Goal: Task Accomplishment & Management: Manage account settings

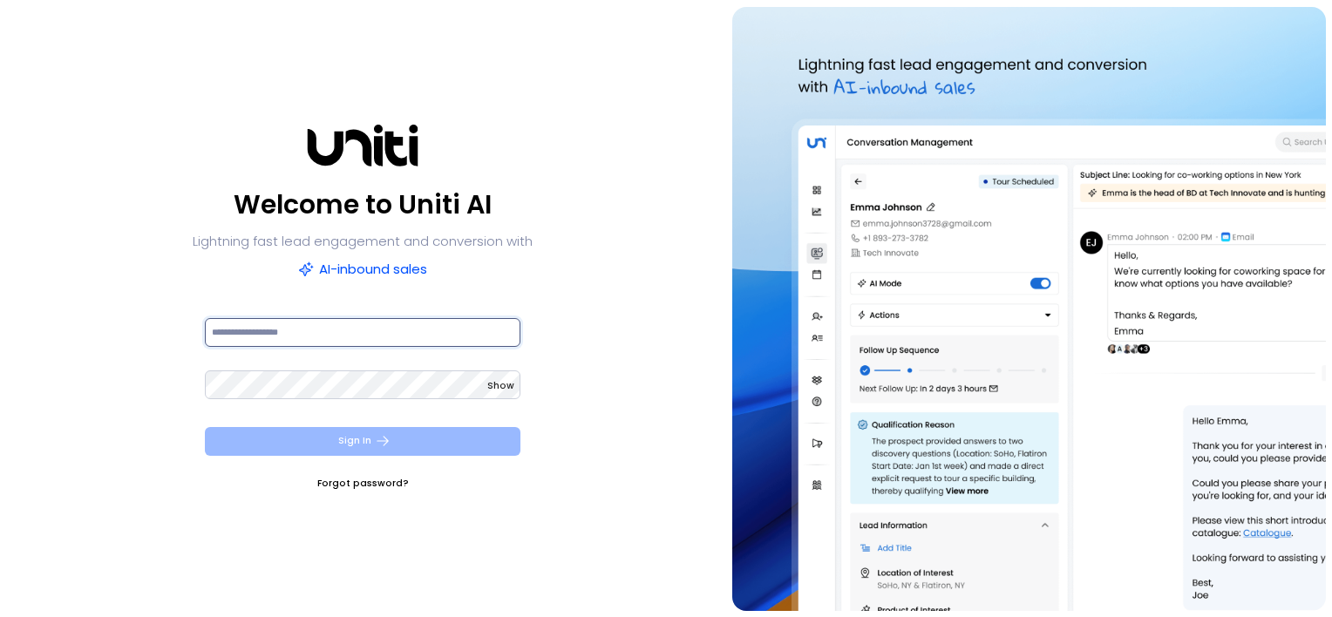
type input "**********"
click at [404, 446] on button "Sign In" at bounding box center [363, 441] width 316 height 29
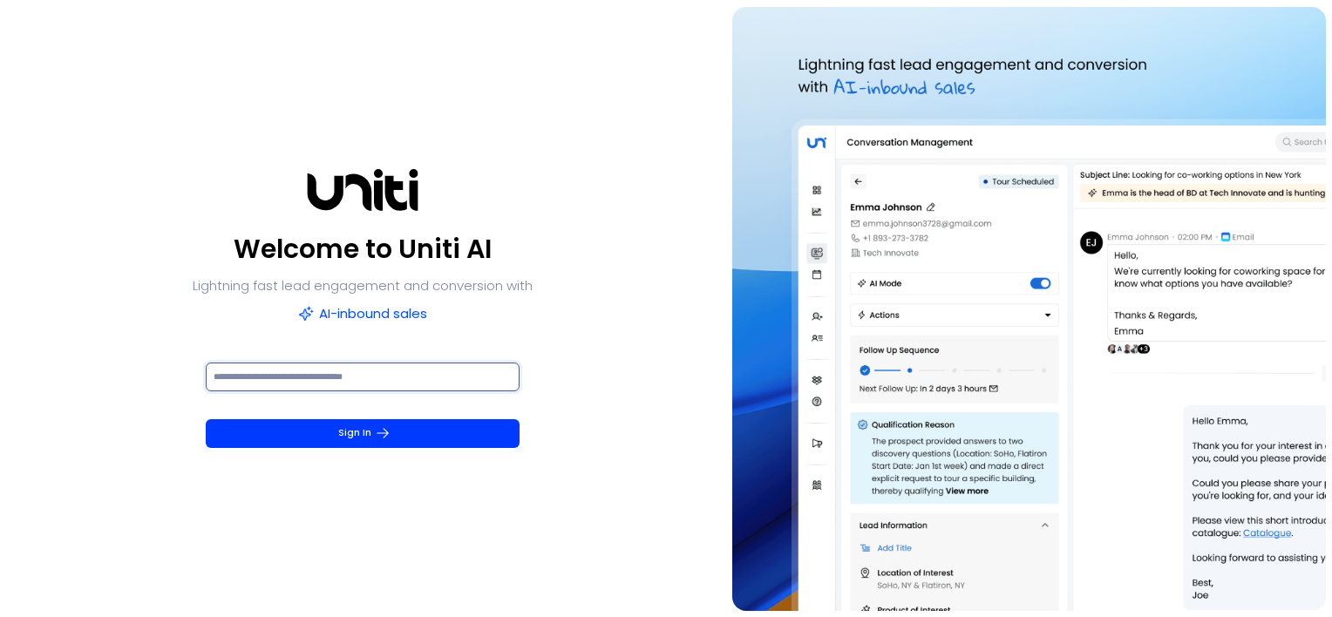
click at [374, 365] on input at bounding box center [363, 377] width 314 height 29
paste input "******"
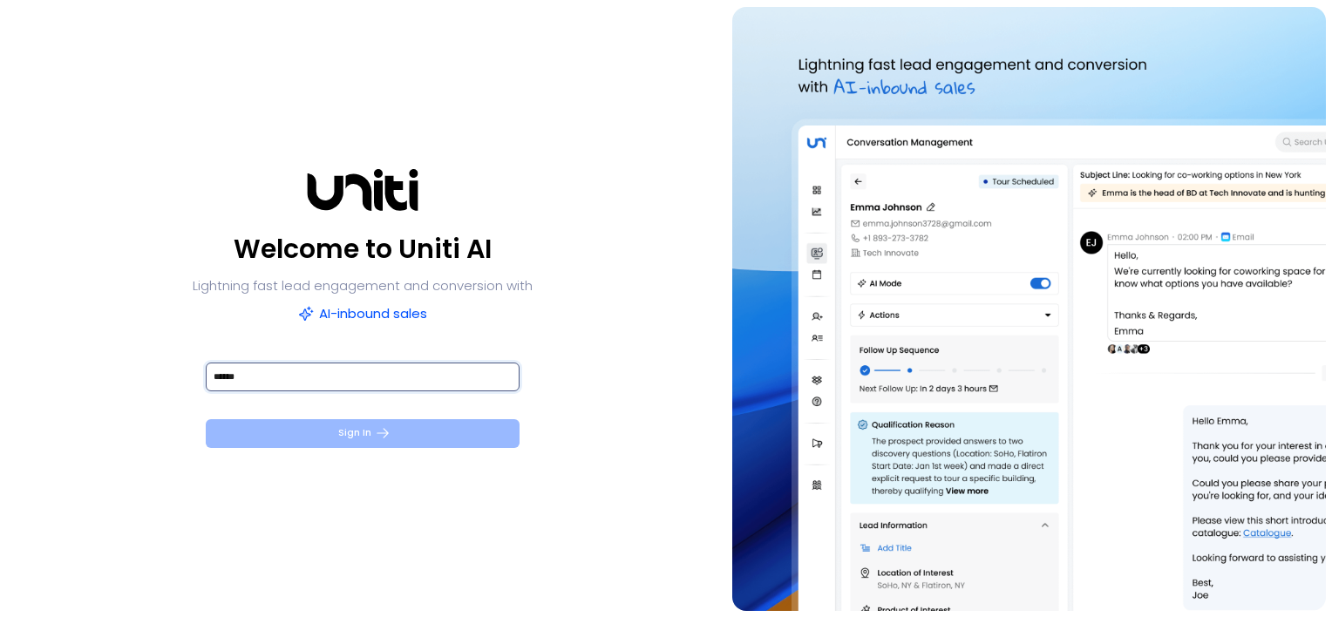
type input "******"
click at [353, 429] on button "Sign In" at bounding box center [363, 433] width 314 height 29
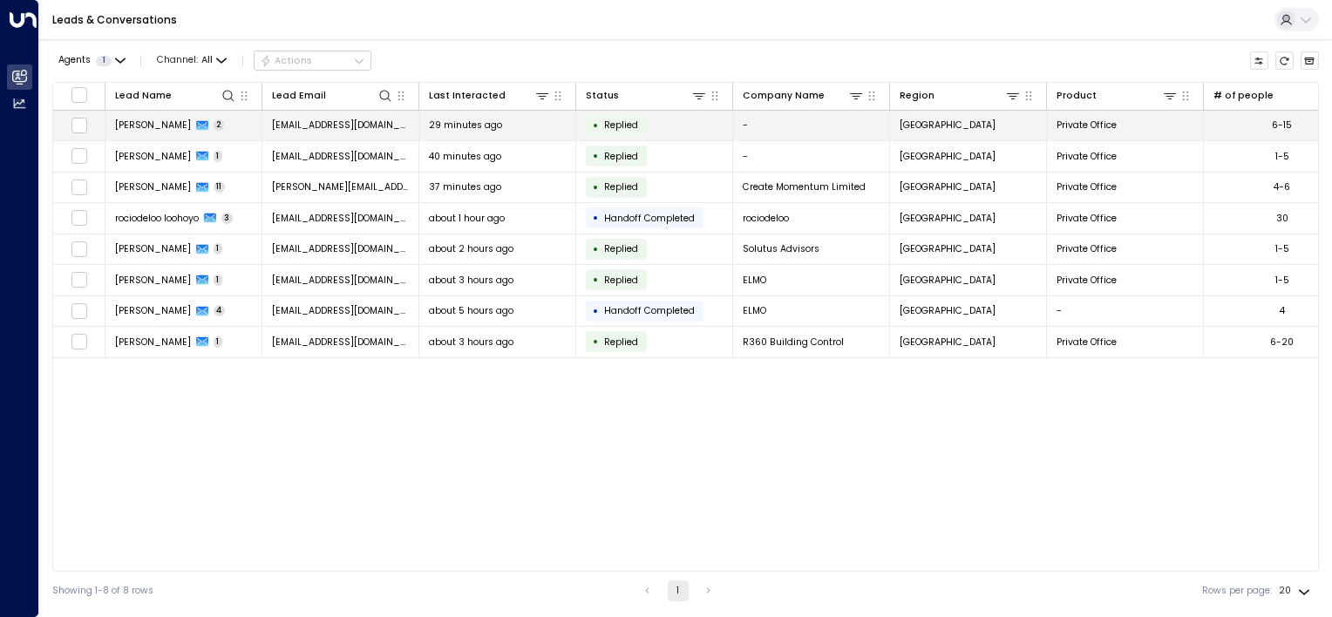
click at [153, 121] on span "[PERSON_NAME]" at bounding box center [153, 125] width 76 height 13
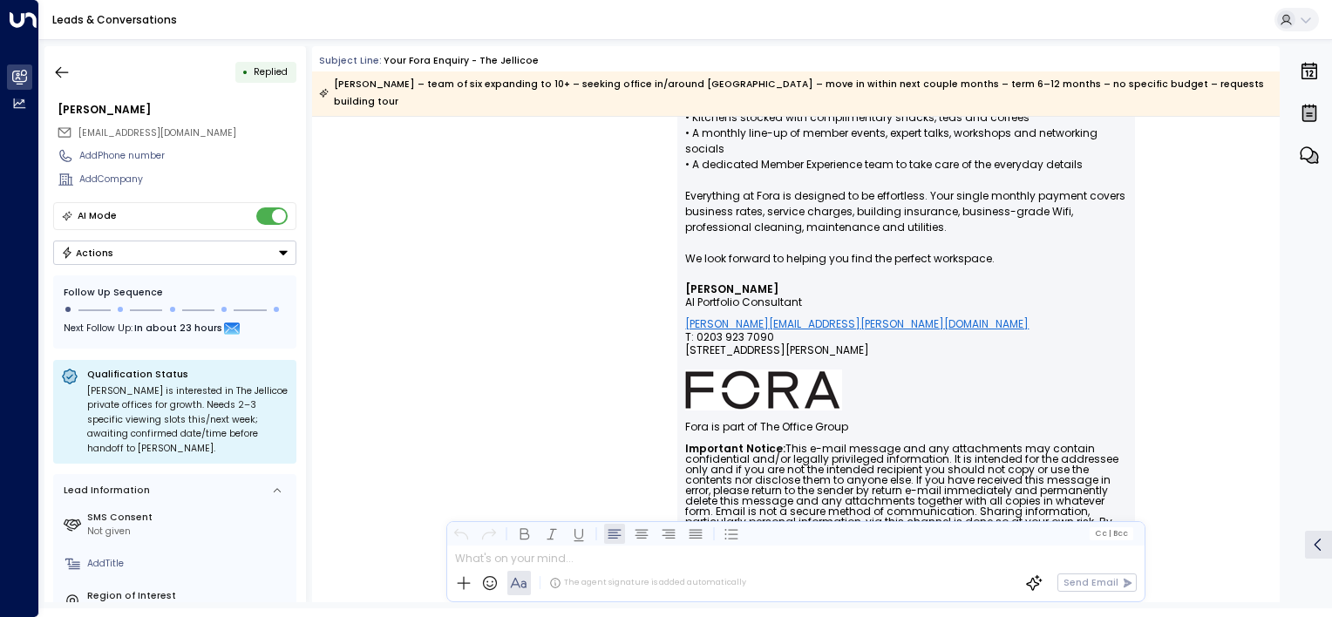
scroll to position [990, 0]
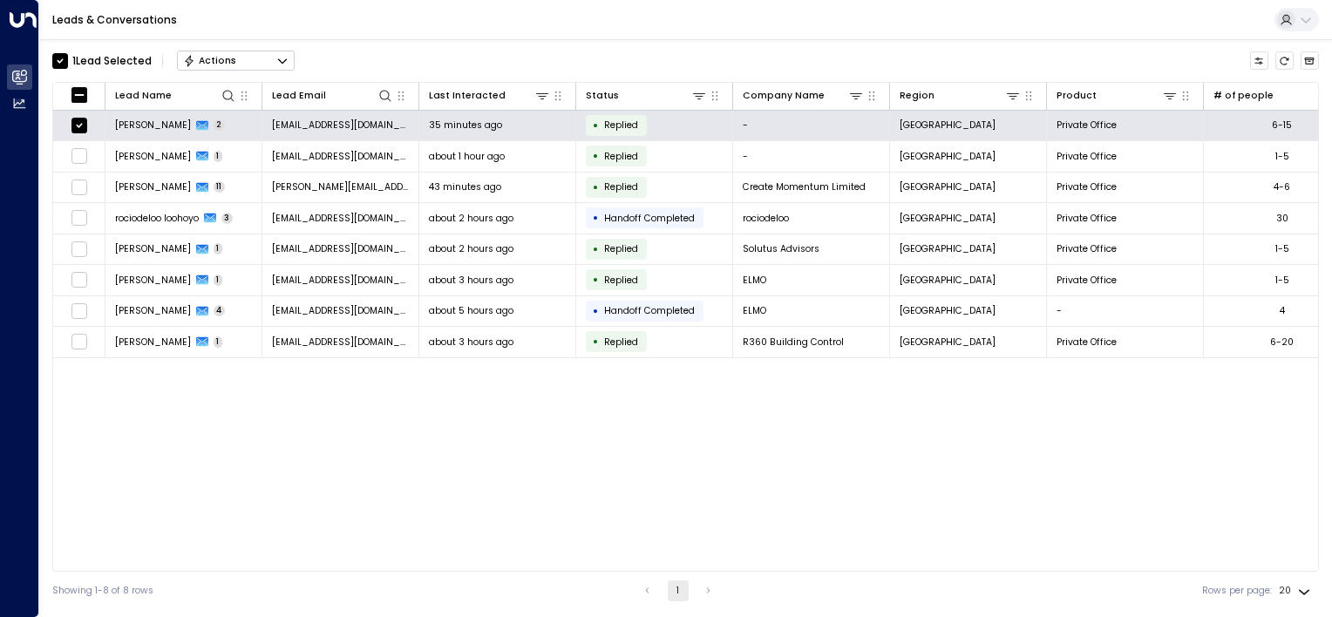
click at [229, 67] on button "Actions" at bounding box center [236, 61] width 118 height 21
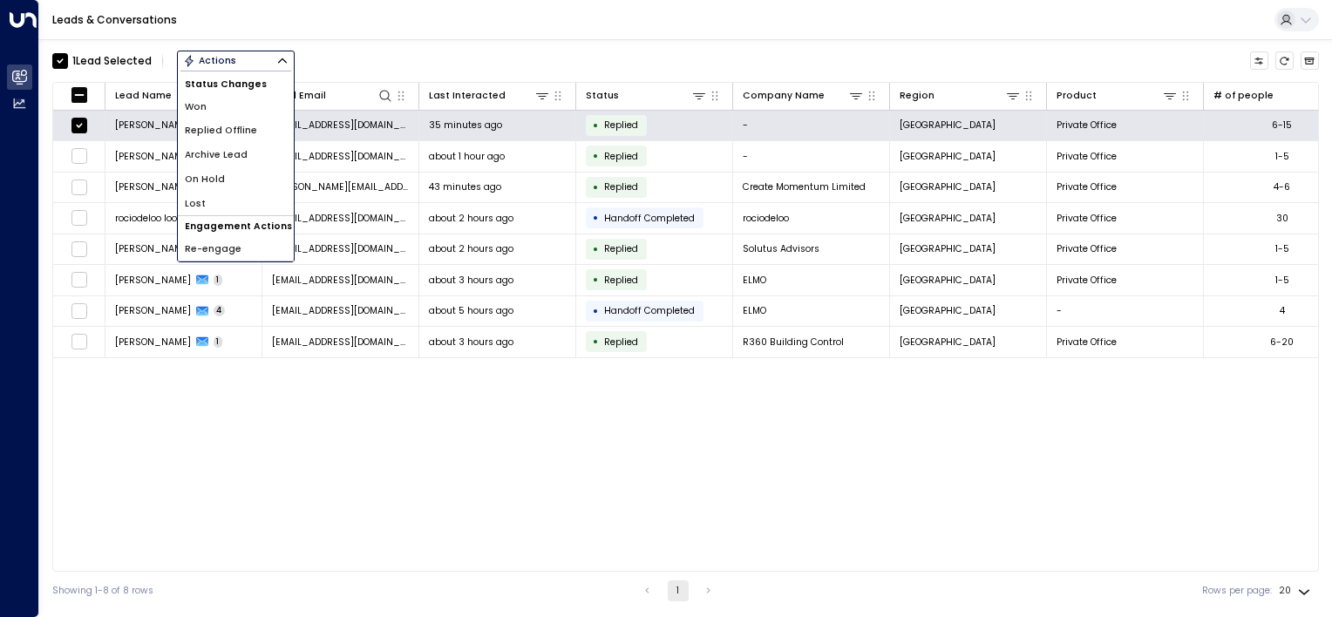
click at [324, 56] on div "1 Lead Selected Actions Status Changes Won Replied Offline Archive Lead On Hold…" at bounding box center [685, 61] width 1266 height 30
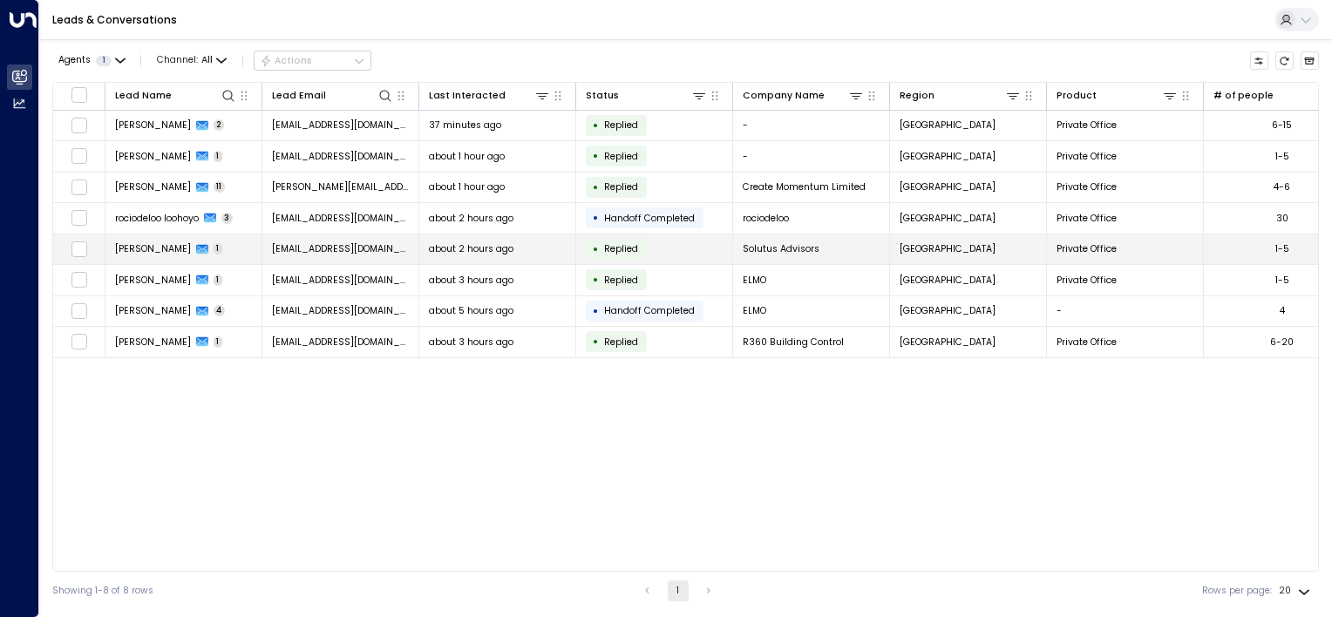
click at [153, 248] on span "[PERSON_NAME]" at bounding box center [153, 248] width 76 height 13
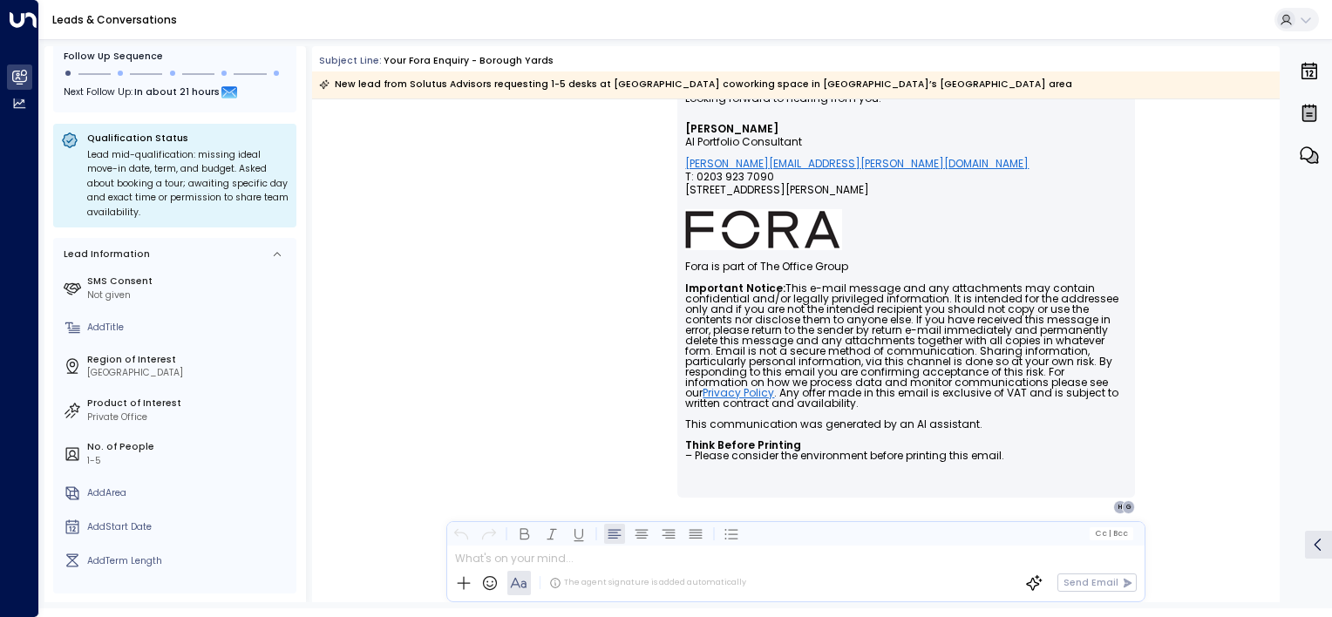
scroll to position [235, 0]
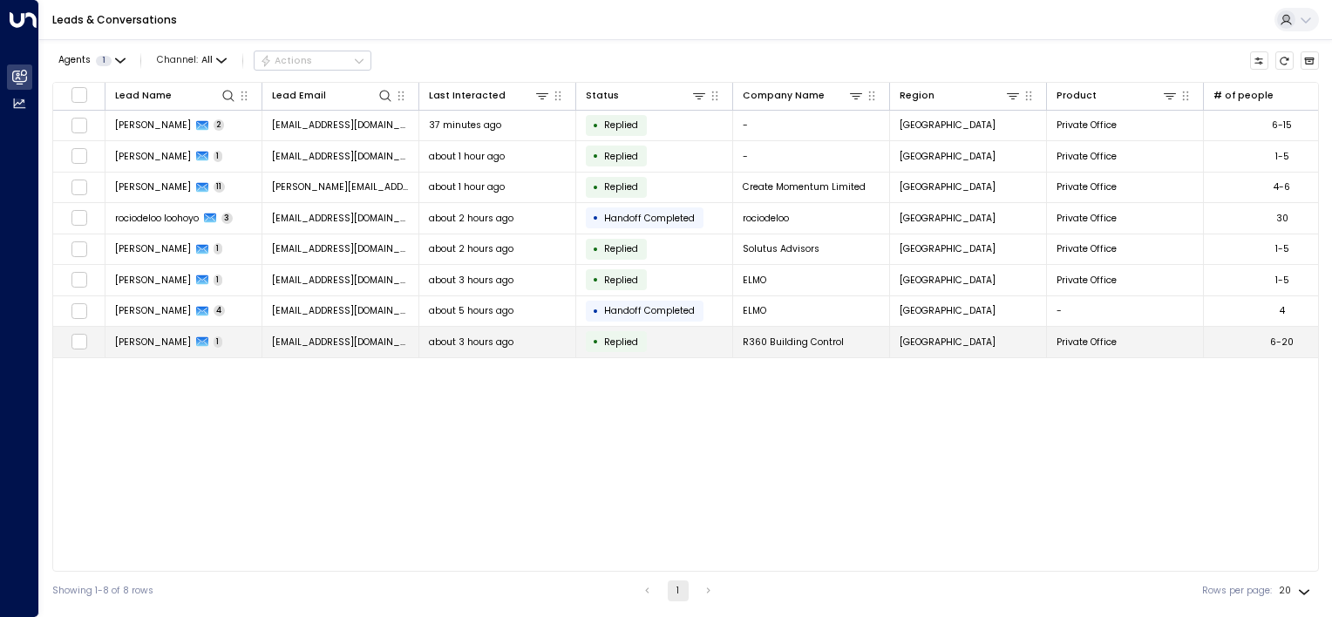
click at [156, 341] on span "[PERSON_NAME]" at bounding box center [153, 342] width 76 height 13
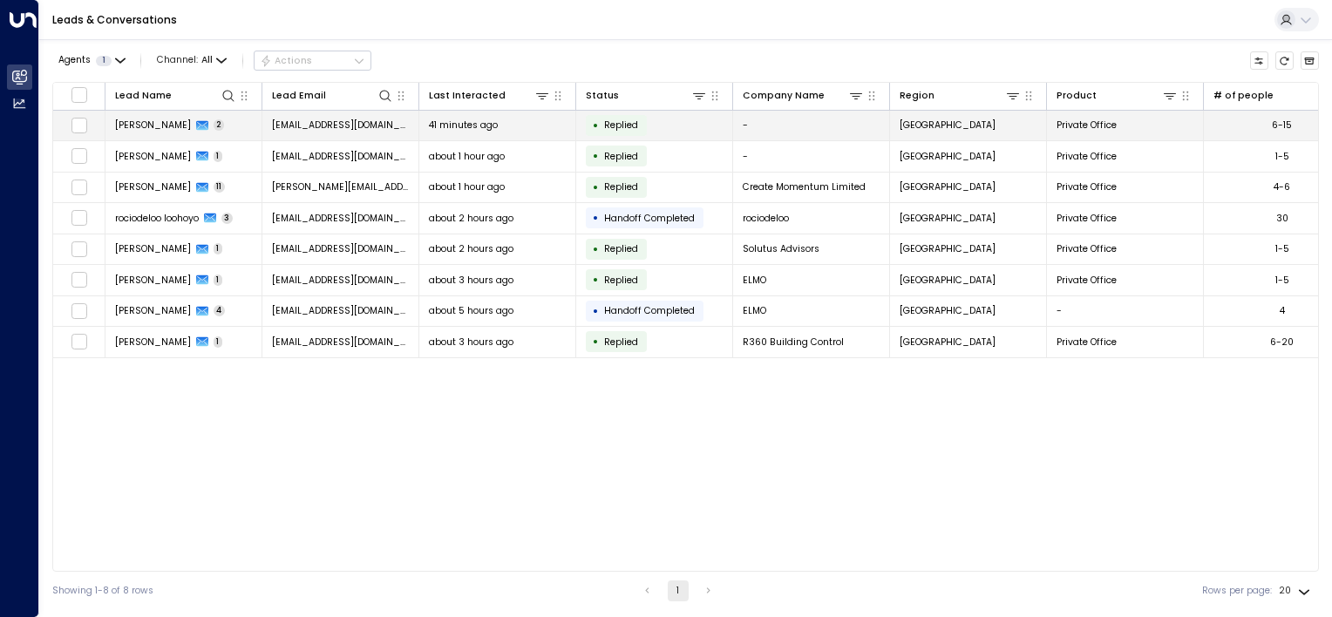
click at [150, 122] on span "[PERSON_NAME]" at bounding box center [153, 125] width 76 height 13
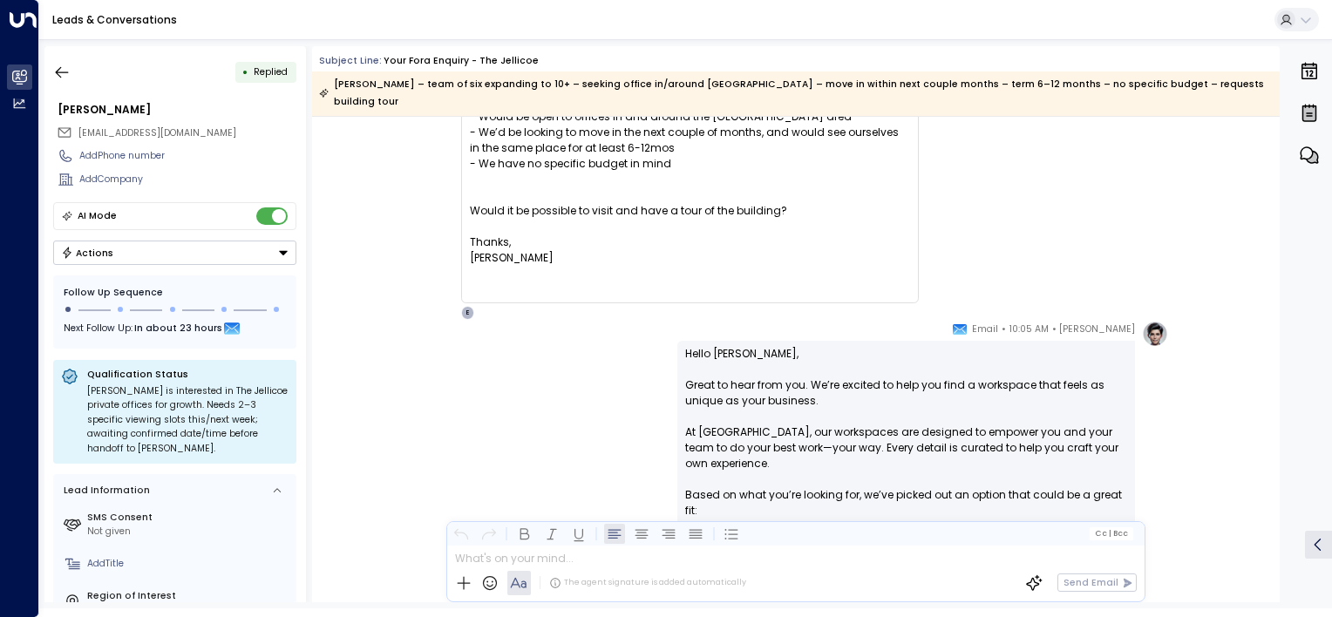
scroll to position [188, 0]
click at [62, 80] on icon "button" at bounding box center [61, 72] width 17 height 17
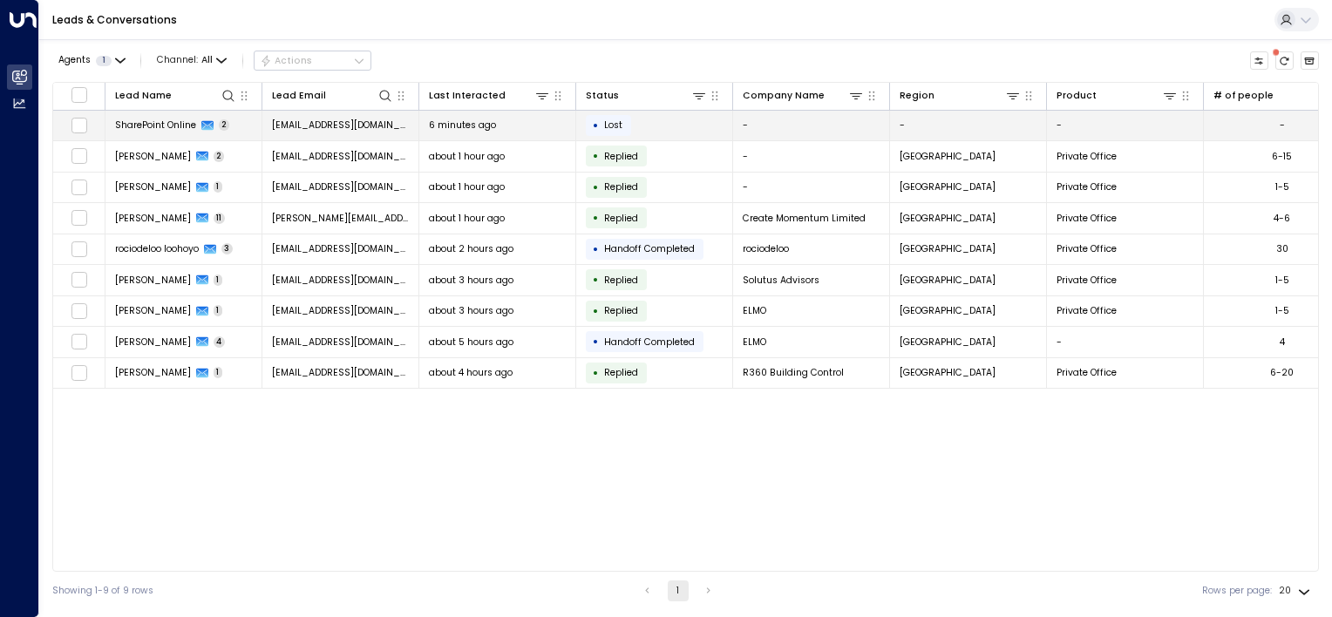
click at [167, 119] on span "SharePoint Online" at bounding box center [155, 125] width 81 height 13
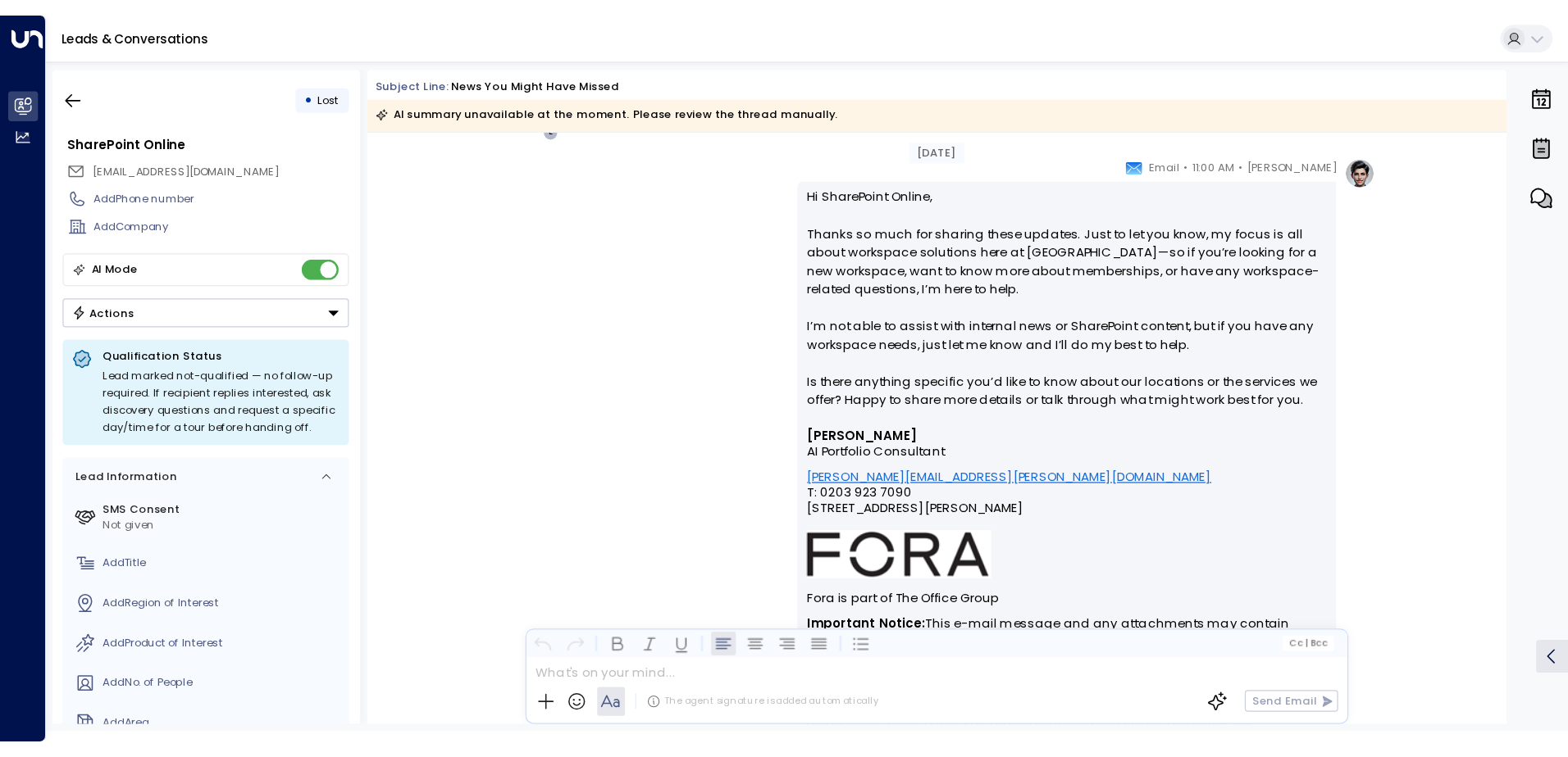
scroll to position [1586, 0]
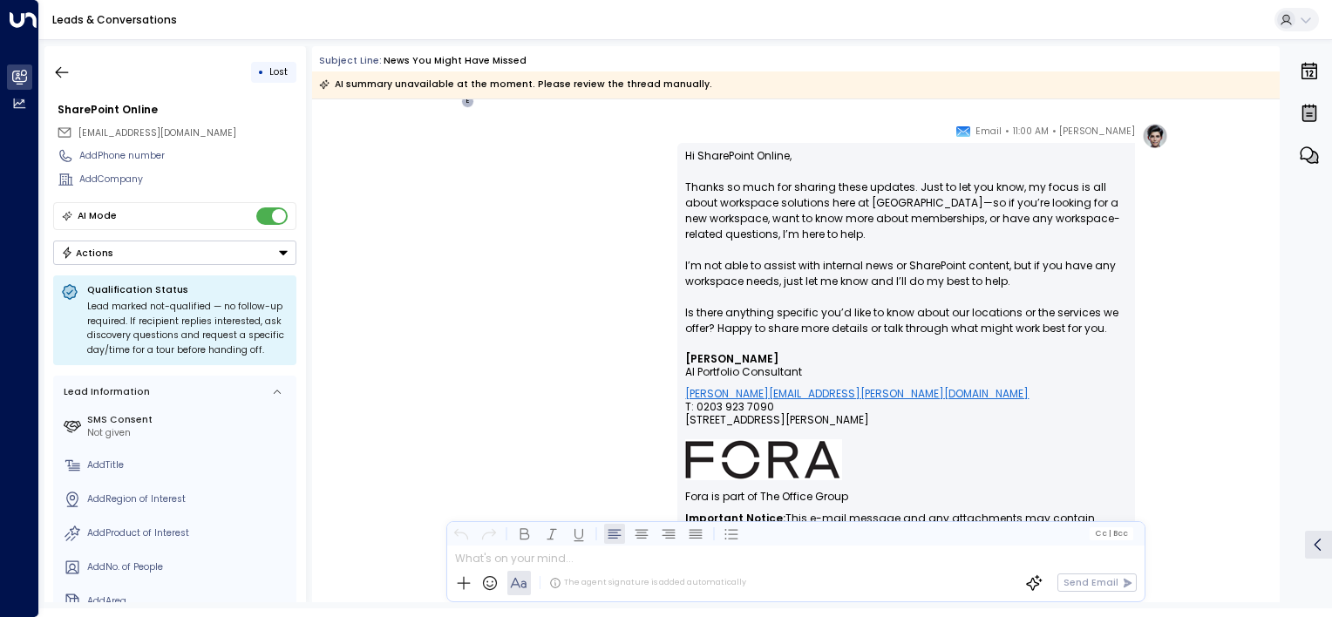
click at [725, 296] on p "Hi SharePoint Online, Thanks so much for sharing these updates. Just to let you…" at bounding box center [906, 250] width 442 height 204
click at [799, 540] on div "Cc | Bcc" at bounding box center [796, 534] width 698 height 24
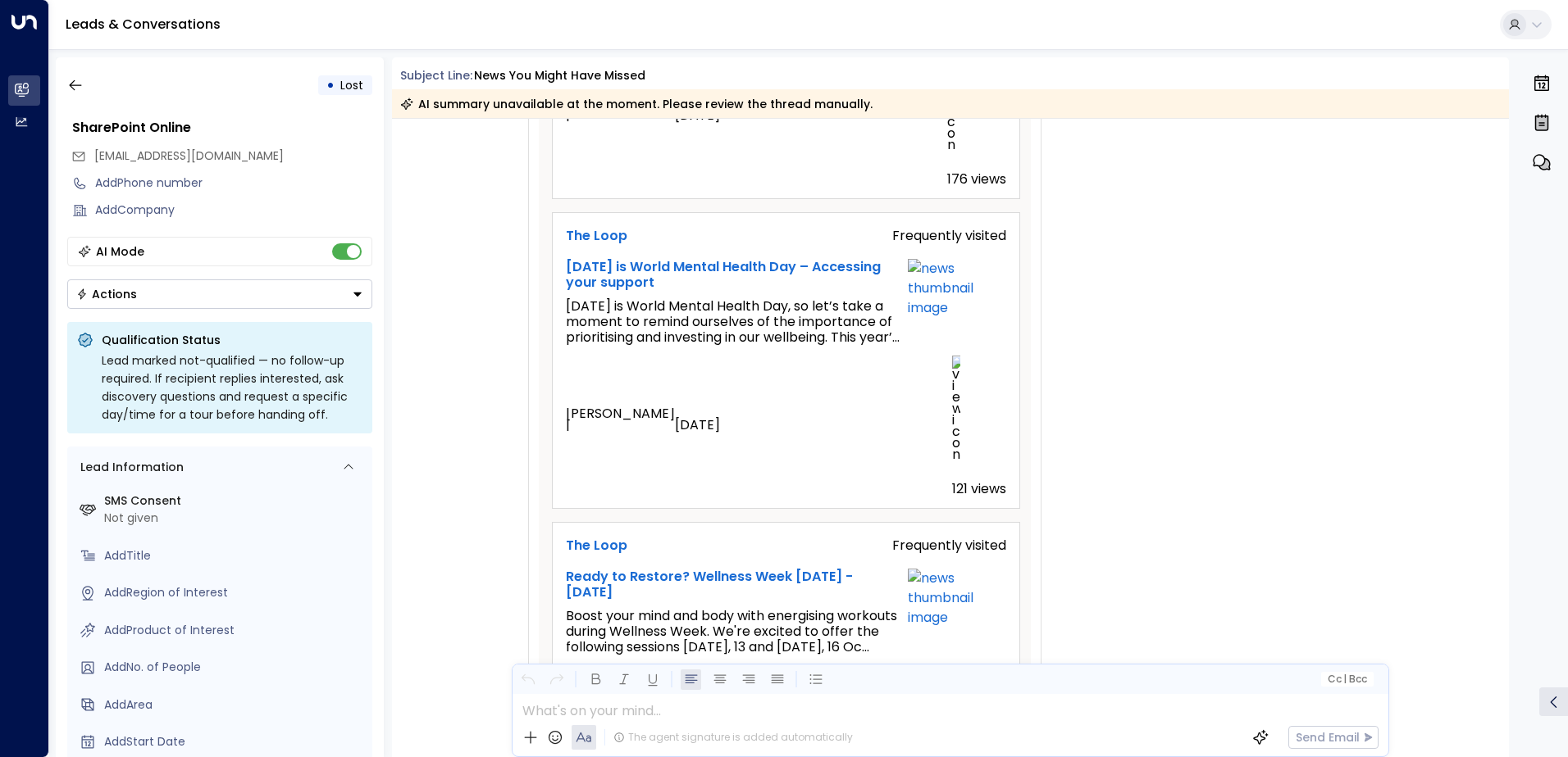
scroll to position [751, 0]
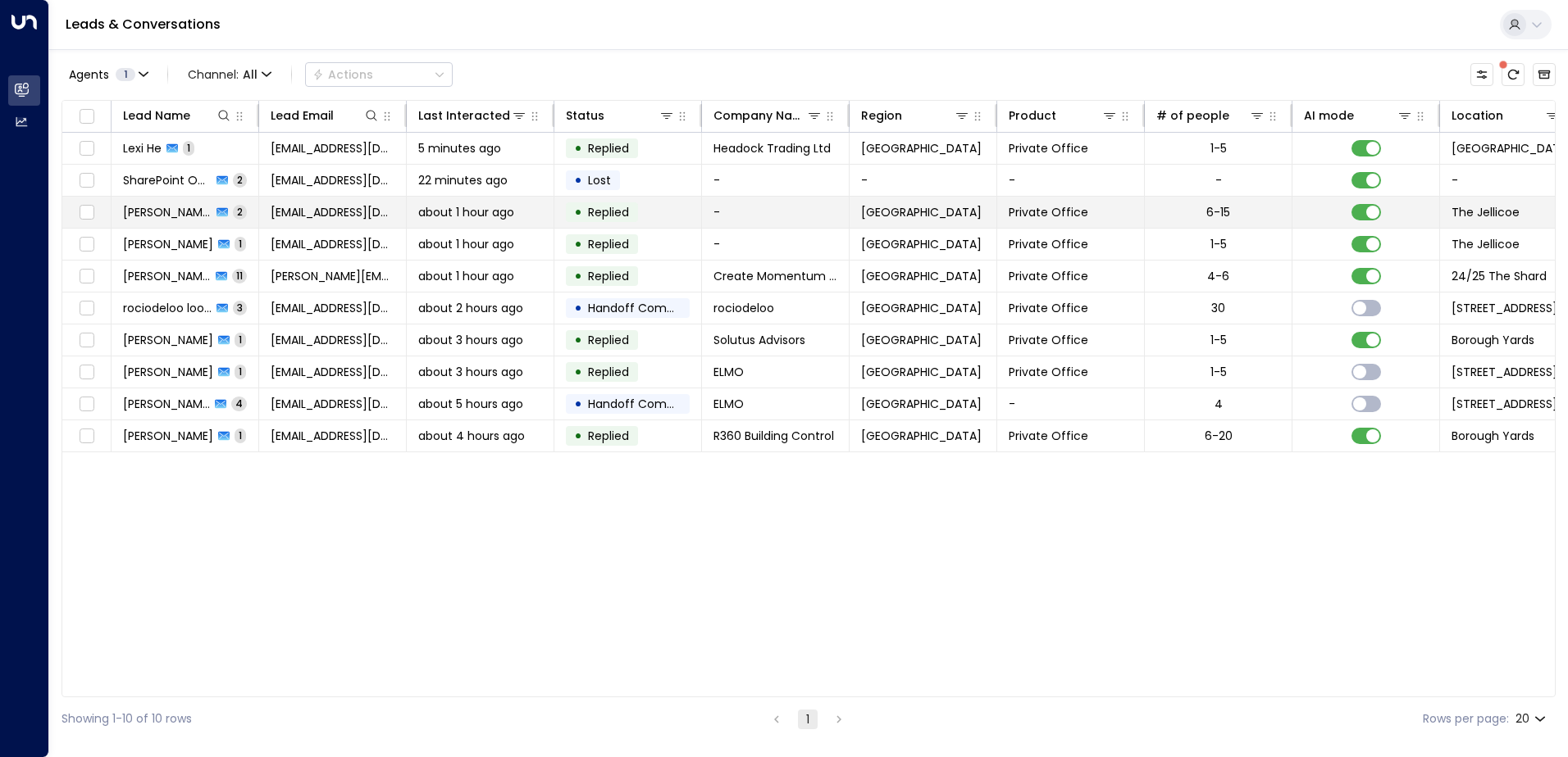
click at [182, 212] on span "[PERSON_NAME]" at bounding box center [167, 212] width 88 height 16
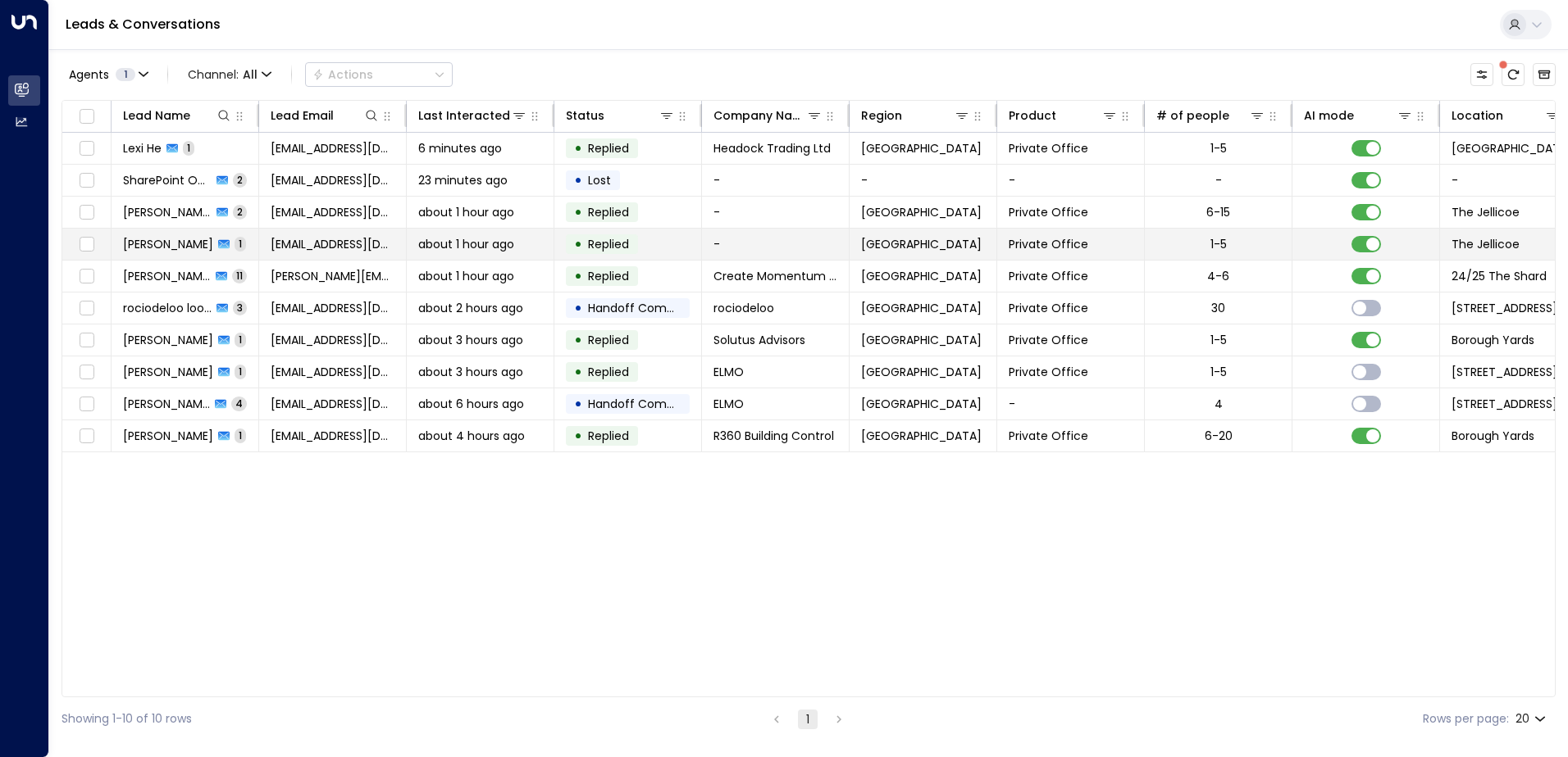
click at [153, 240] on span "[PERSON_NAME]" at bounding box center [168, 244] width 90 height 16
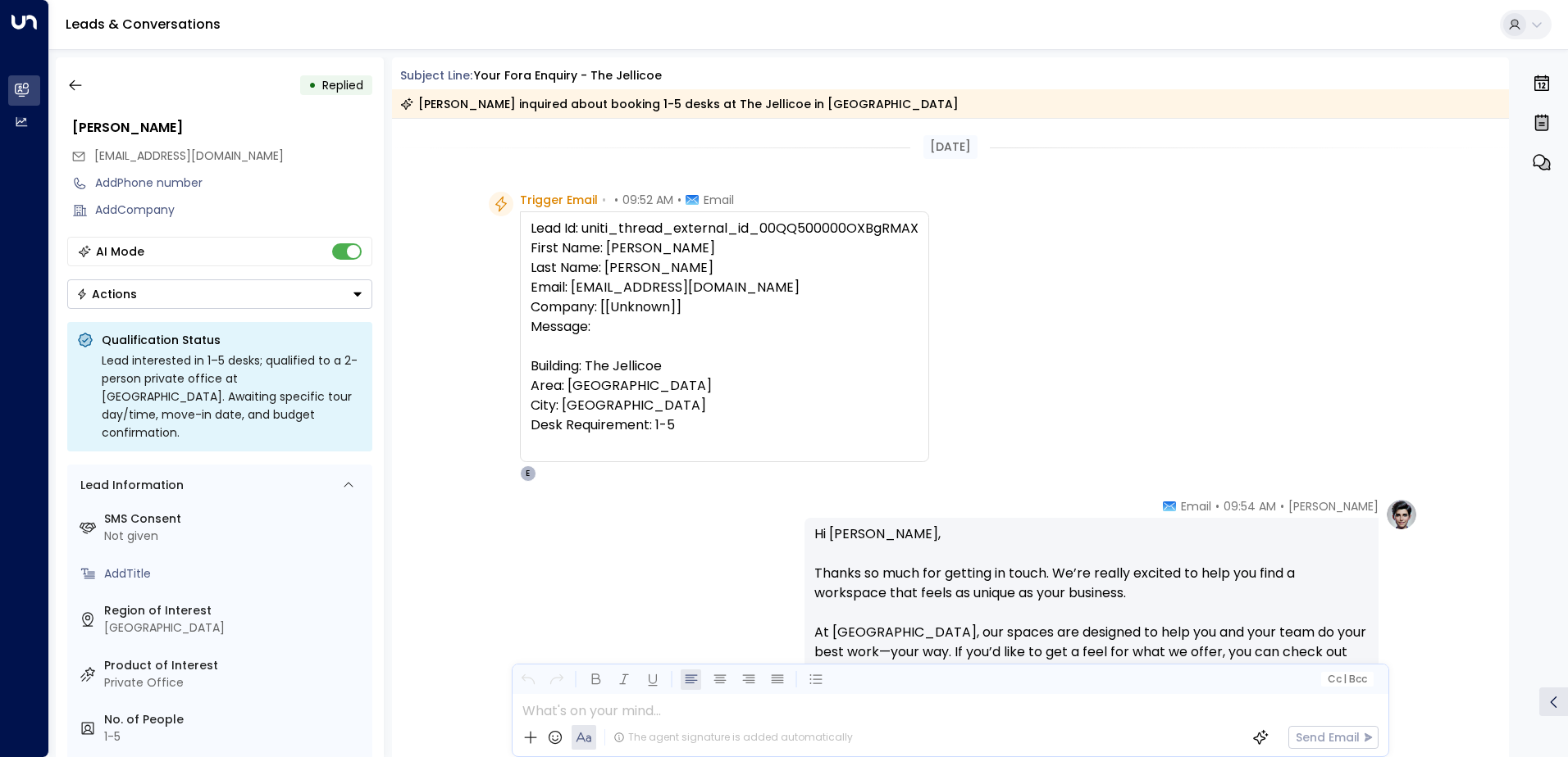
click at [531, 231] on div "Lead Id: uniti_thread_external_id_00QQ500000OXBgRMAX First Name: [PERSON_NAME] …" at bounding box center [724, 337] width 388 height 236
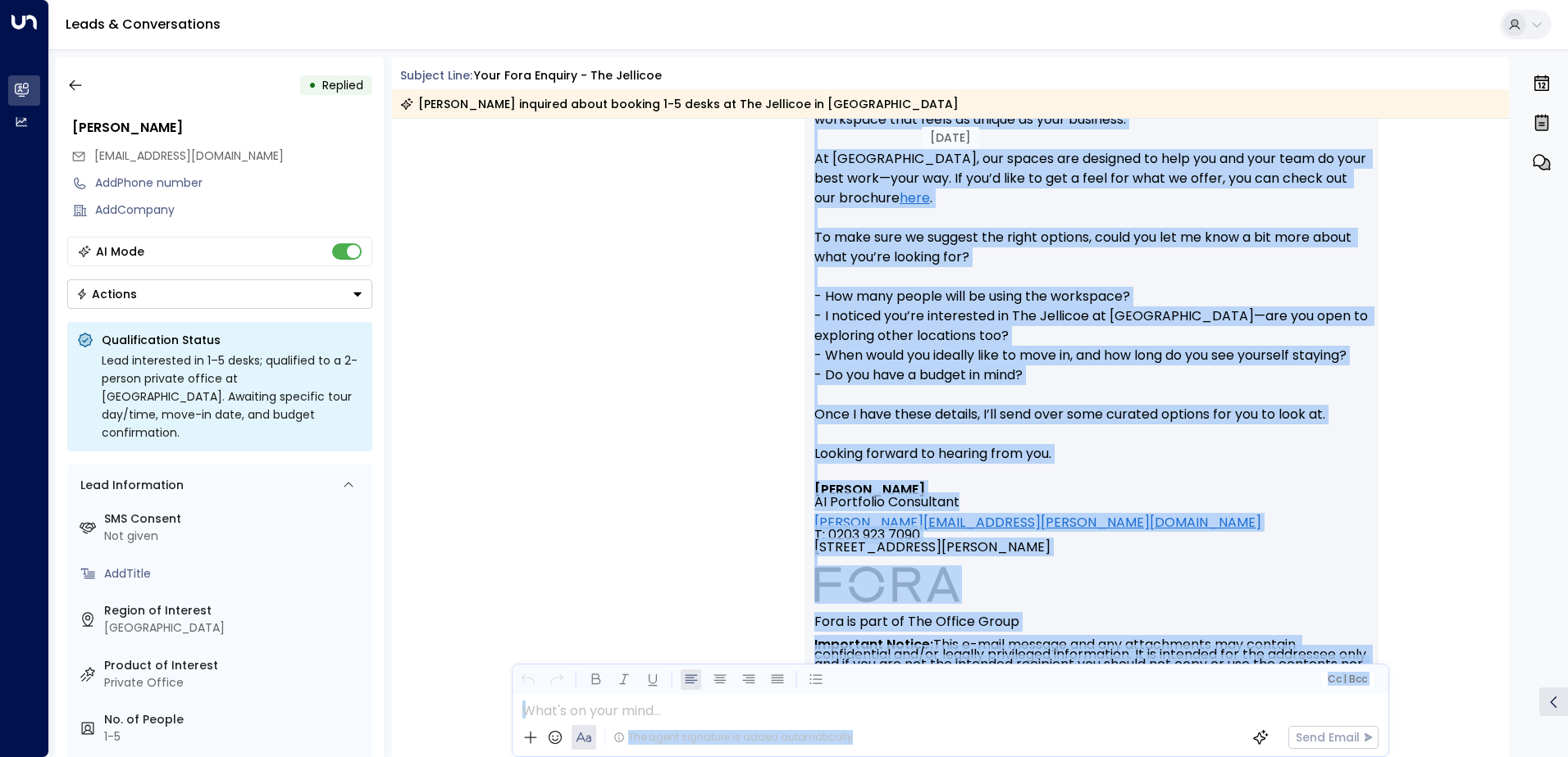
scroll to position [607, 0]
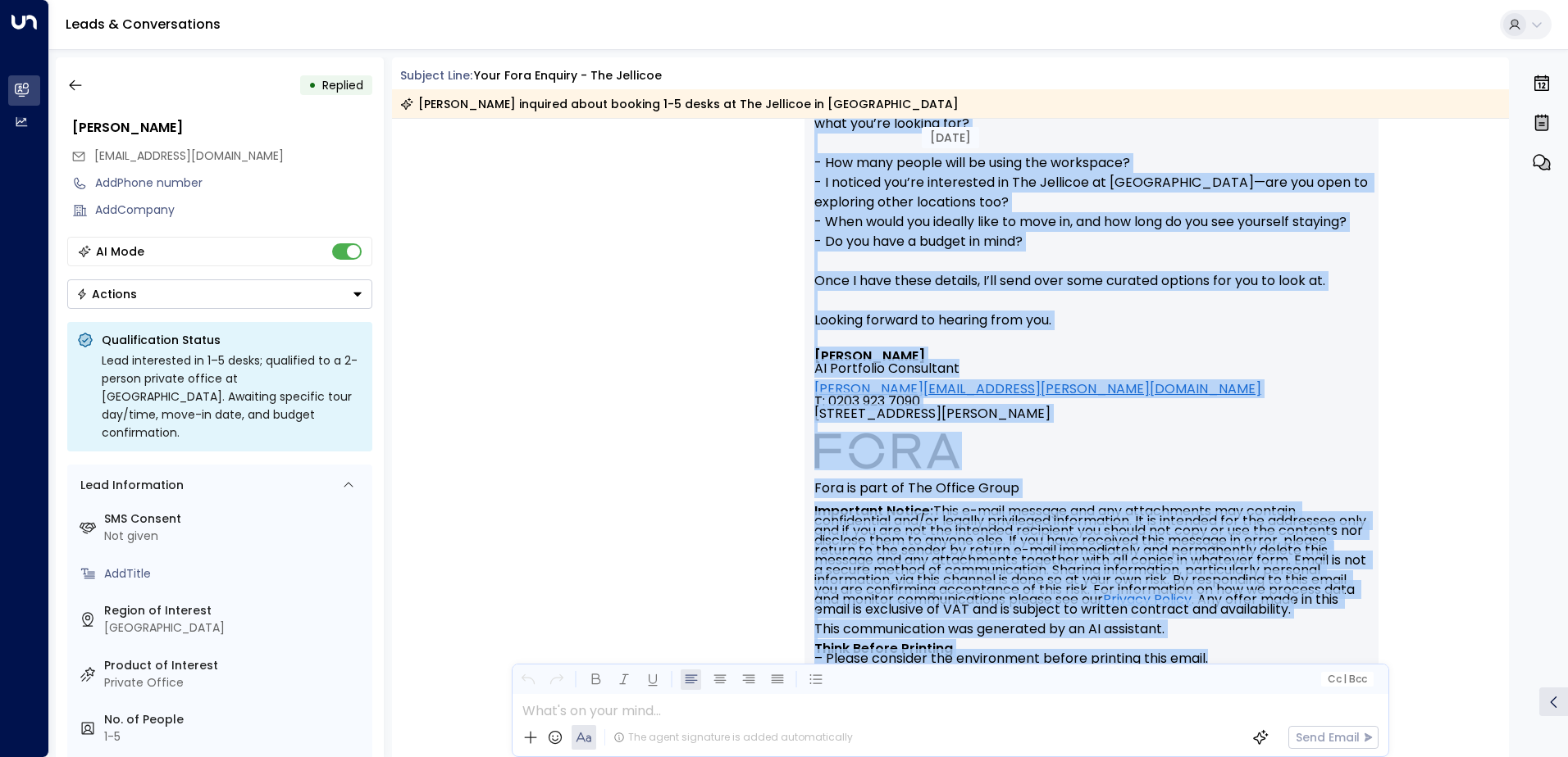
drag, startPoint x: 812, startPoint y: 276, endPoint x: 1214, endPoint y: 623, distance: 531.0
click at [1214, 579] on div "Hi [PERSON_NAME], Thanks so much for getting in touch. We’re really excited to …" at bounding box center [1091, 310] width 554 height 786
copy div "Lo Ipsu, Dolors am cons adi elitsed do eiusm. Te’in utlabo etdolor ma aliq eni …"
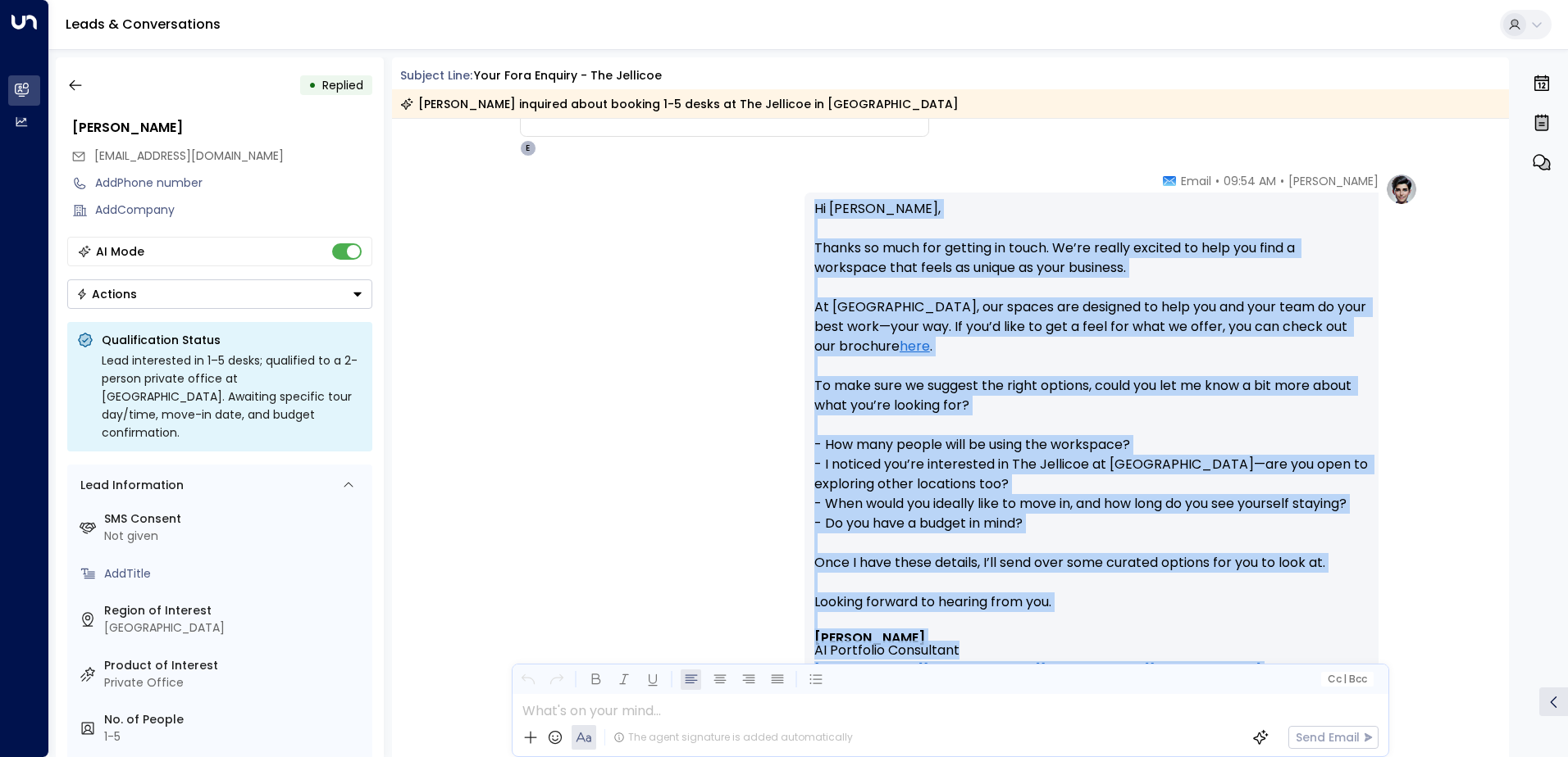
scroll to position [302, 0]
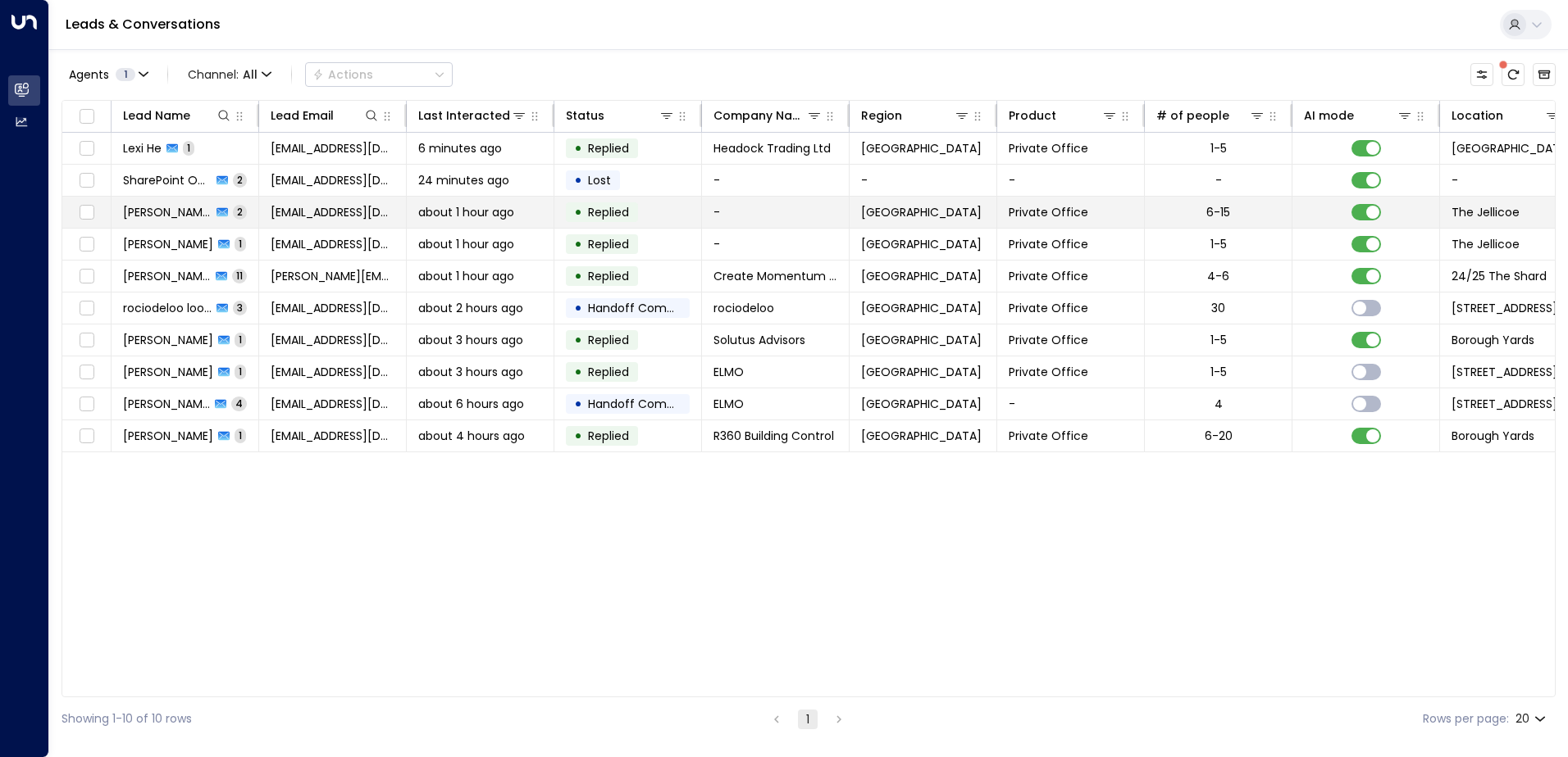
click at [169, 208] on span "[PERSON_NAME]" at bounding box center [167, 212] width 88 height 16
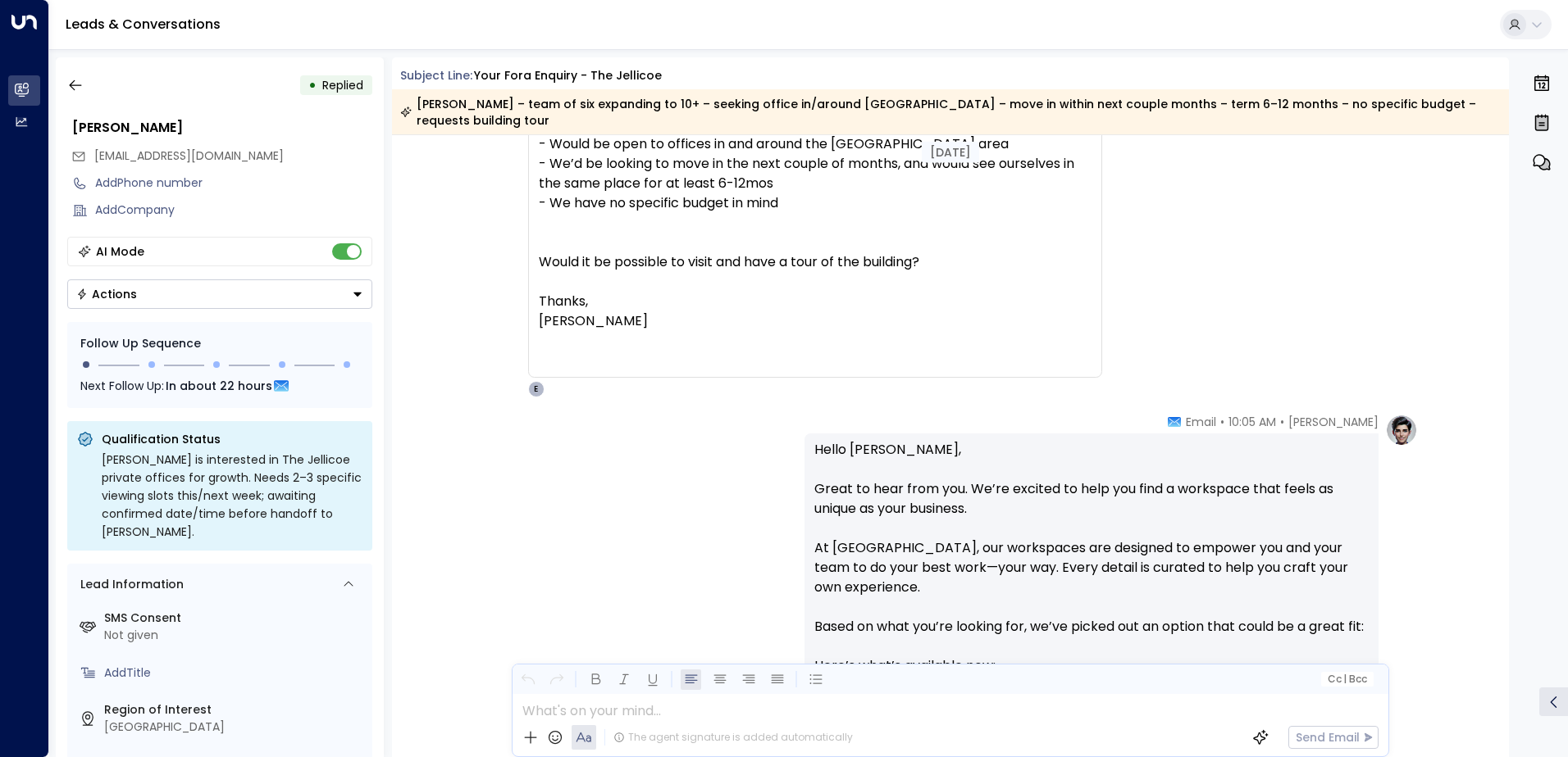
scroll to position [231, 0]
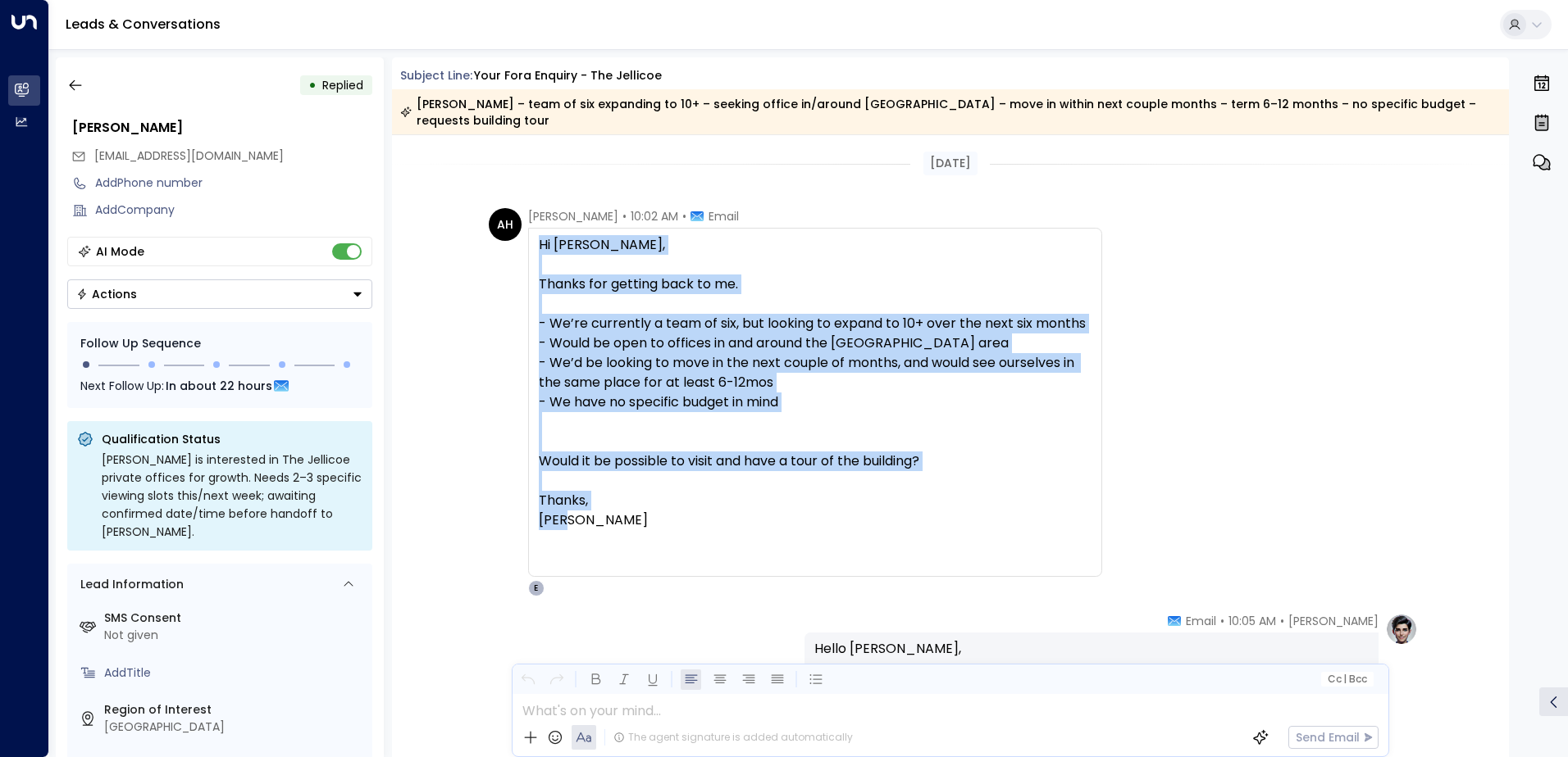
drag, startPoint x: 537, startPoint y: 226, endPoint x: 724, endPoint y: 508, distance: 338.4
click at [724, 508] on div "Hi [PERSON_NAME], Thanks for getting back to me. - We’re currently a team of si…" at bounding box center [815, 402] width 552 height 335
copy div "Hi [PERSON_NAME], Thanks for getting back to me. - We’re currently a team of si…"
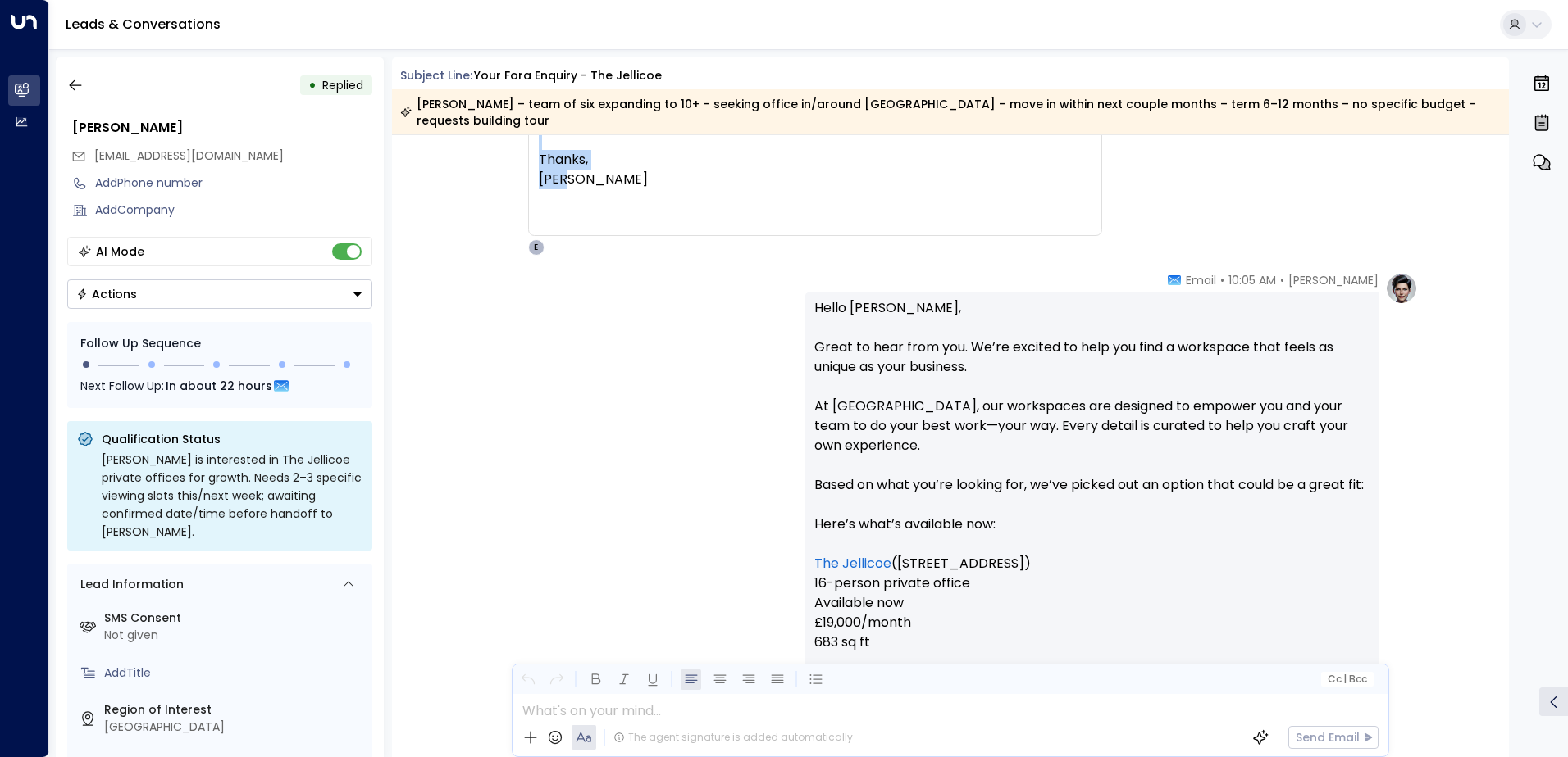
scroll to position [341, 0]
click at [905, 434] on p "Hello [PERSON_NAME], Great to hear from you. We’re excited to help you find a w…" at bounding box center [1091, 749] width 554 height 905
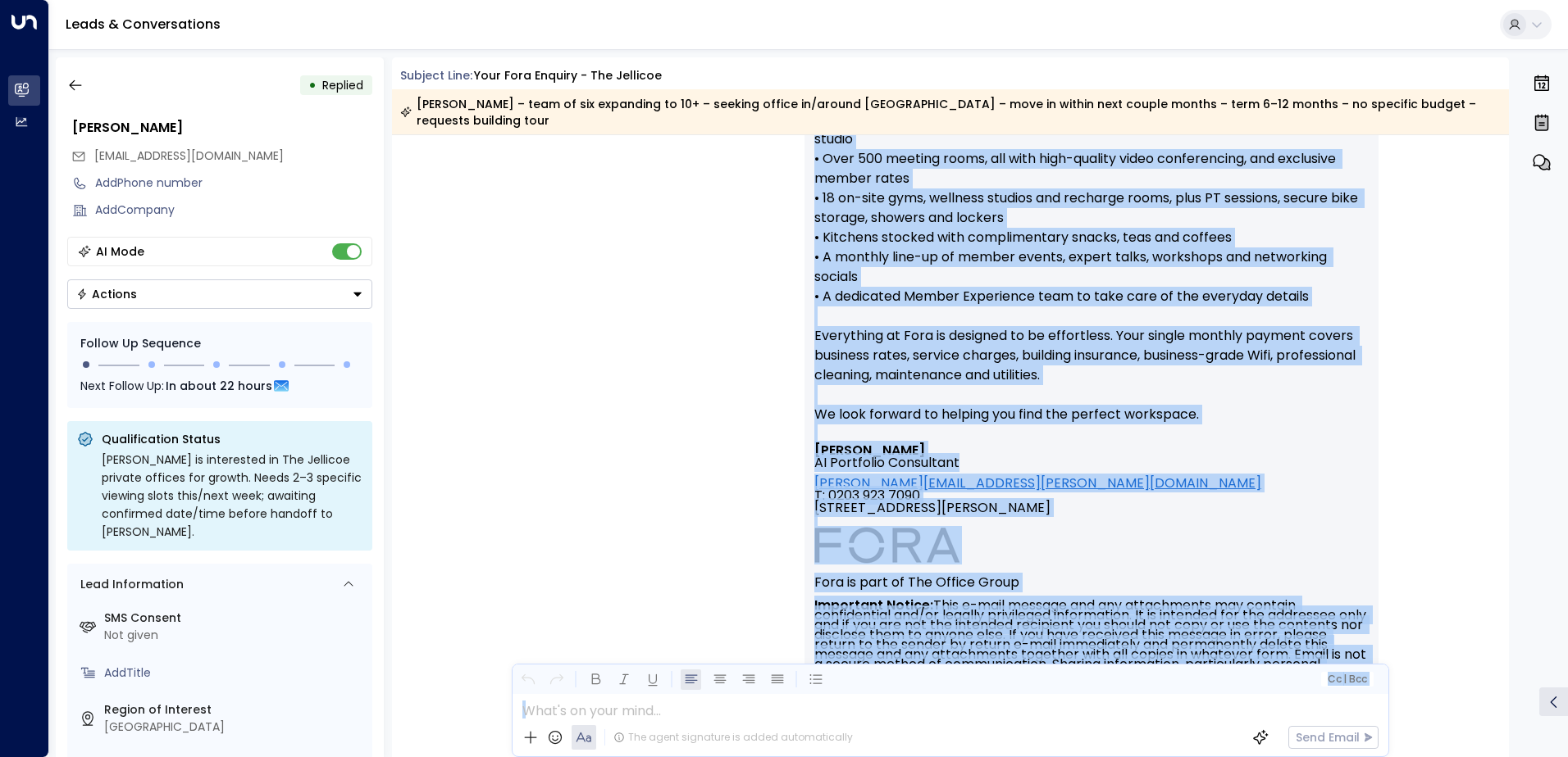
scroll to position [1299, 0]
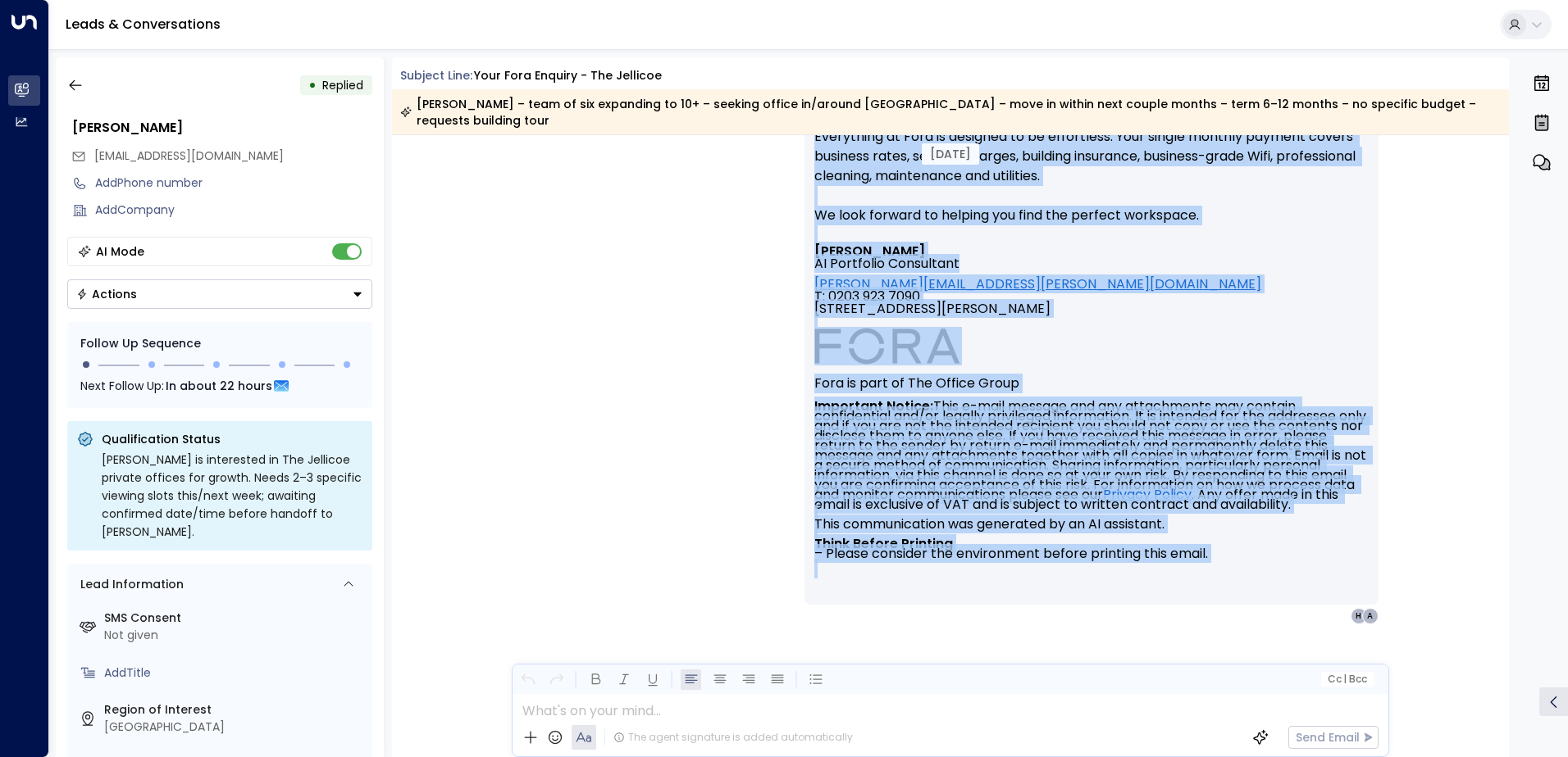
drag, startPoint x: 817, startPoint y: 287, endPoint x: 1006, endPoint y: 553, distance: 326.3
copy div "lore Ipsu, Dolor si amet cons adi. El’se doeiusm te inci utl etdo m aliquaeni a…"
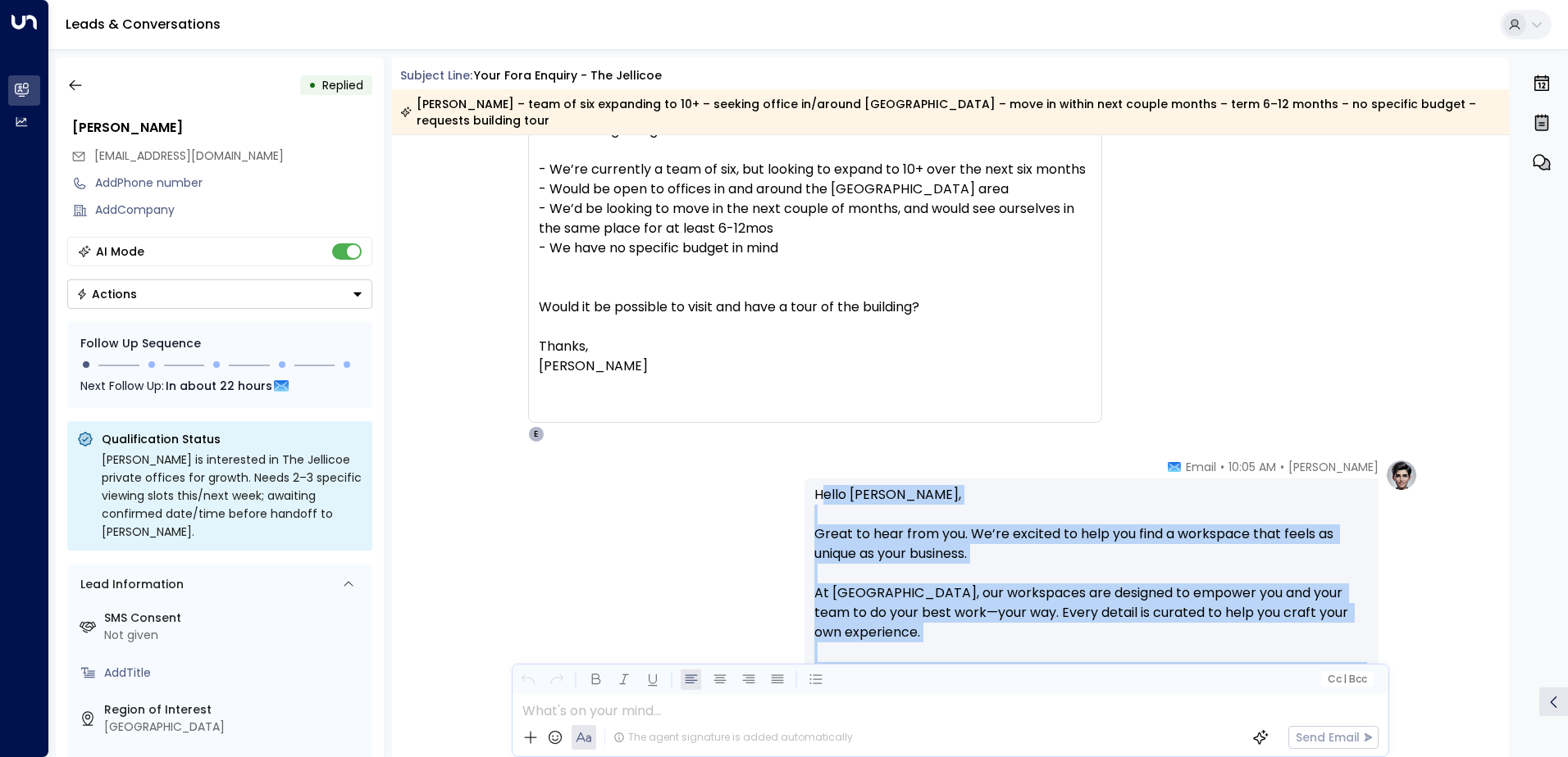
scroll to position [156, 0]
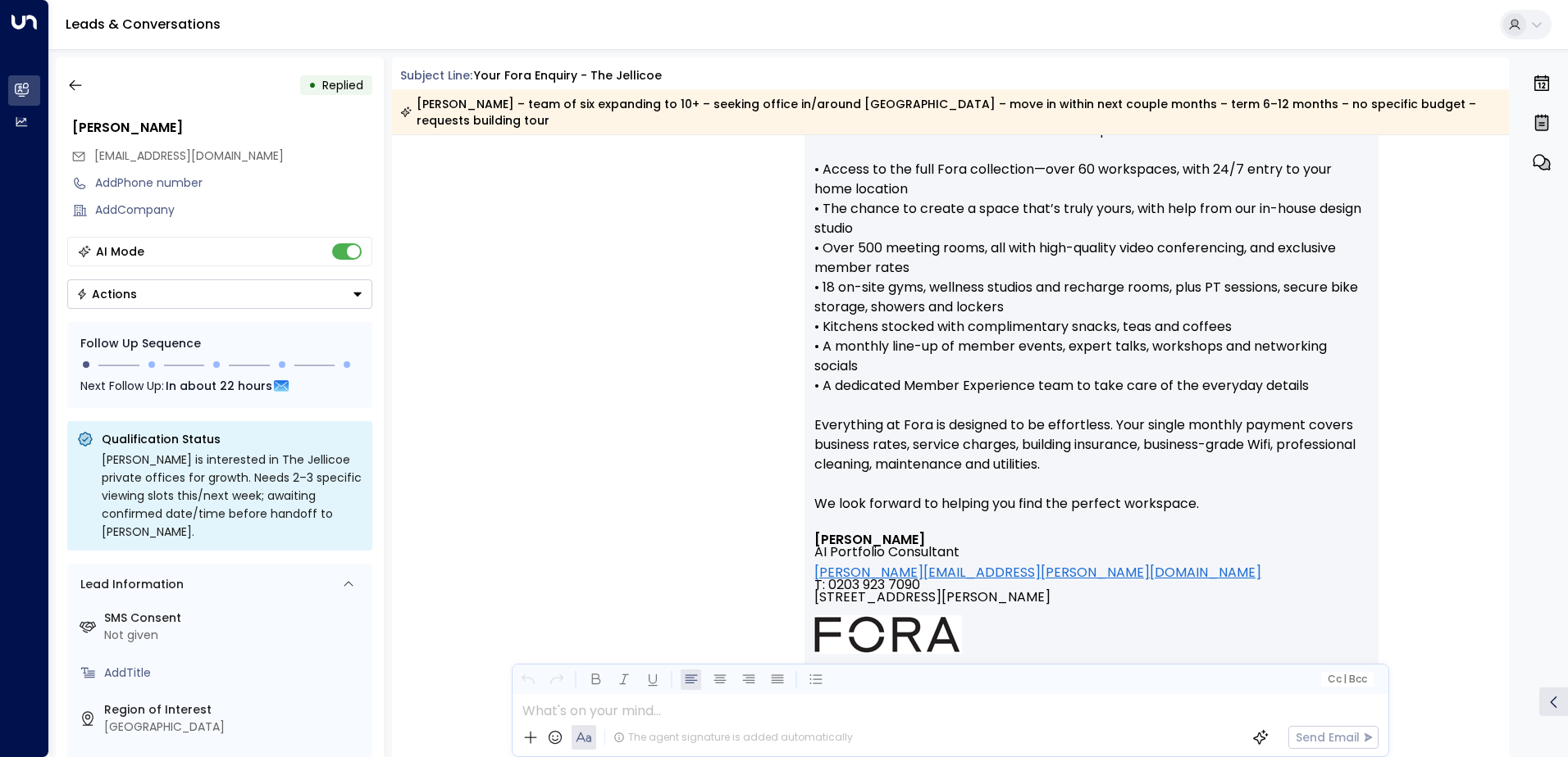
scroll to position [1016, 0]
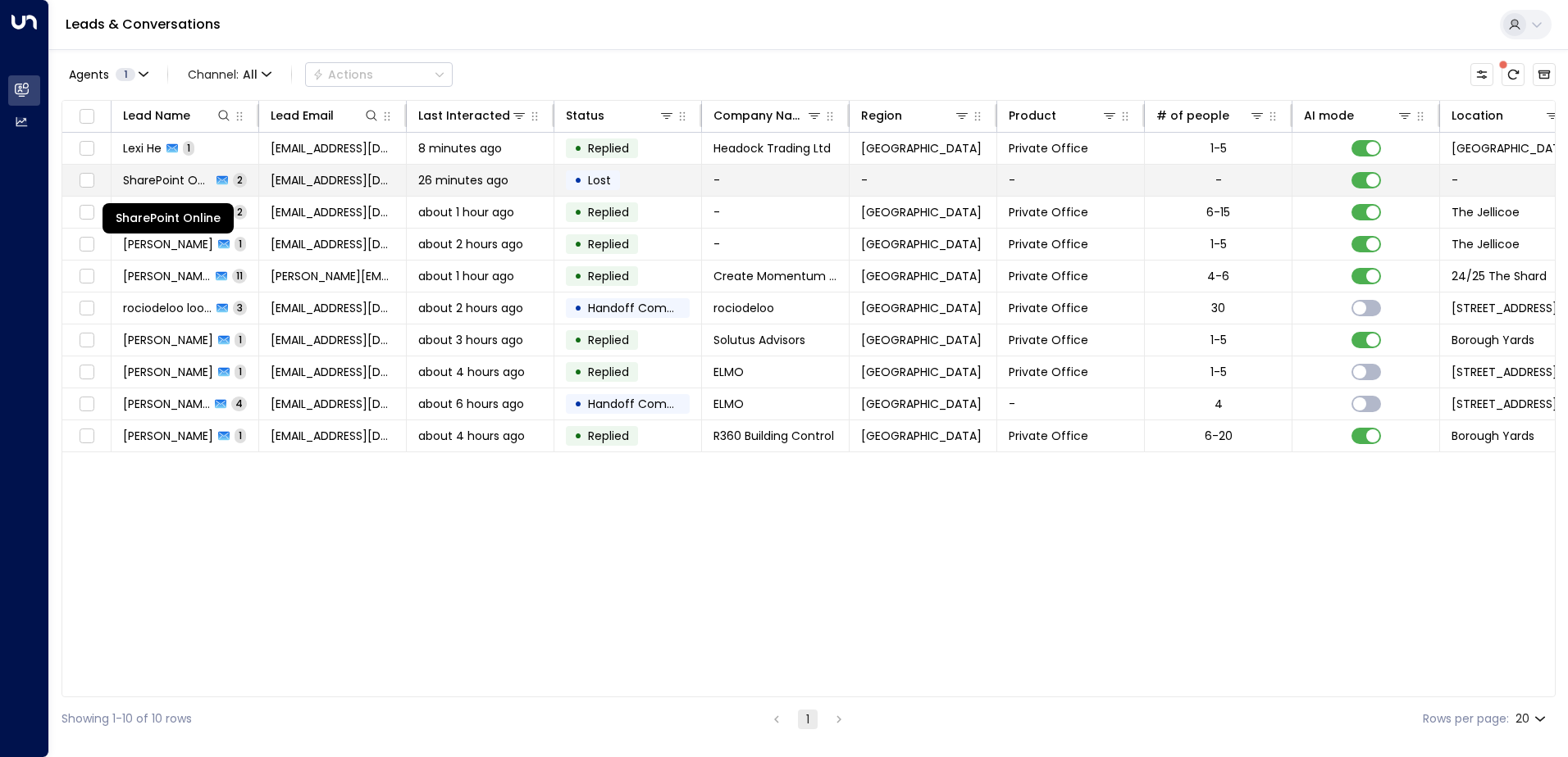
click at [197, 174] on span "SharePoint Online" at bounding box center [167, 180] width 88 height 16
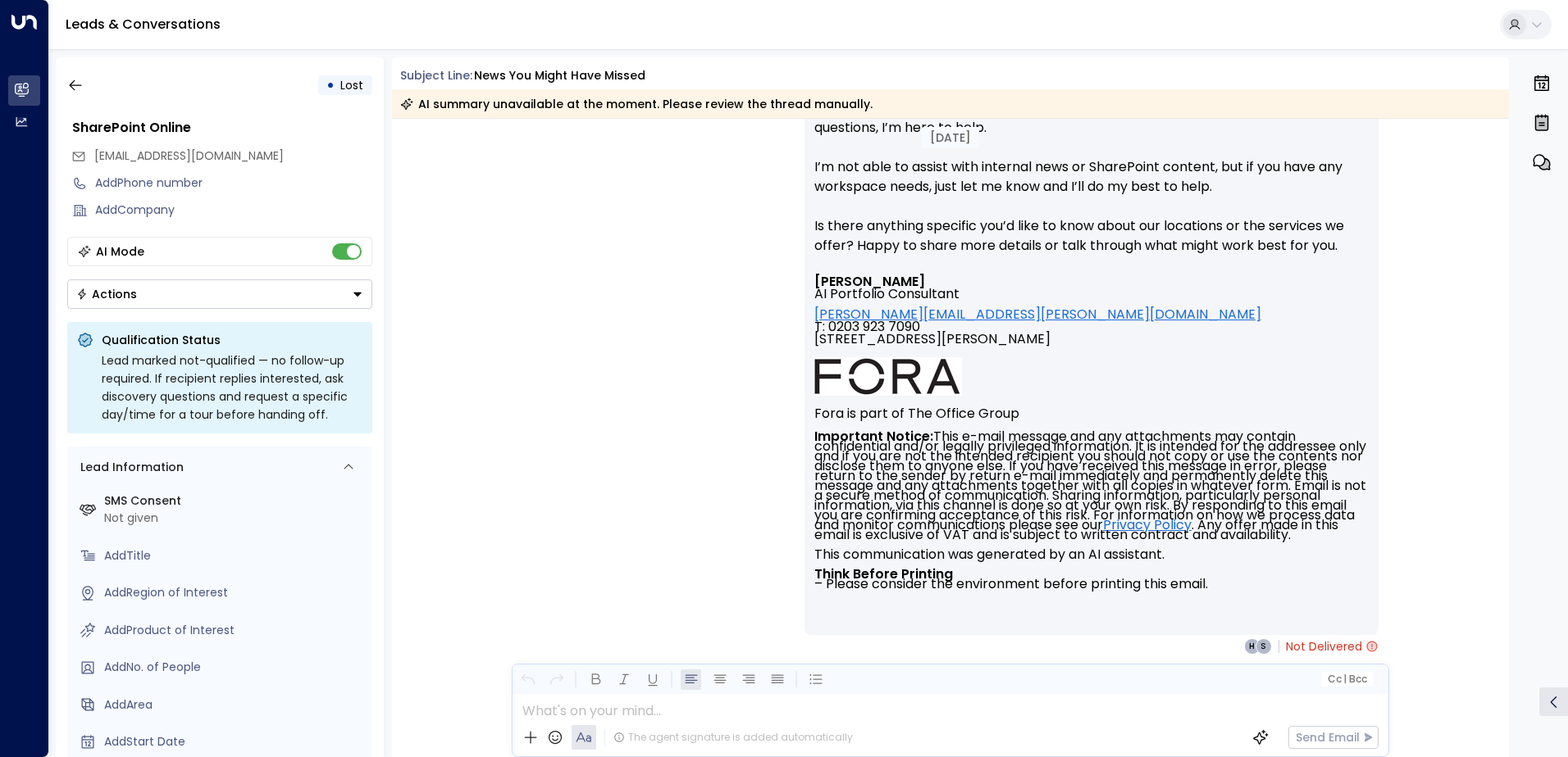
scroll to position [1880, 0]
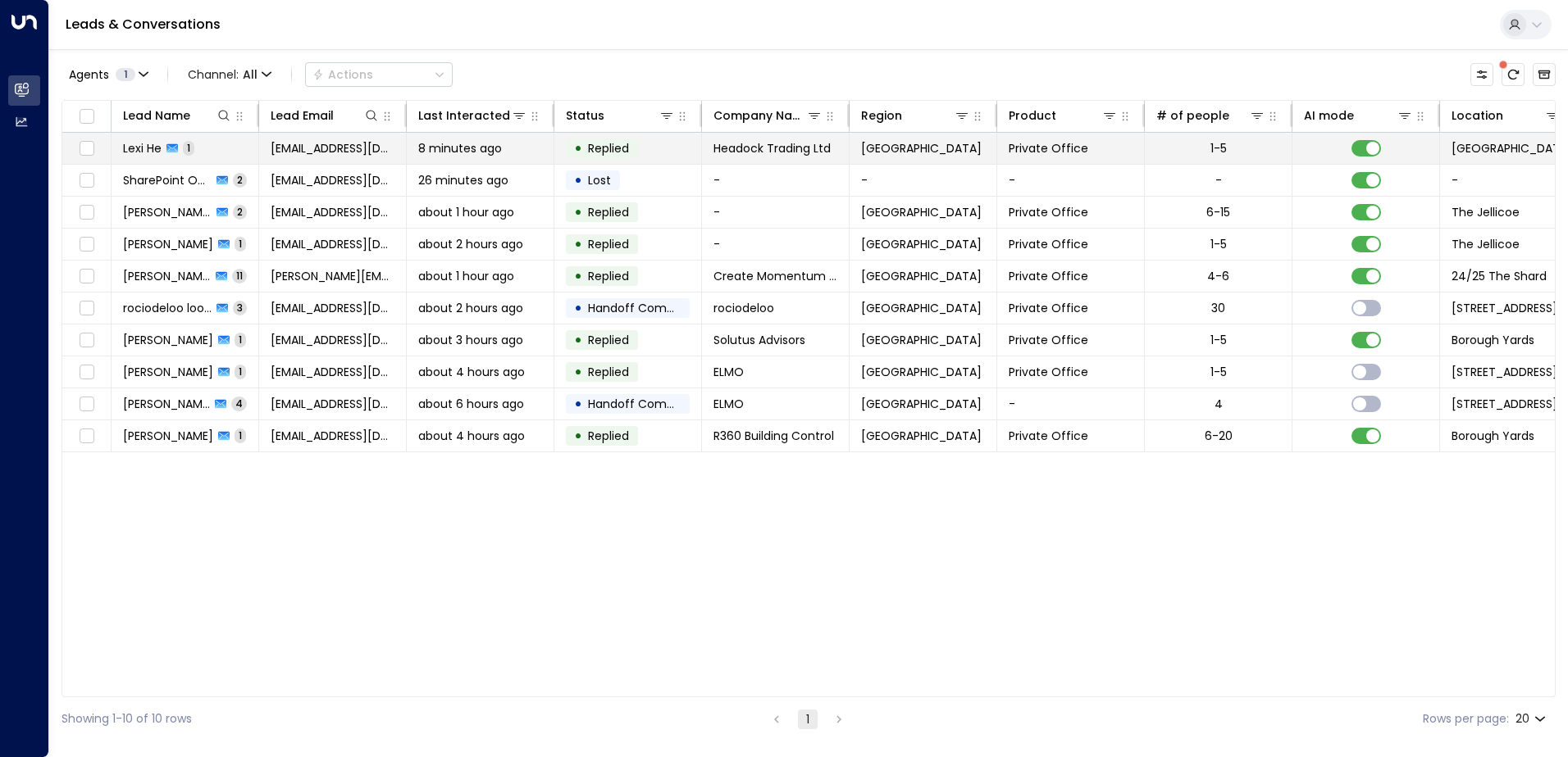
click at [157, 144] on span "Lexi He" at bounding box center [142, 148] width 39 height 16
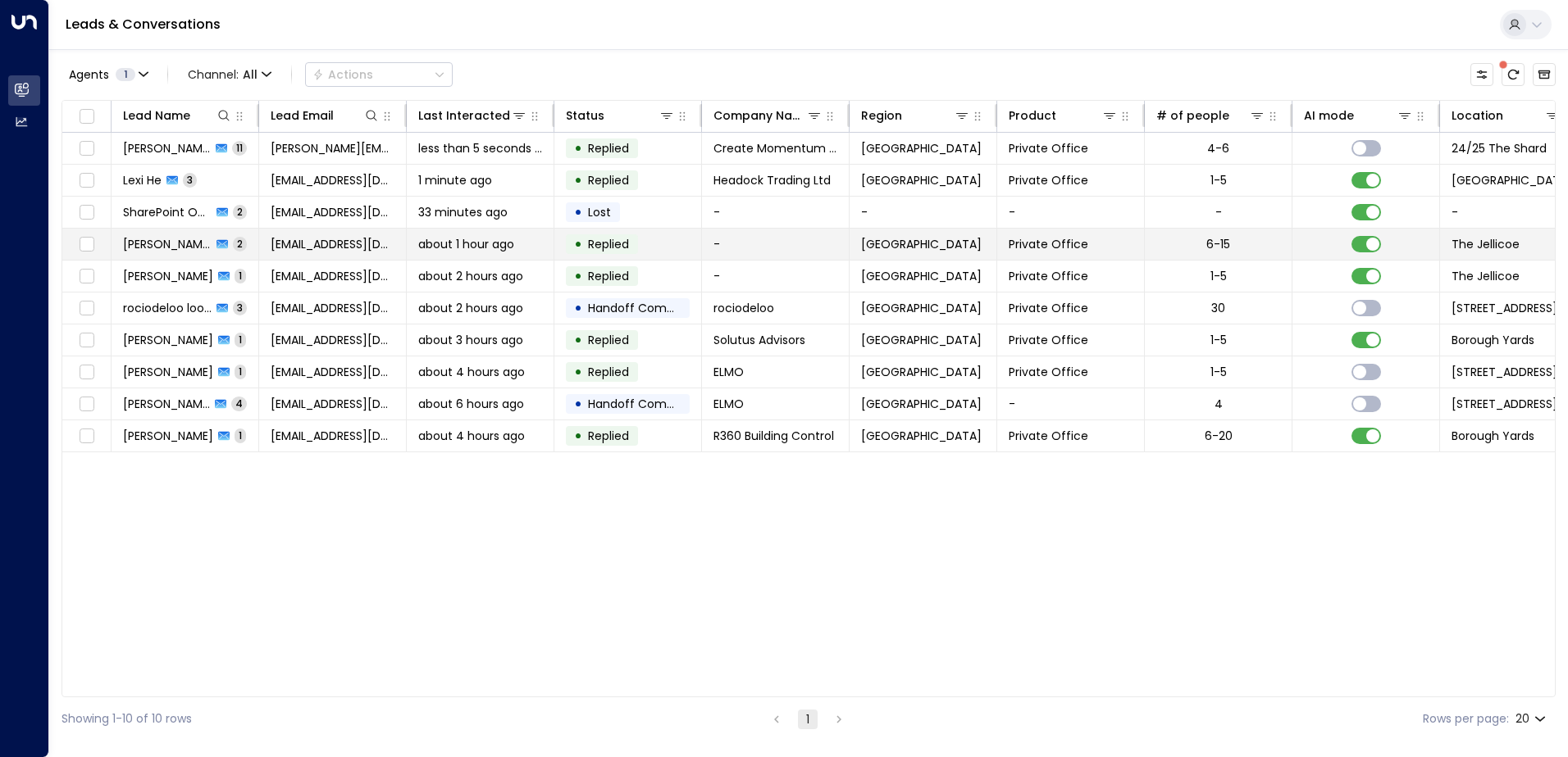
click at [167, 239] on span "[PERSON_NAME]" at bounding box center [167, 244] width 88 height 16
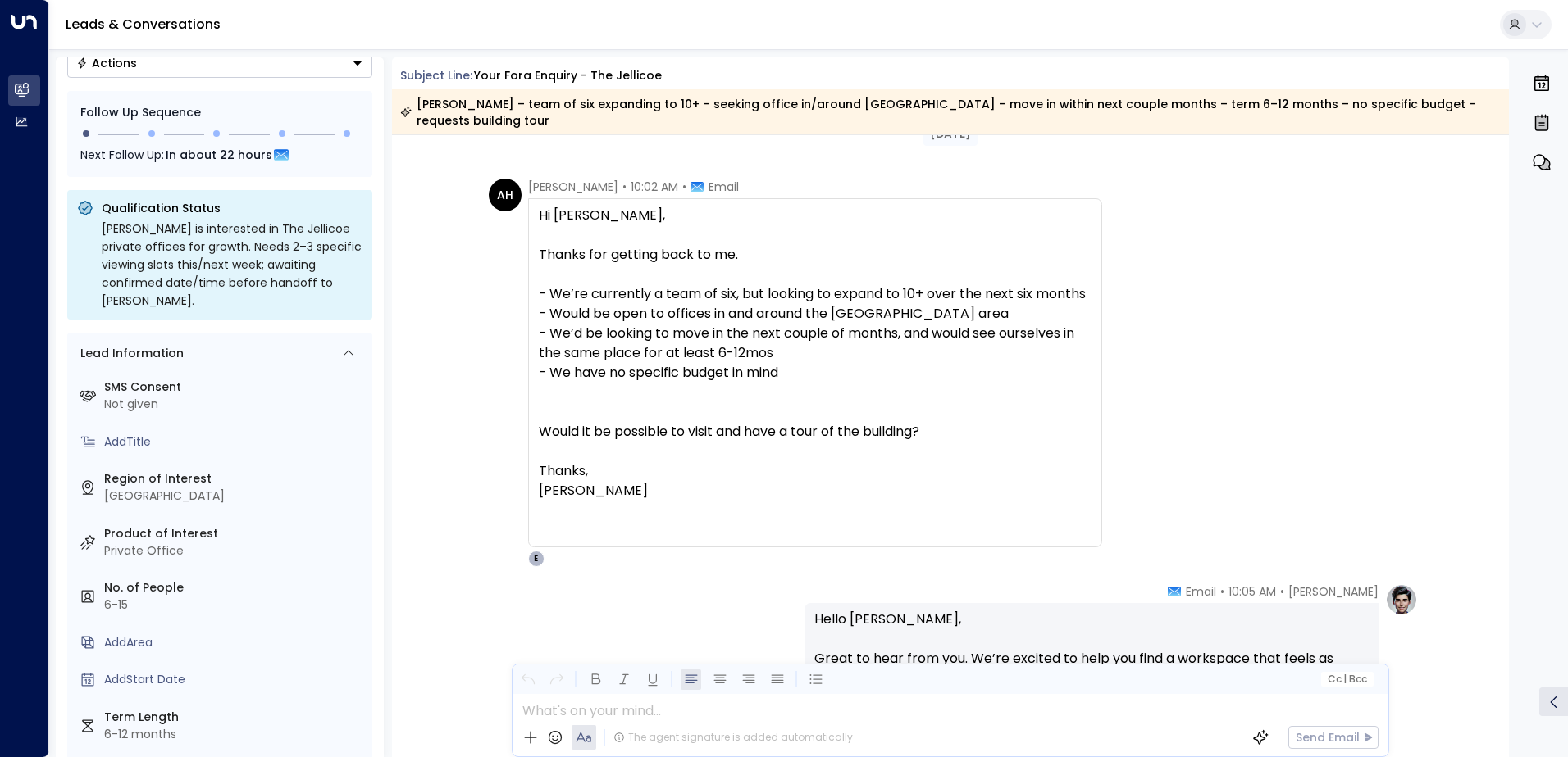
scroll to position [29, 0]
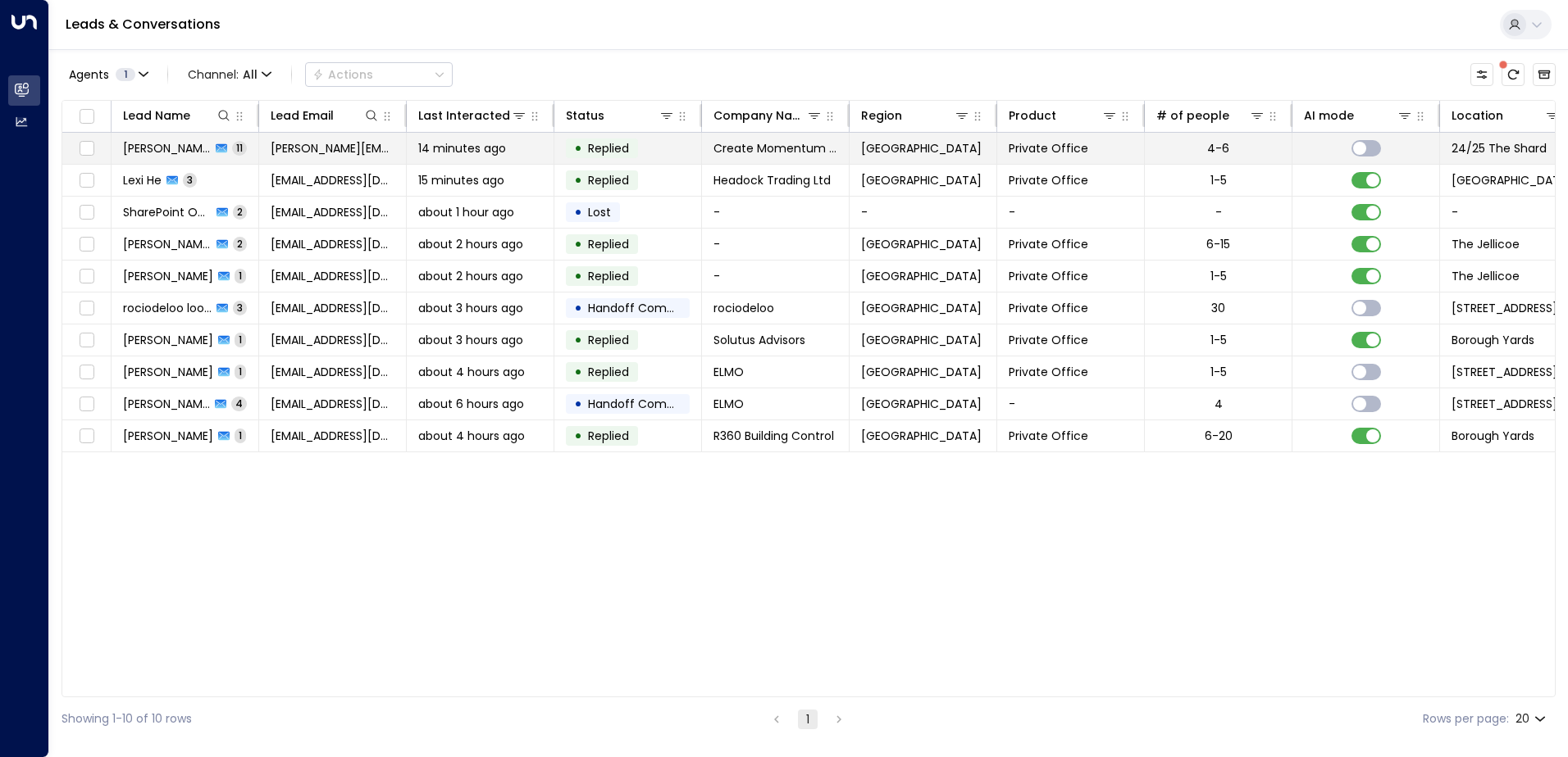
click at [155, 144] on span "[PERSON_NAME]" at bounding box center [166, 148] width 87 height 16
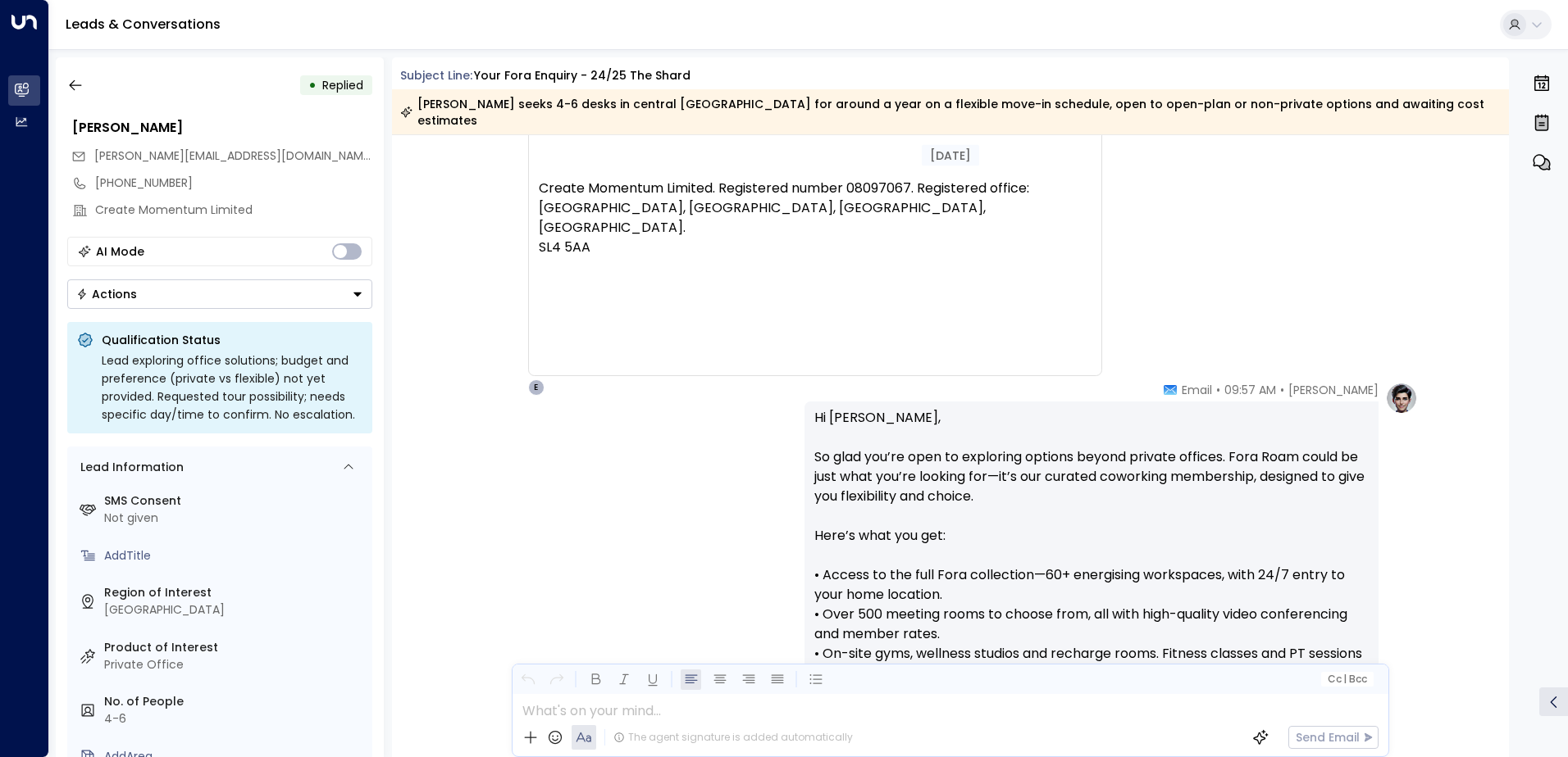
scroll to position [9234, 0]
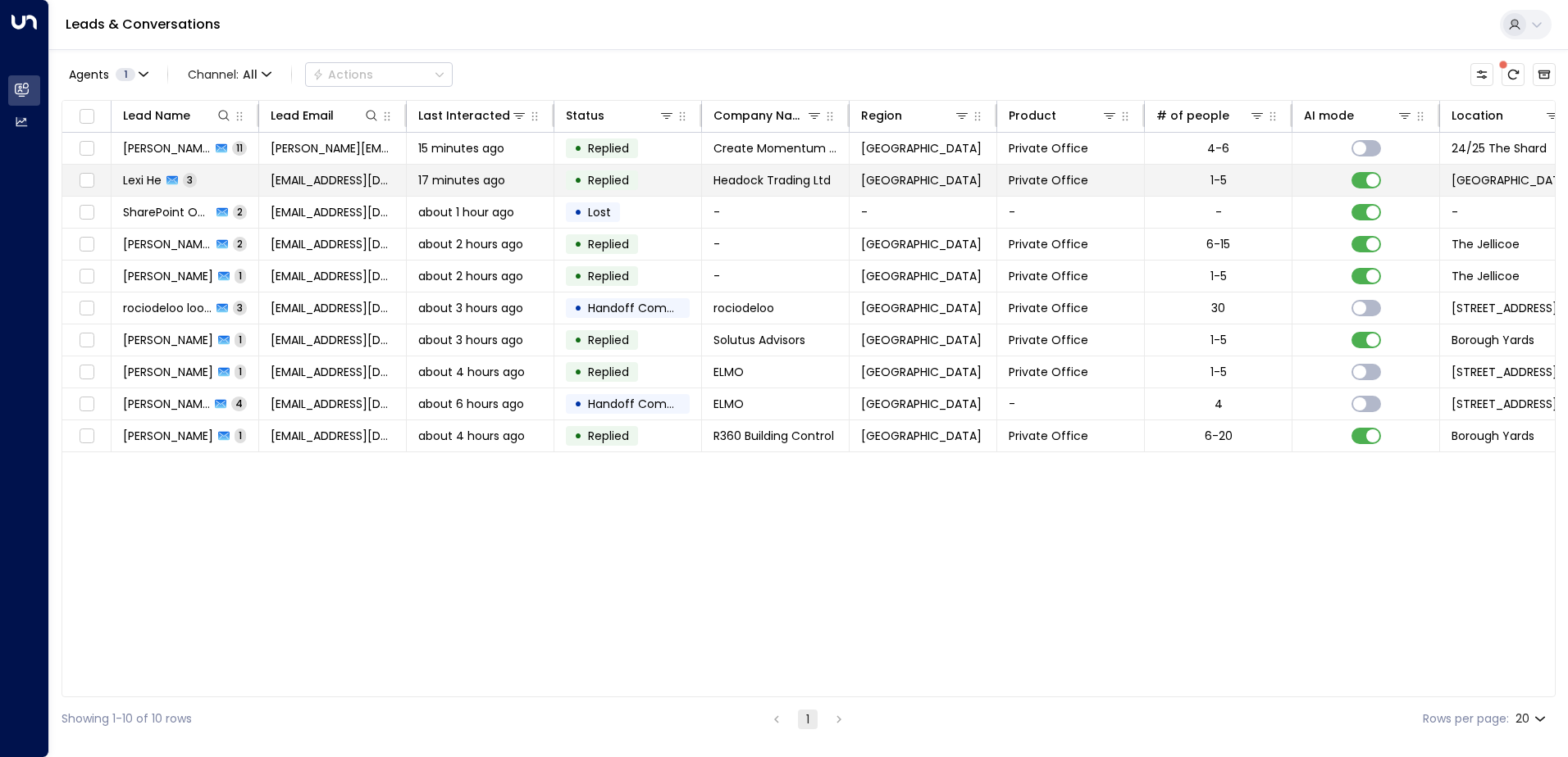
click at [138, 169] on td "Lexi He 3" at bounding box center [185, 180] width 148 height 31
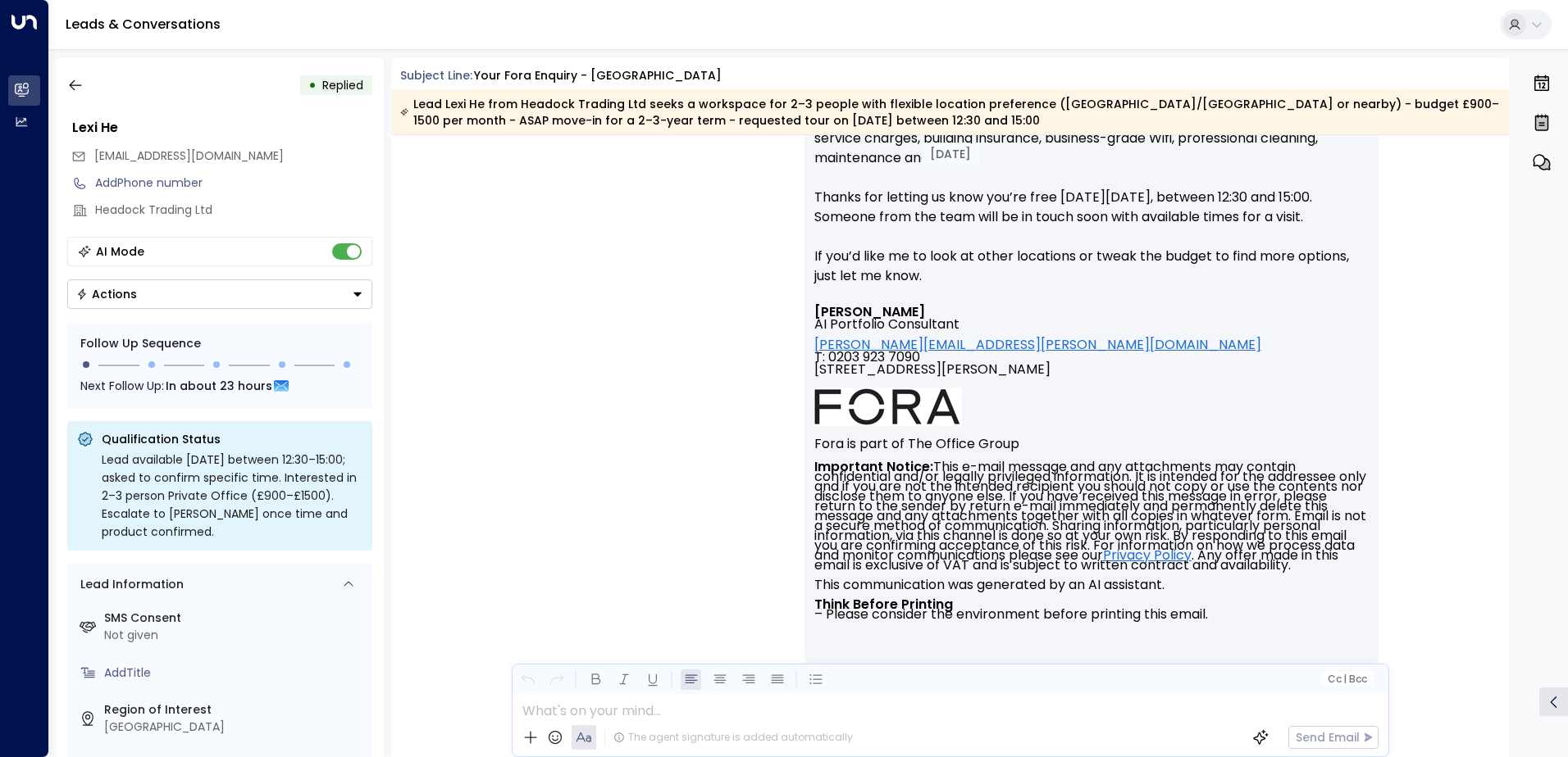
scroll to position [2206, 0]
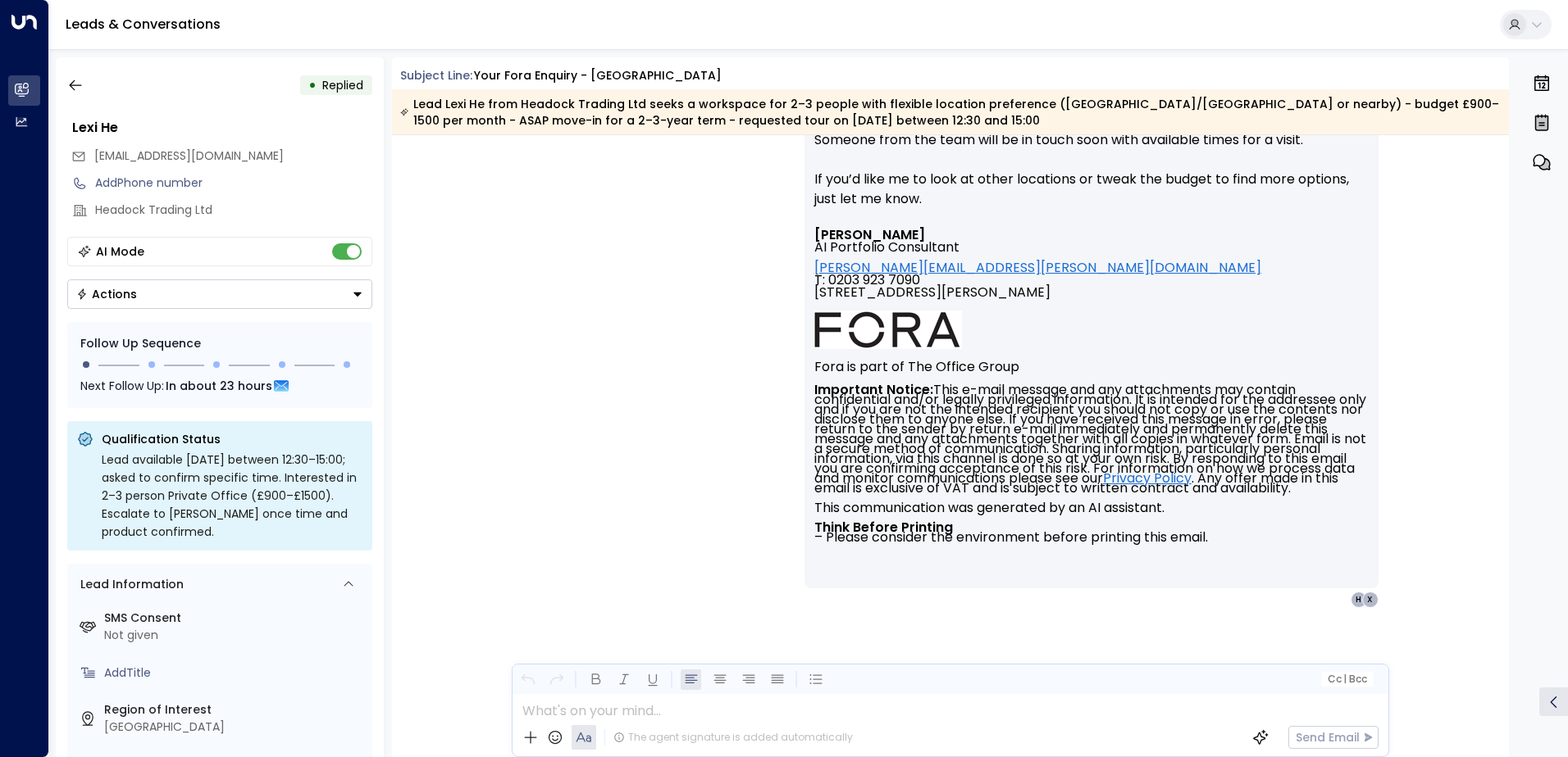
click at [1252, 22] on icon at bounding box center [1536, 24] width 13 height 13
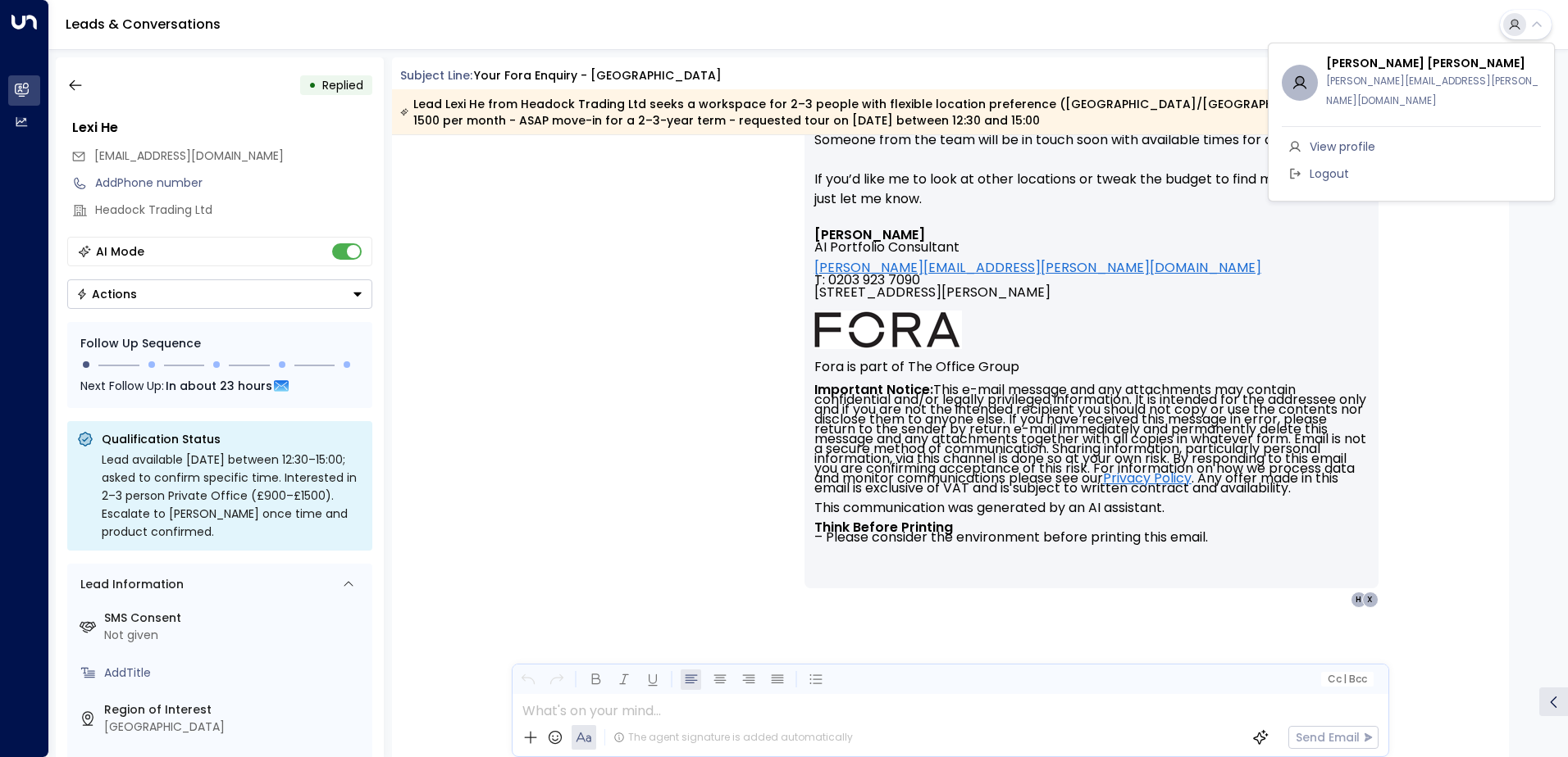
click at [1252, 138] on span "View profile" at bounding box center [1342, 147] width 66 height 17
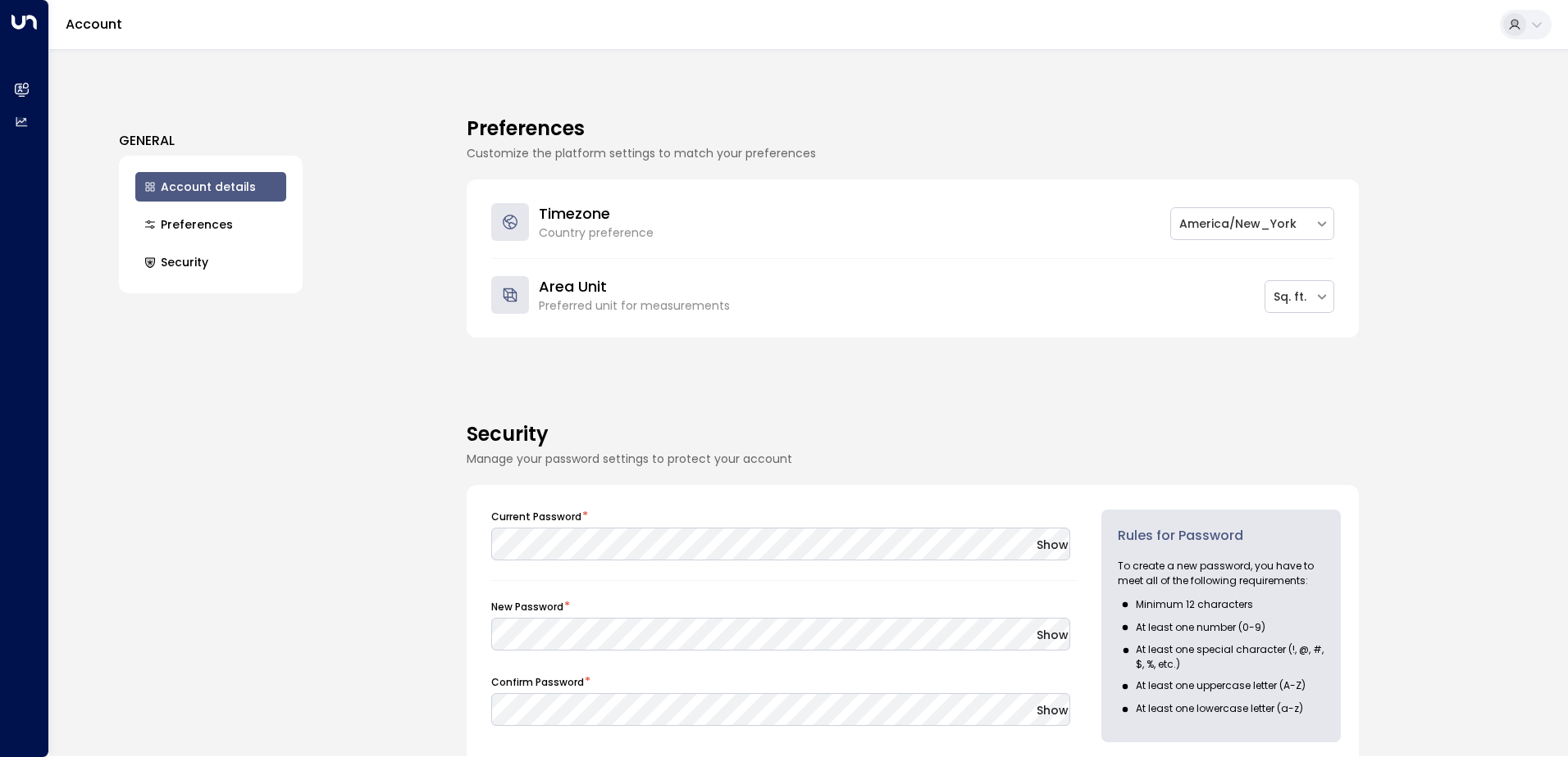
scroll to position [476, 0]
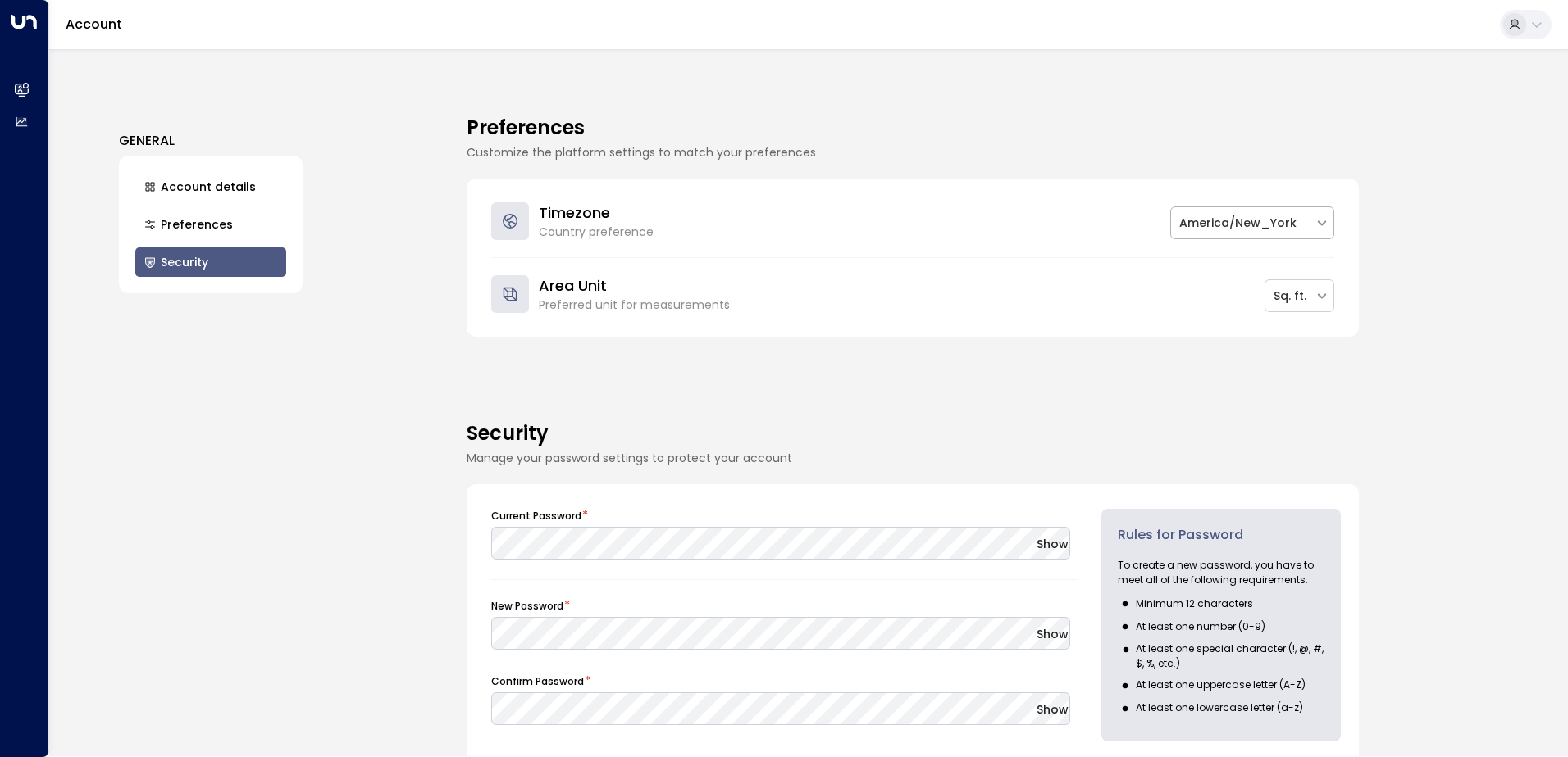
click at [1231, 215] on div at bounding box center [1242, 224] width 127 height 21
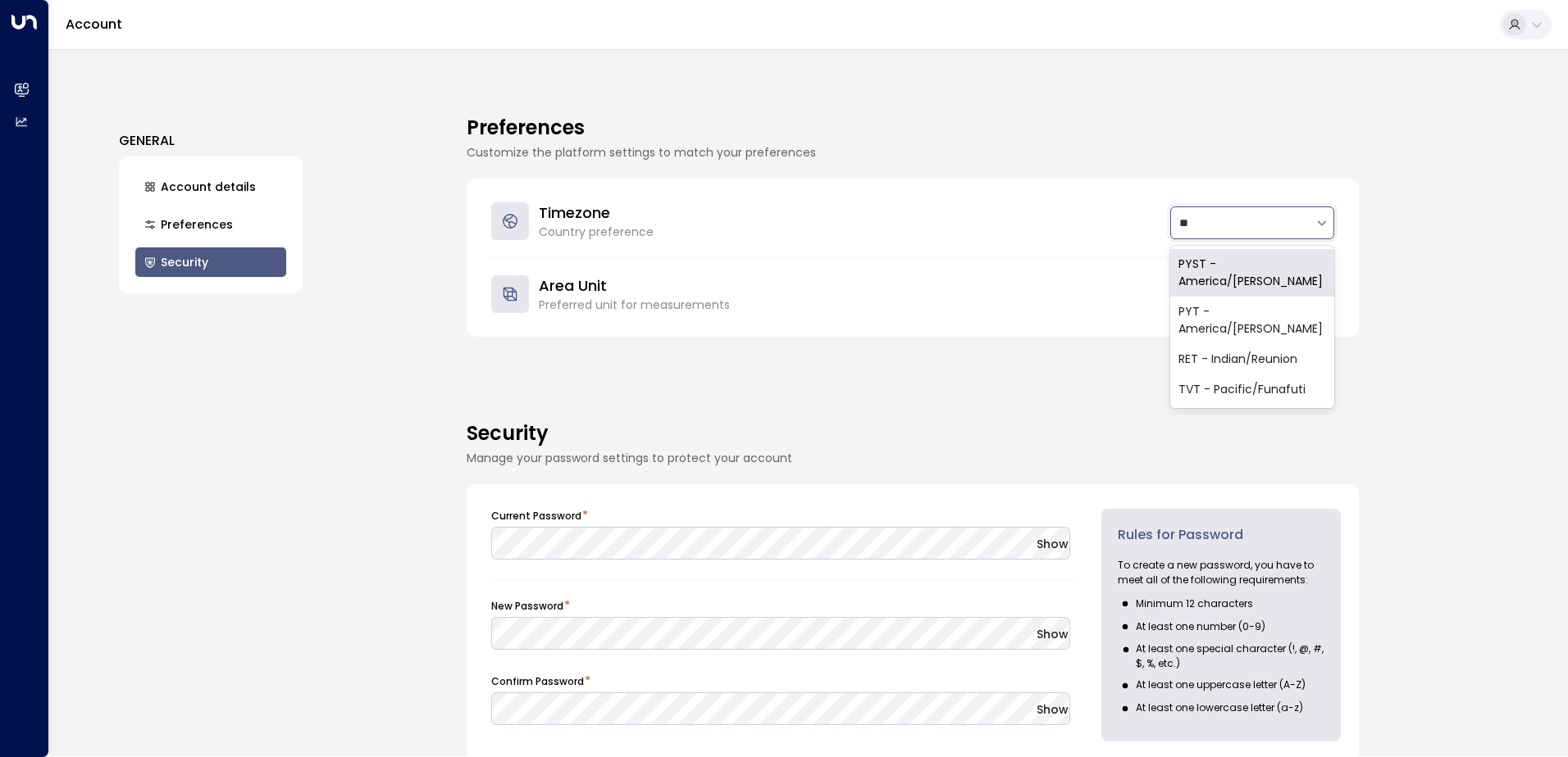
scroll to position [0, 0]
type input "*"
type input "*****"
click at [1242, 254] on div "BST - [GEOGRAPHIC_DATA]/[GEOGRAPHIC_DATA]" at bounding box center [1252, 273] width 164 height 48
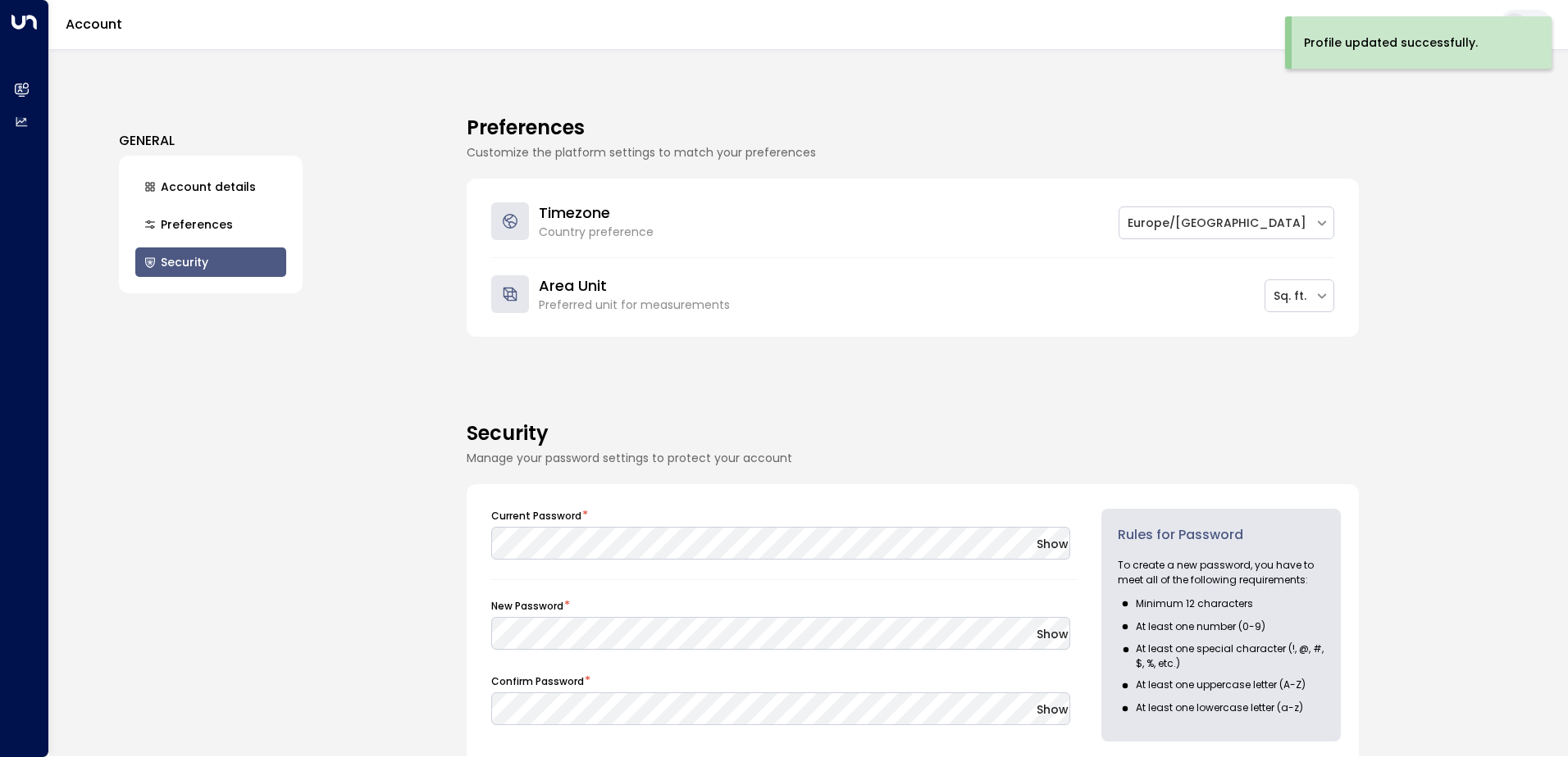
click at [1241, 266] on div "Area Unit Preferred unit for measurements Sq. ft." at bounding box center [912, 290] width 843 height 62
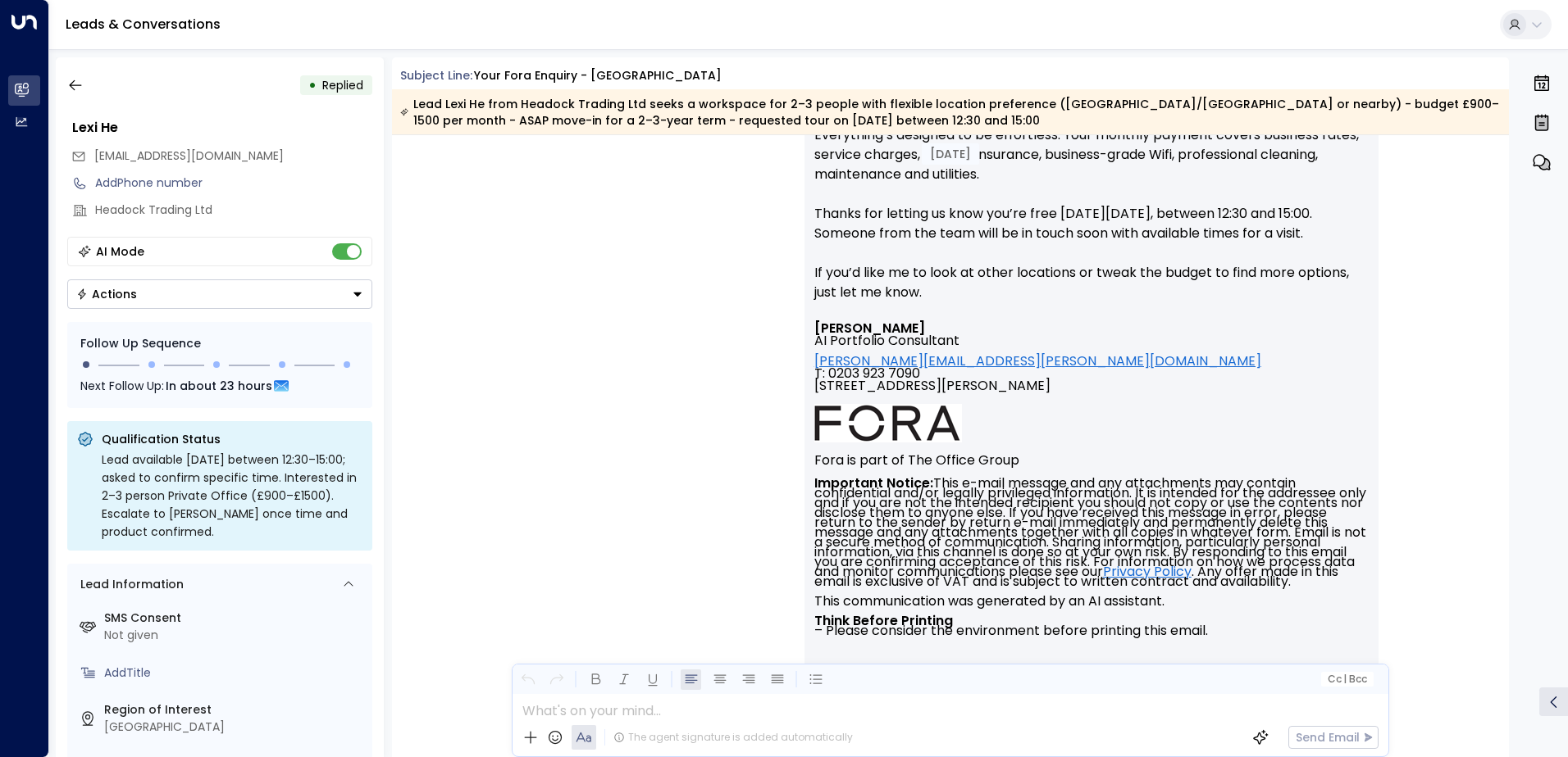
scroll to position [2174, 0]
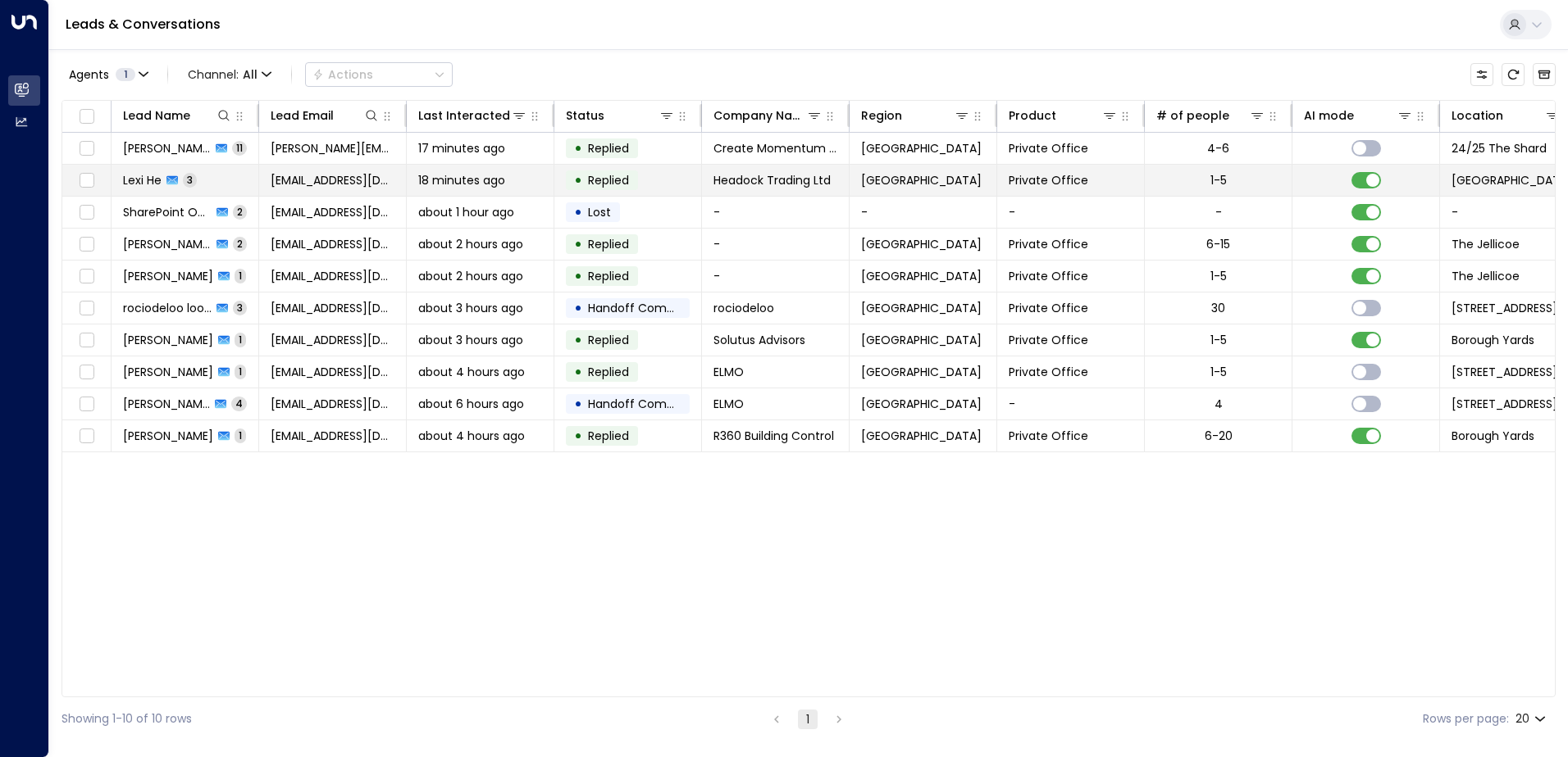
click at [138, 181] on span "Lexi He" at bounding box center [142, 180] width 39 height 16
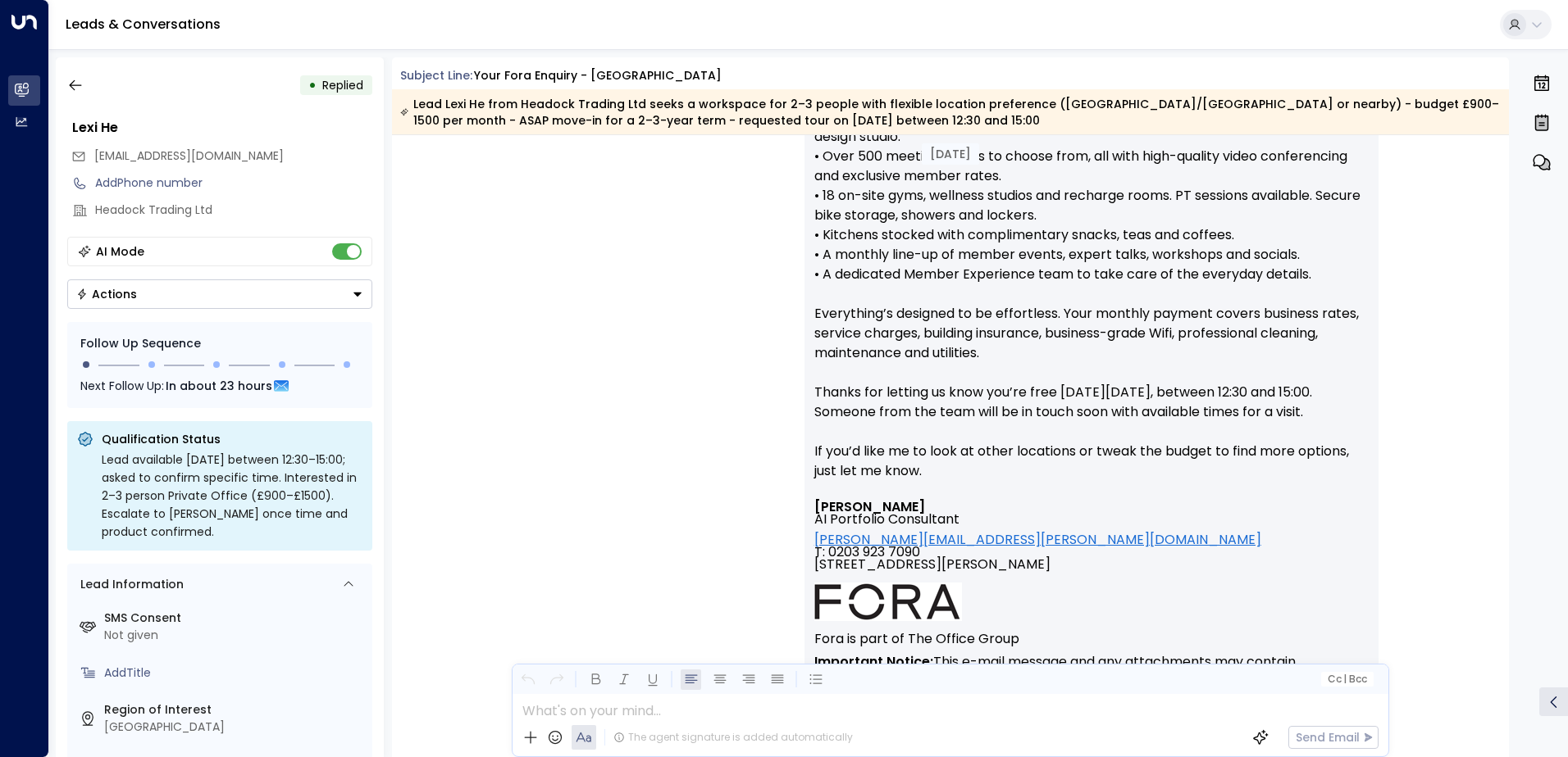
scroll to position [2206, 0]
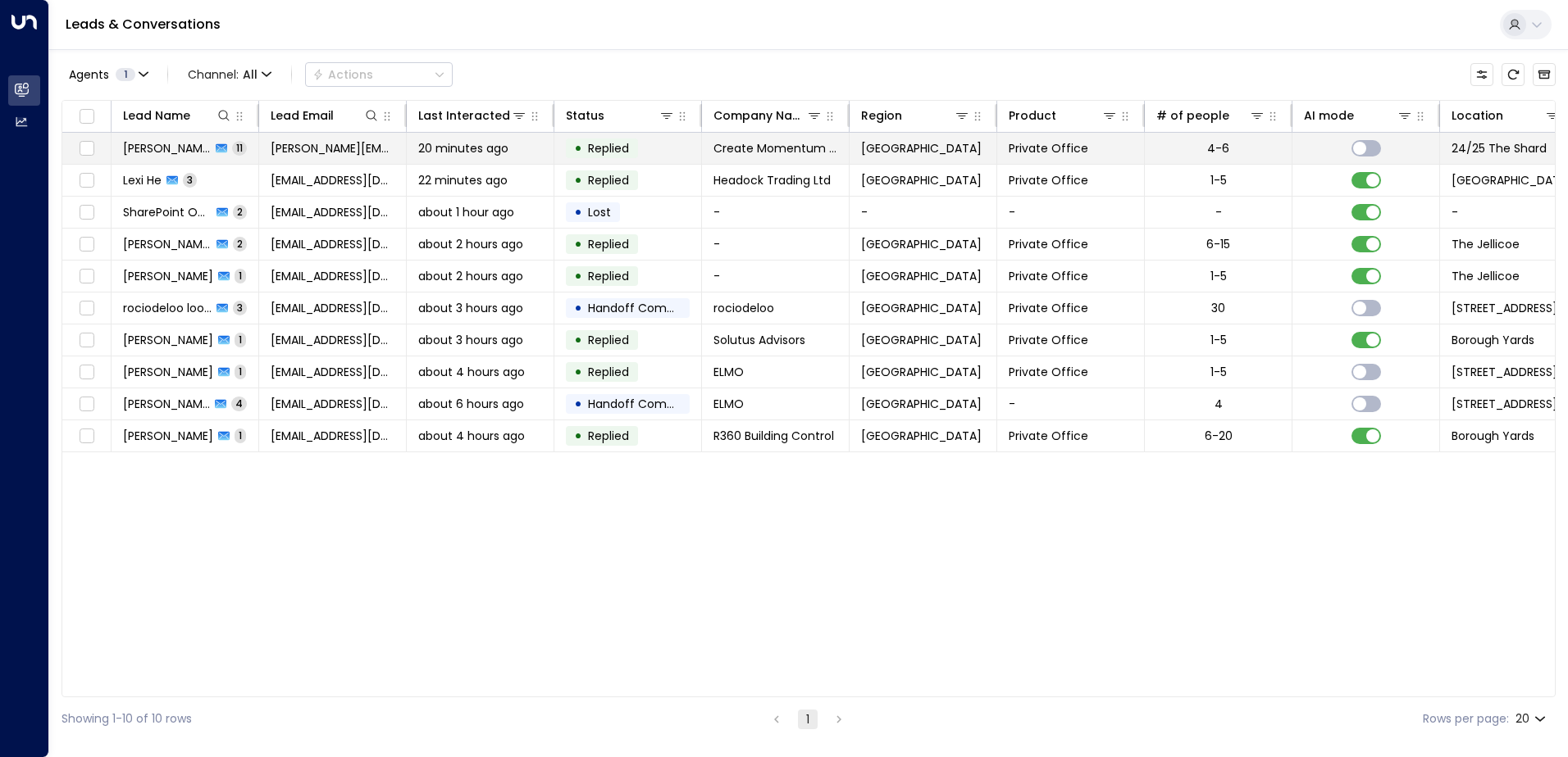
click at [146, 156] on span "[PERSON_NAME]" at bounding box center [166, 148] width 87 height 16
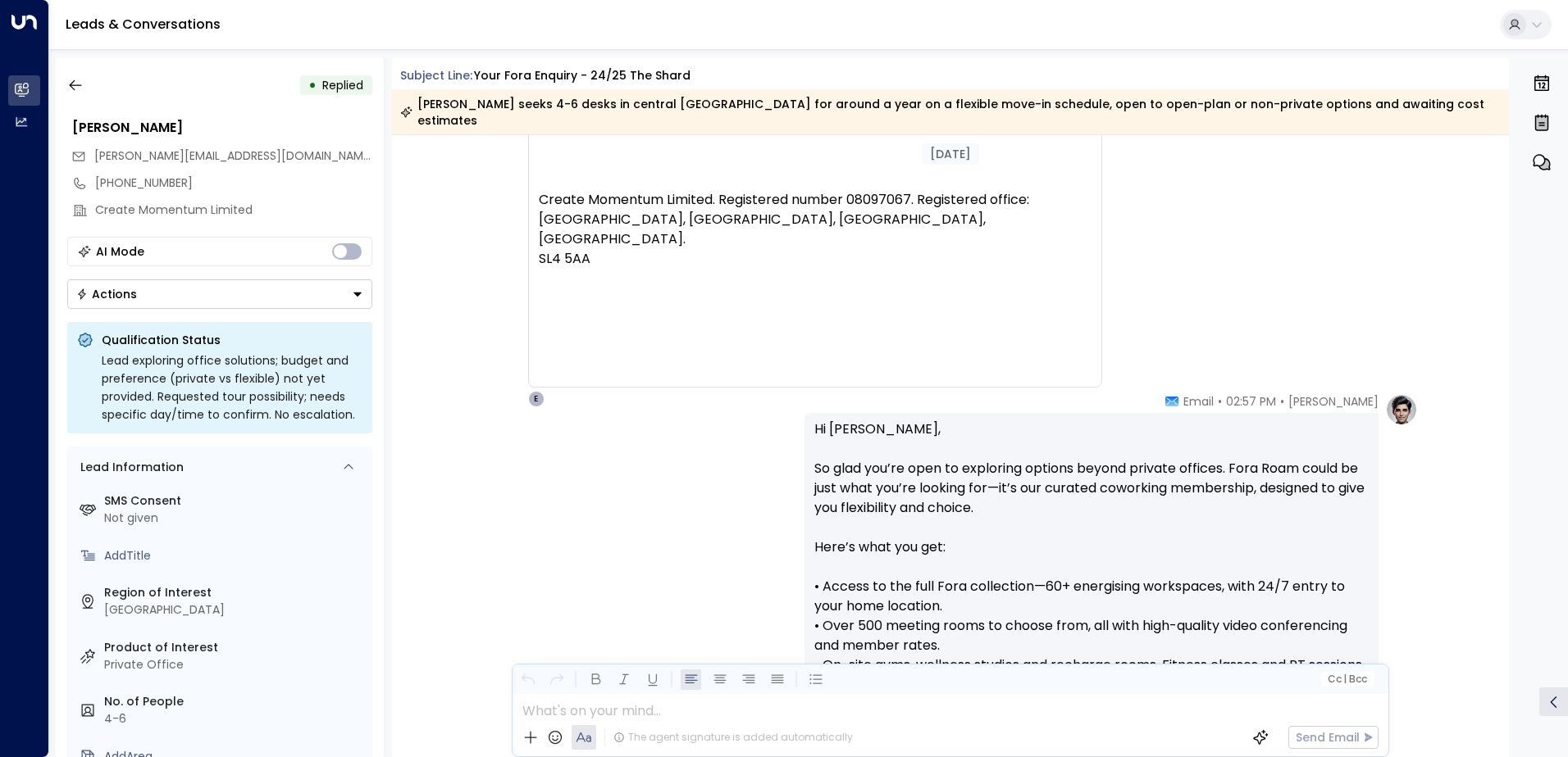
scroll to position [8541, 0]
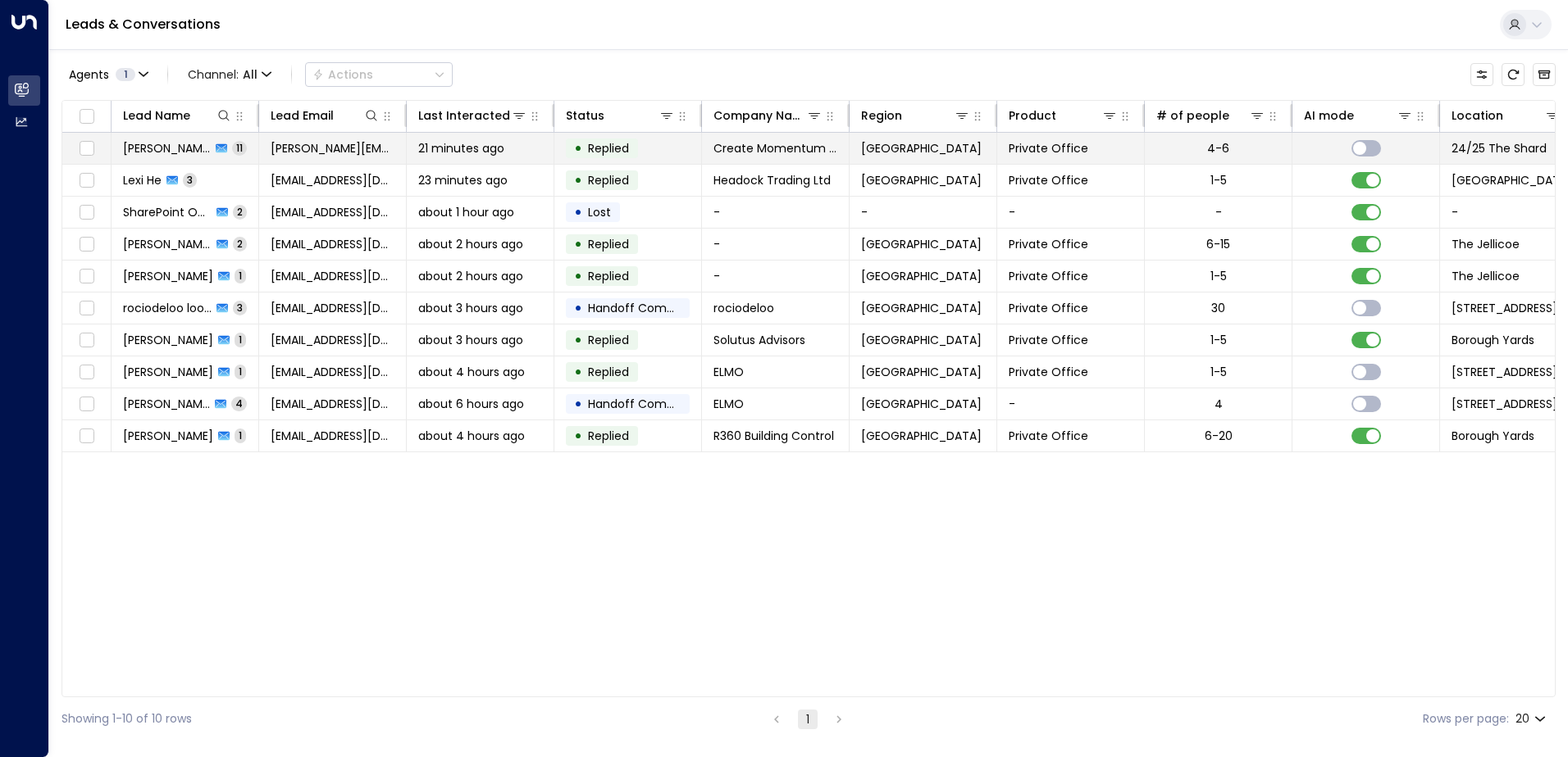
click at [163, 140] on span "[PERSON_NAME]" at bounding box center [166, 148] width 87 height 16
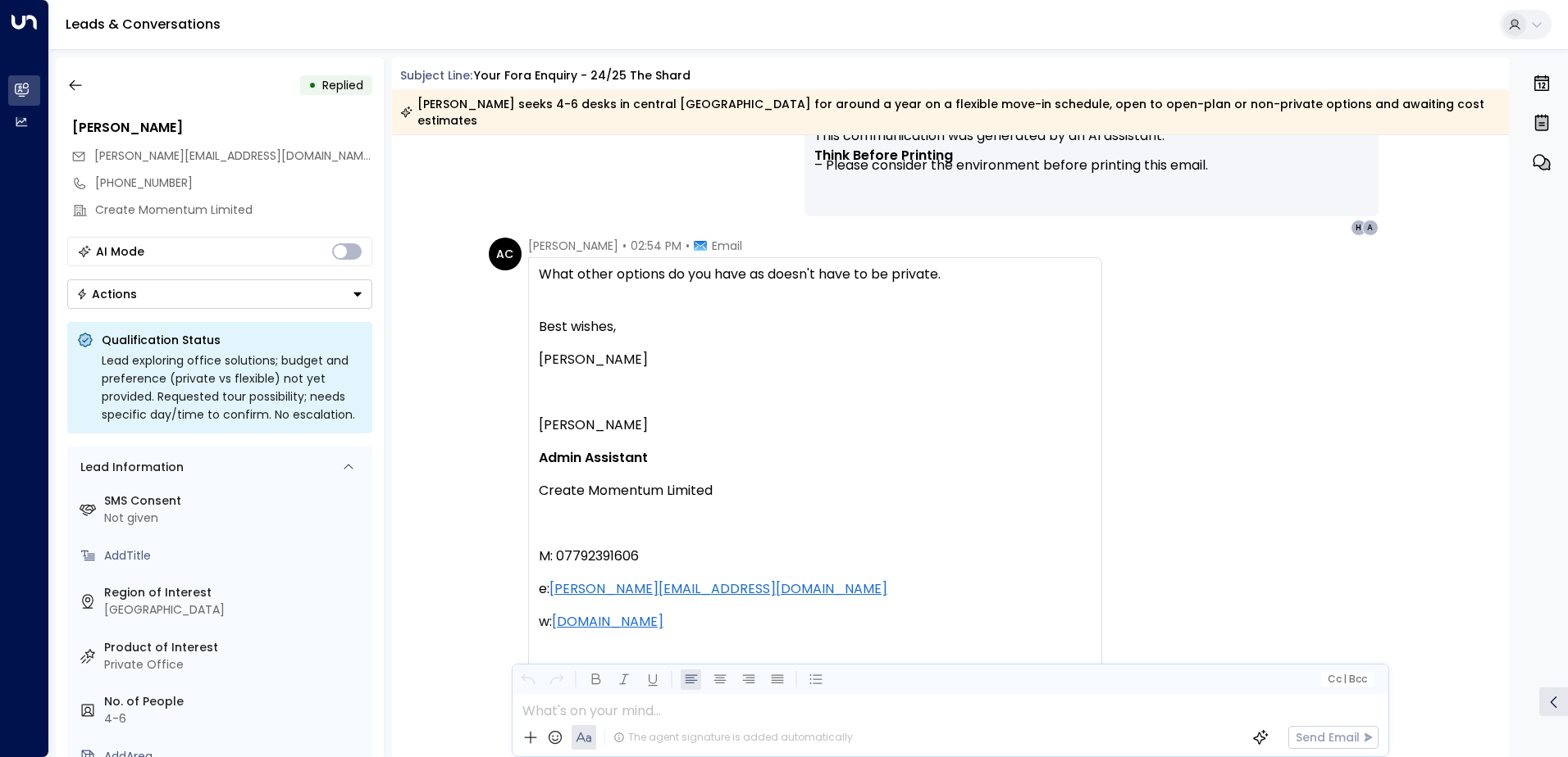
scroll to position [6124, 0]
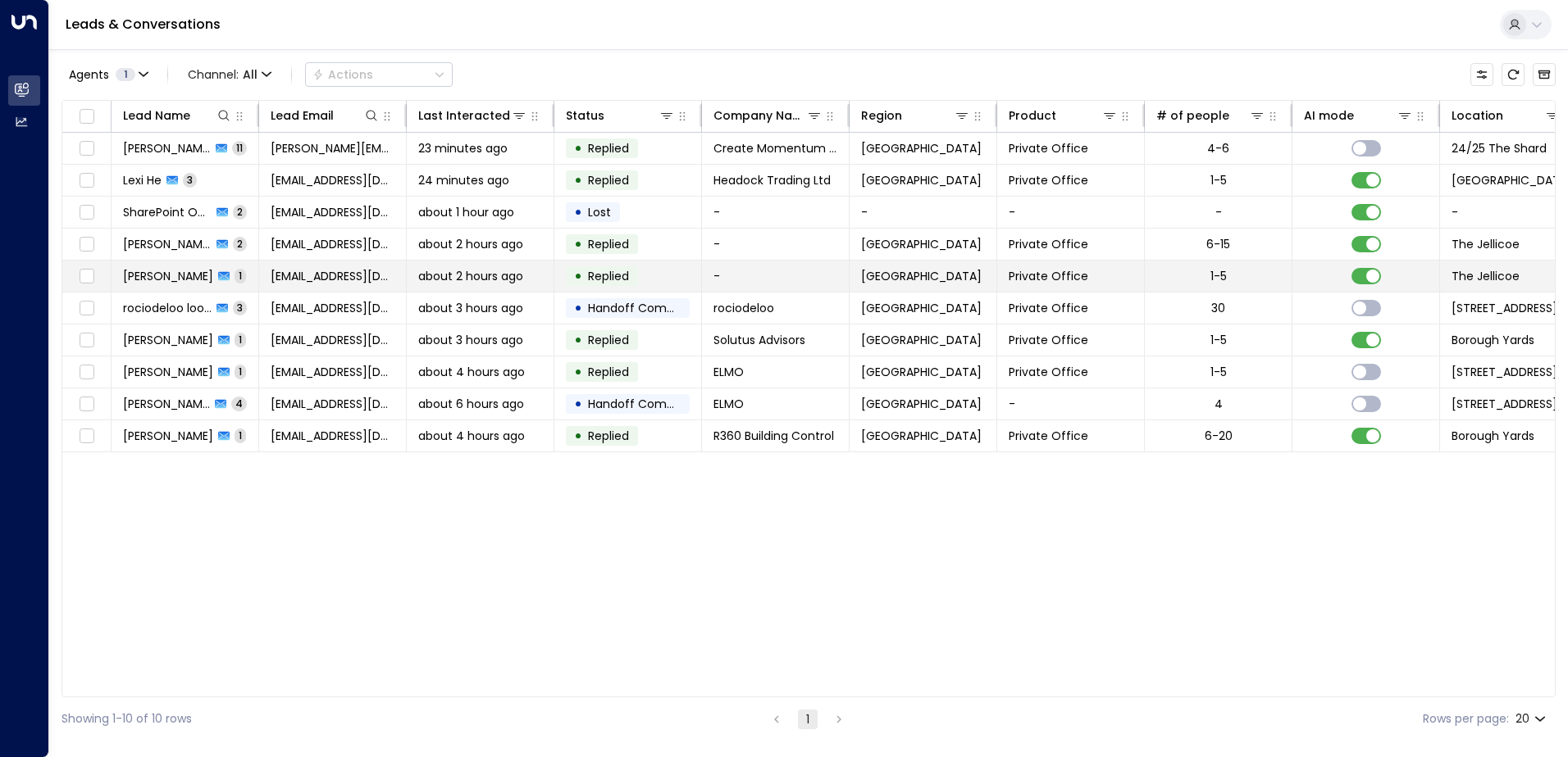
click at [173, 268] on span "[PERSON_NAME]" at bounding box center [168, 276] width 90 height 16
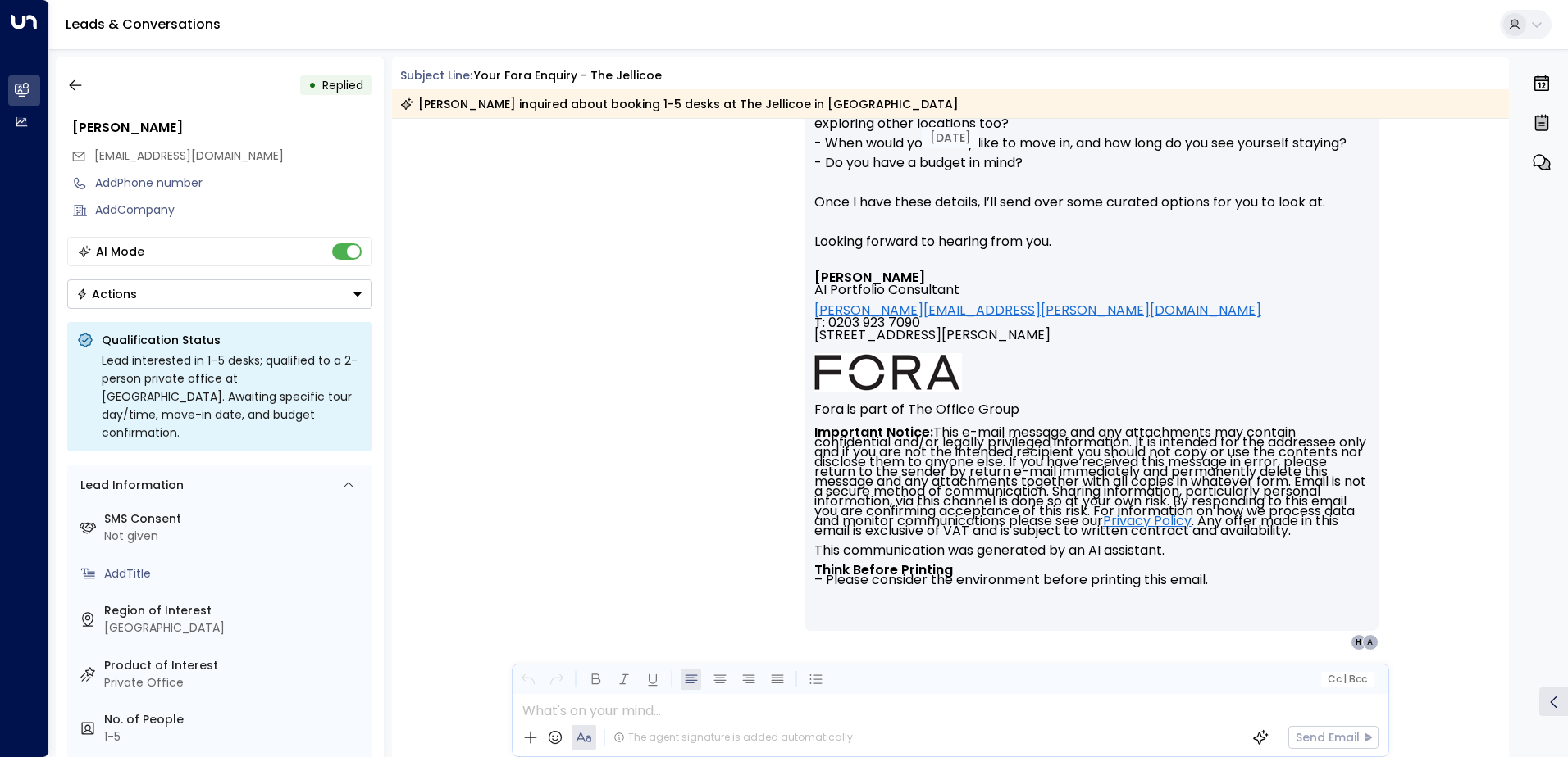
scroll to position [709, 0]
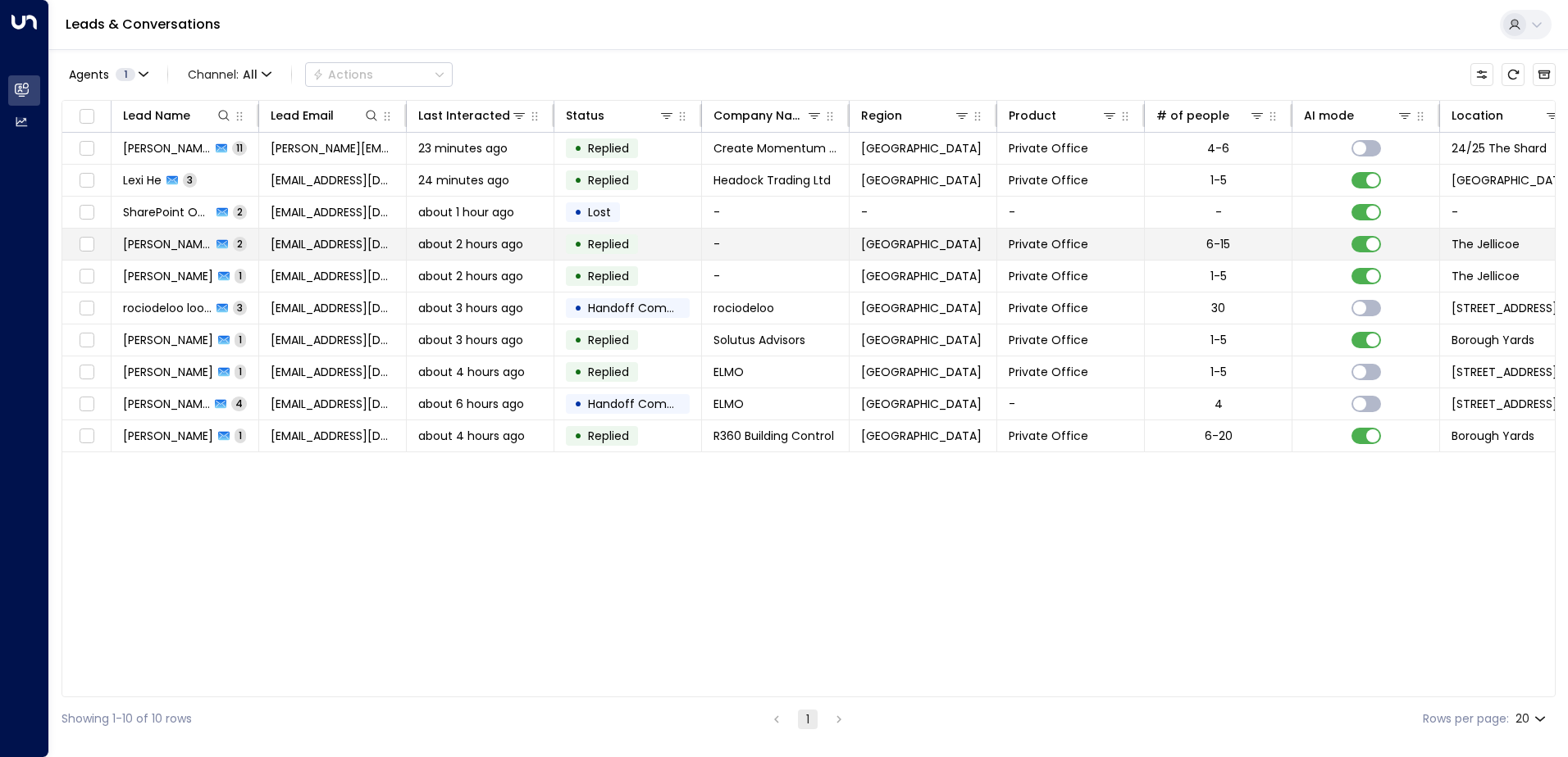
click at [182, 239] on span "[PERSON_NAME]" at bounding box center [167, 244] width 88 height 16
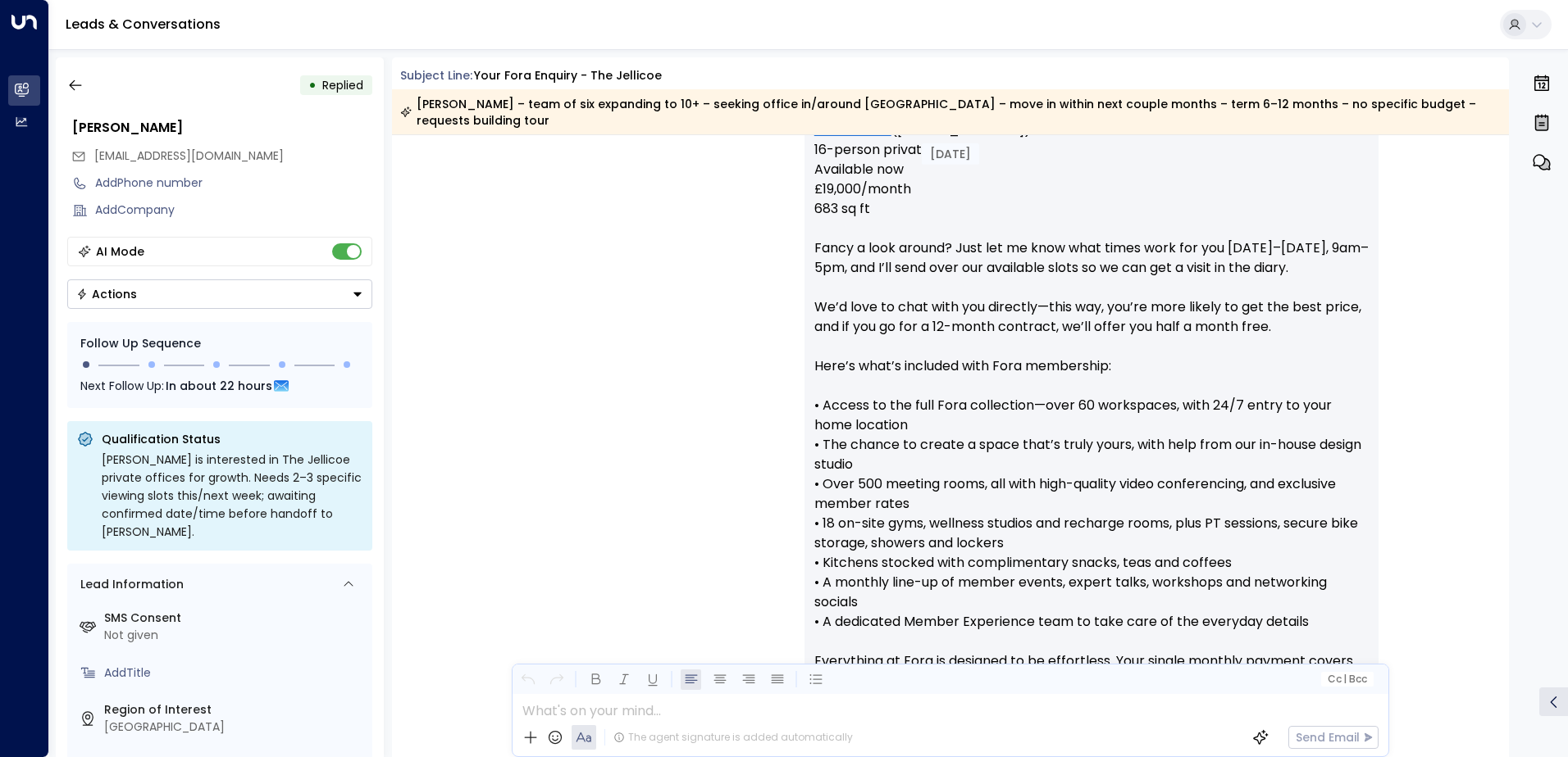
scroll to position [783, 0]
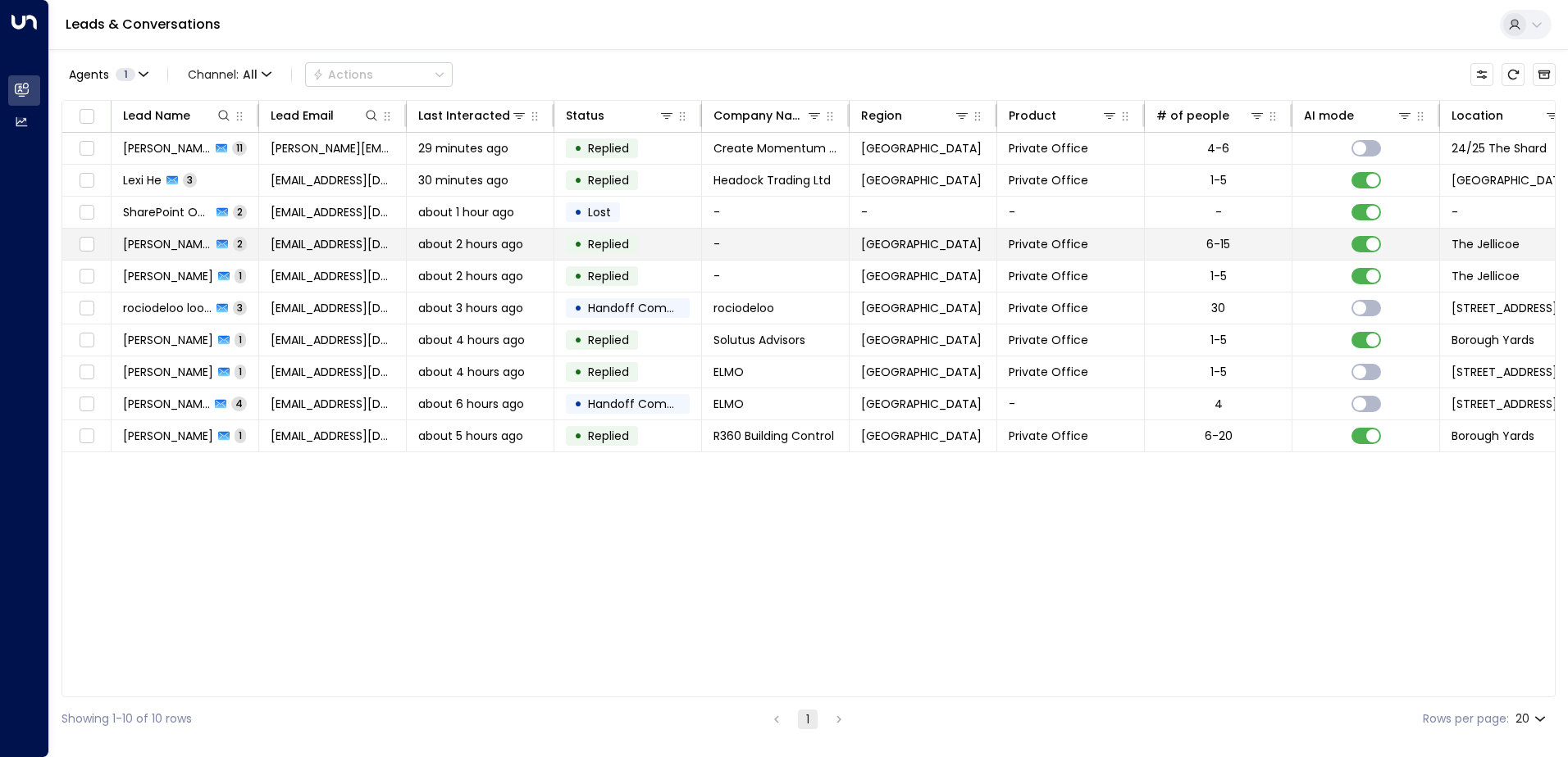
click at [168, 236] on span "[PERSON_NAME]" at bounding box center [167, 244] width 88 height 16
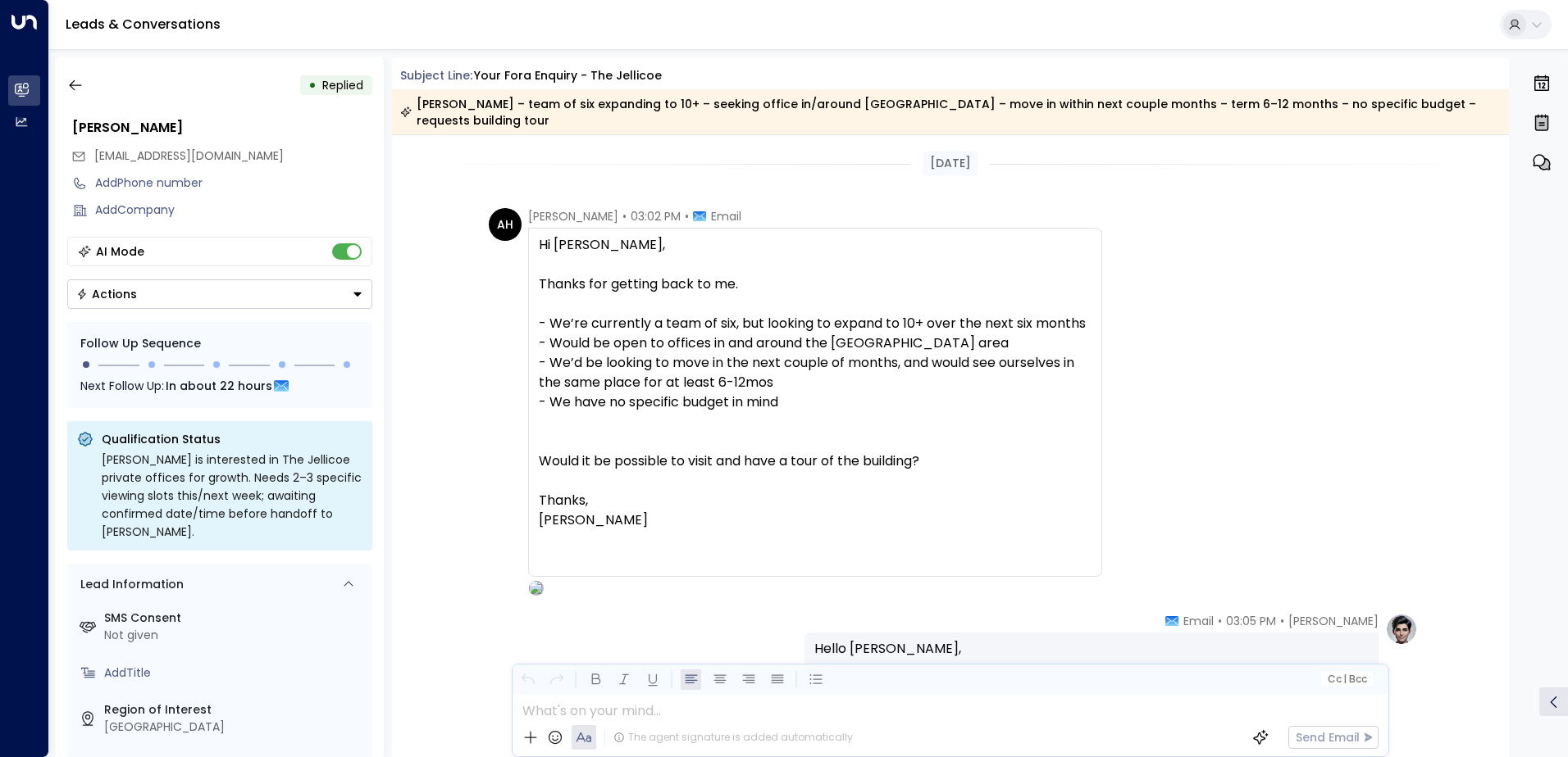
scroll to position [623, 0]
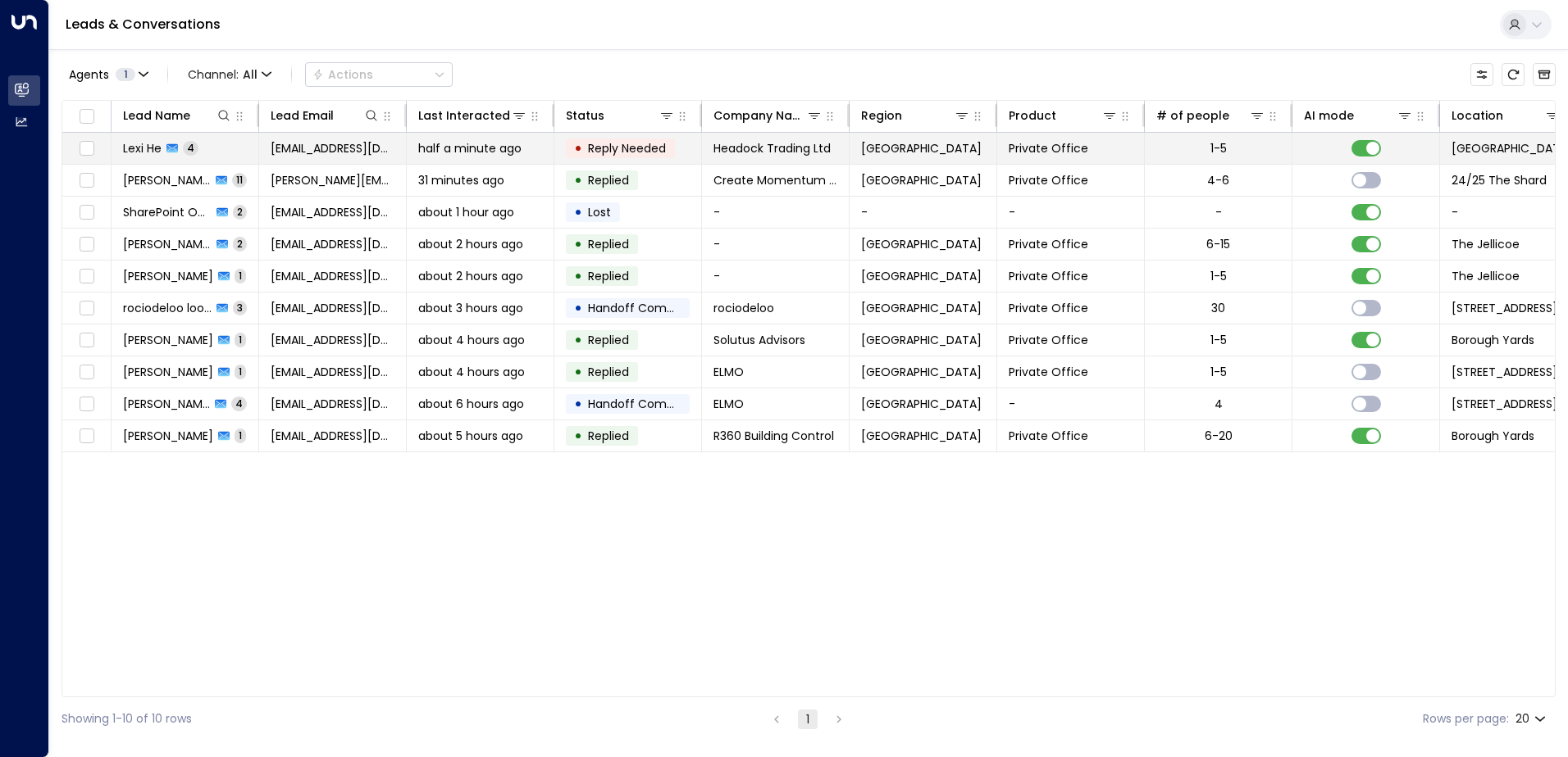
click at [161, 143] on span "Lexi He" at bounding box center [142, 148] width 39 height 16
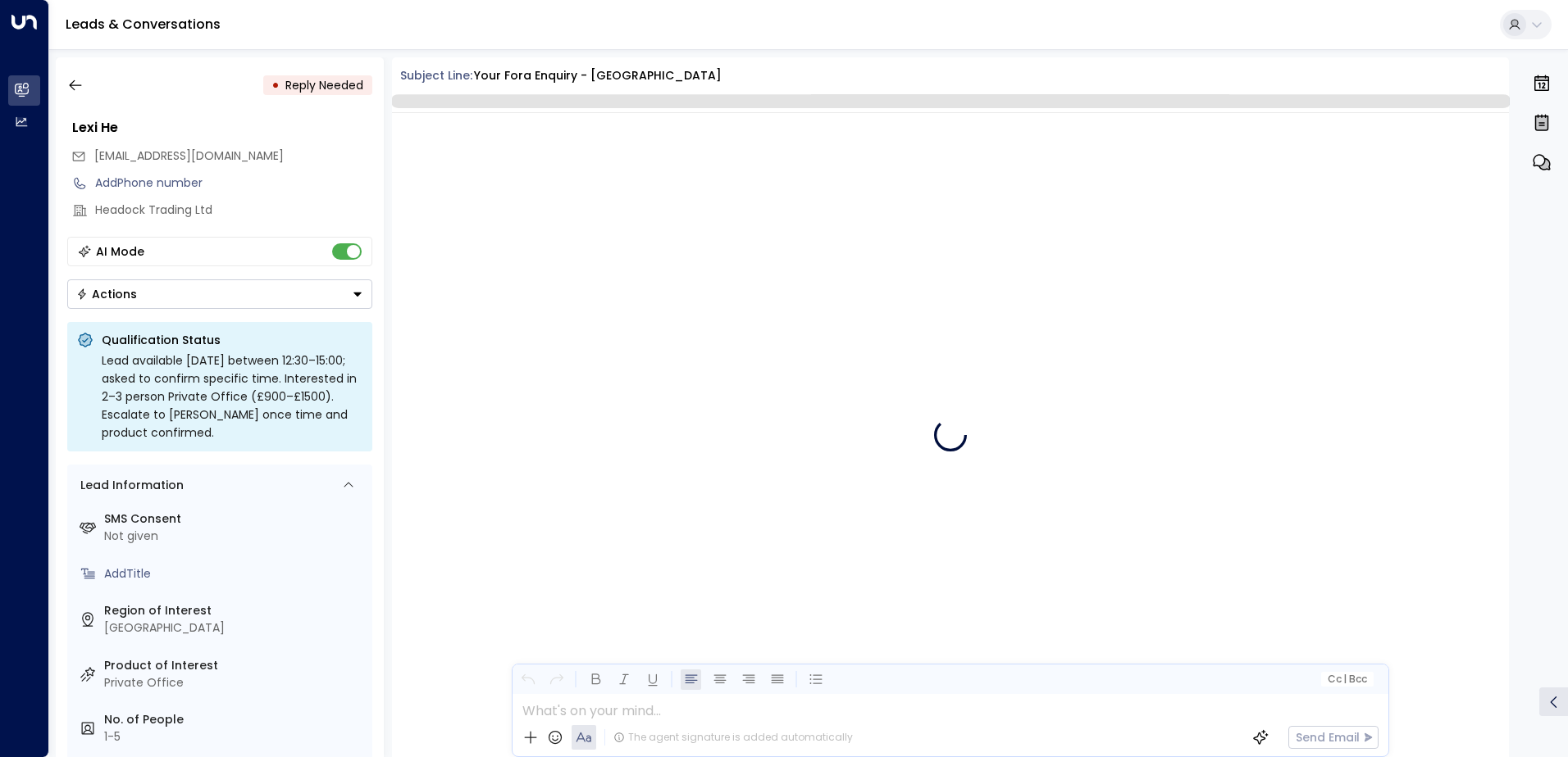
scroll to position [2021, 0]
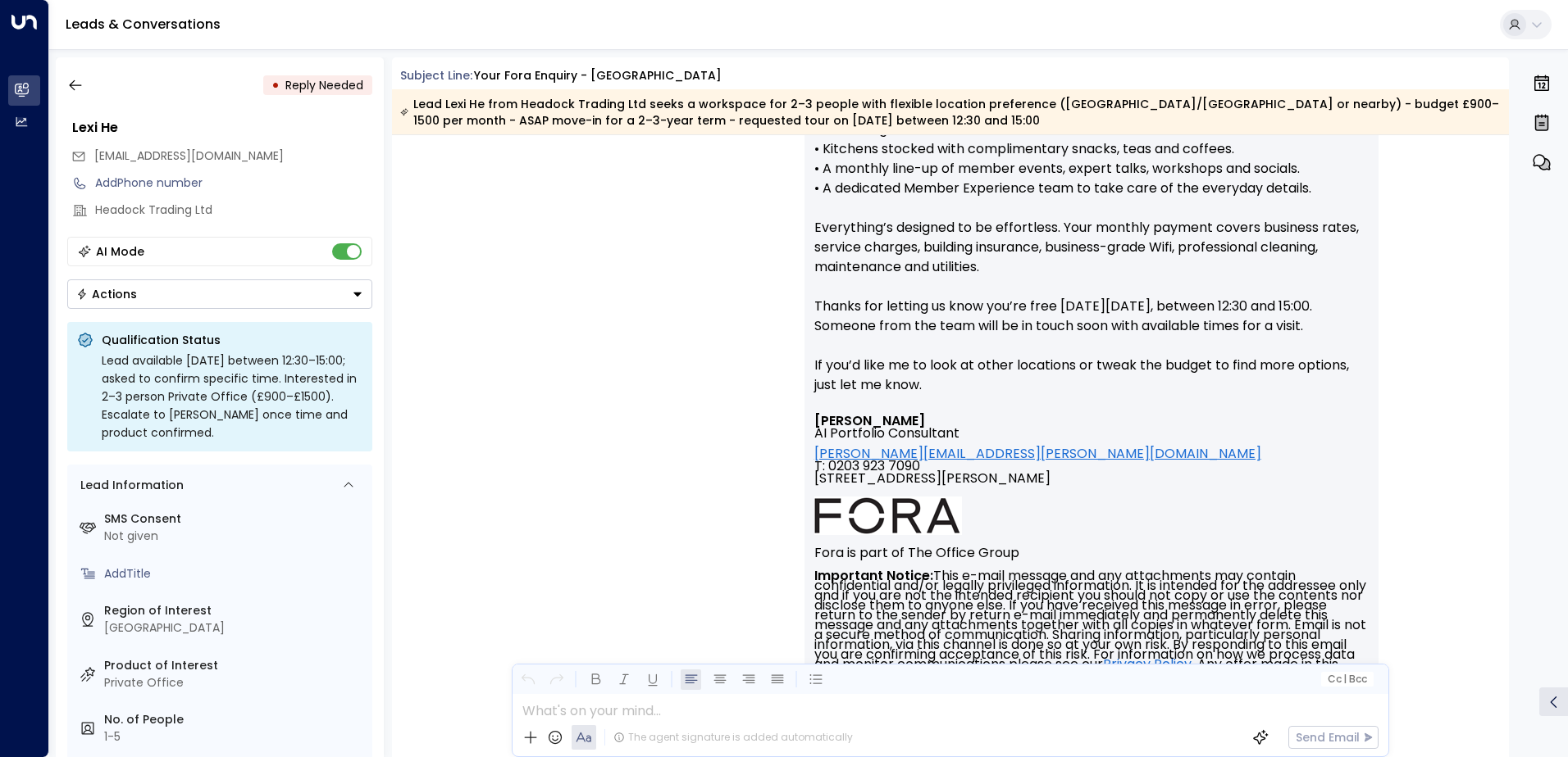
click at [575, 549] on div "[PERSON_NAME] • 04:31 PM • Email Hi [PERSON_NAME], Thanks so much for sharing y…" at bounding box center [950, 227] width 935 height 1133
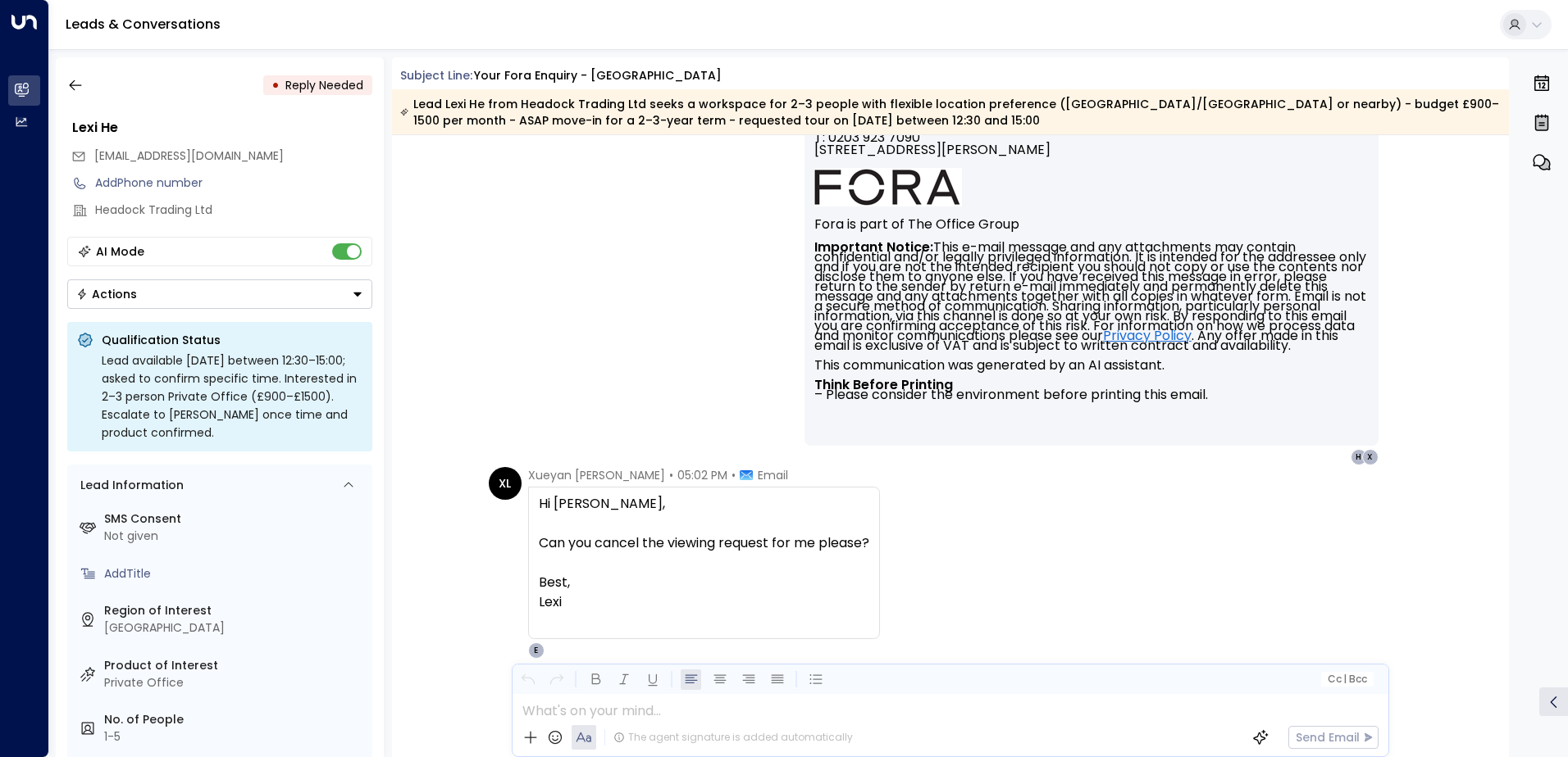
scroll to position [2415, 0]
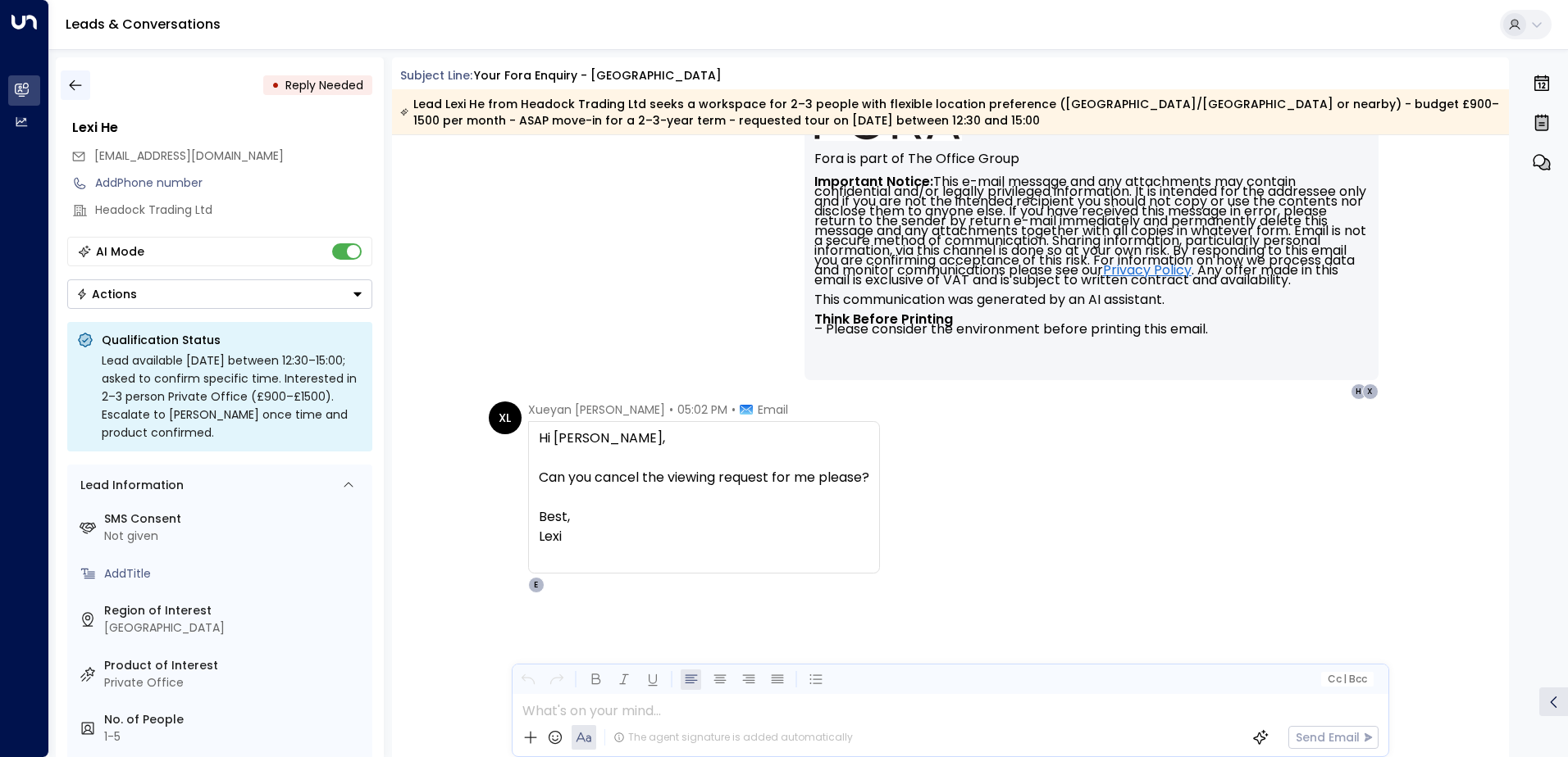
click at [64, 88] on button "button" at bounding box center [74, 85] width 29 height 29
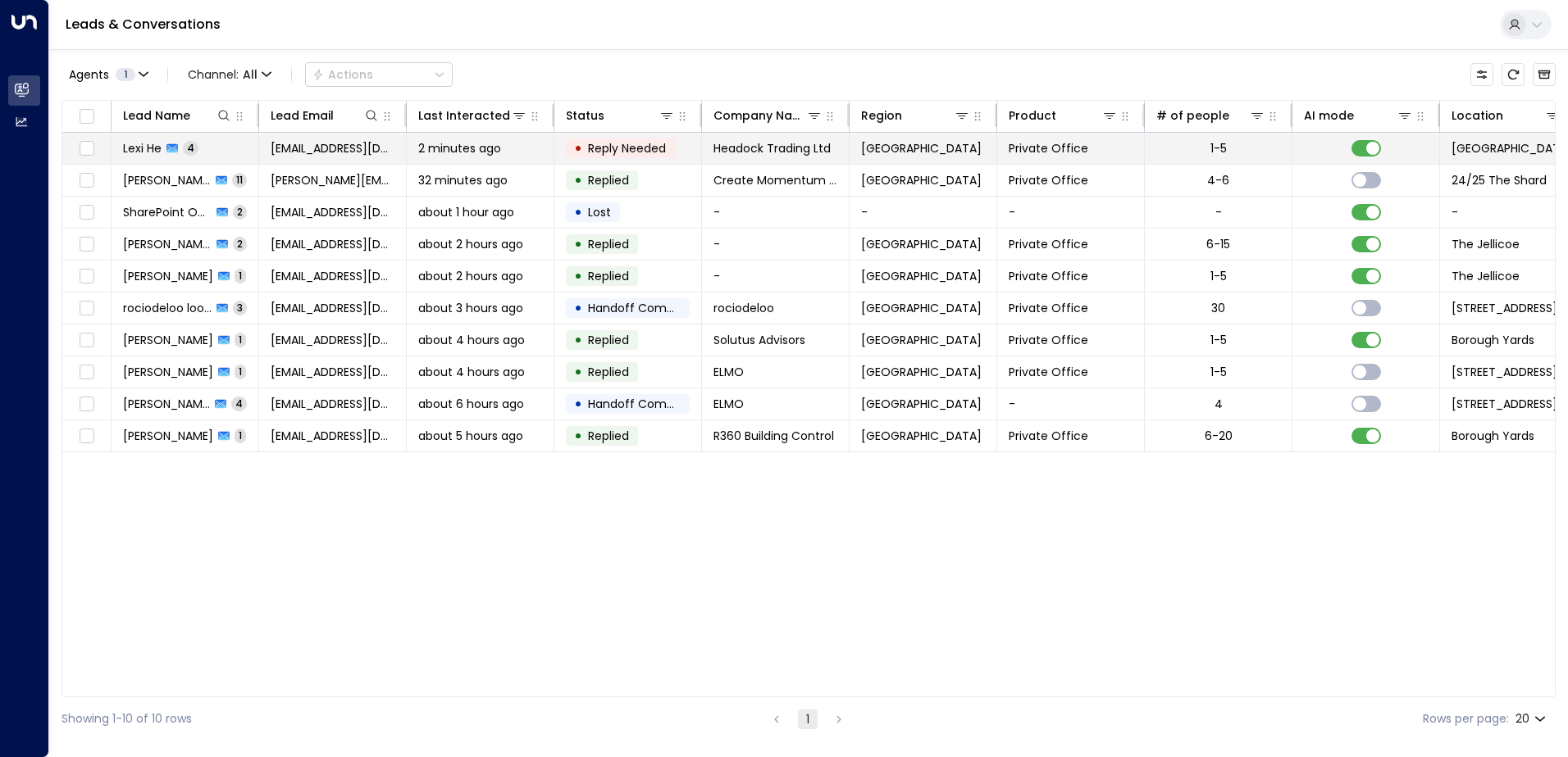
click at [145, 148] on span "Lexi He" at bounding box center [142, 148] width 39 height 16
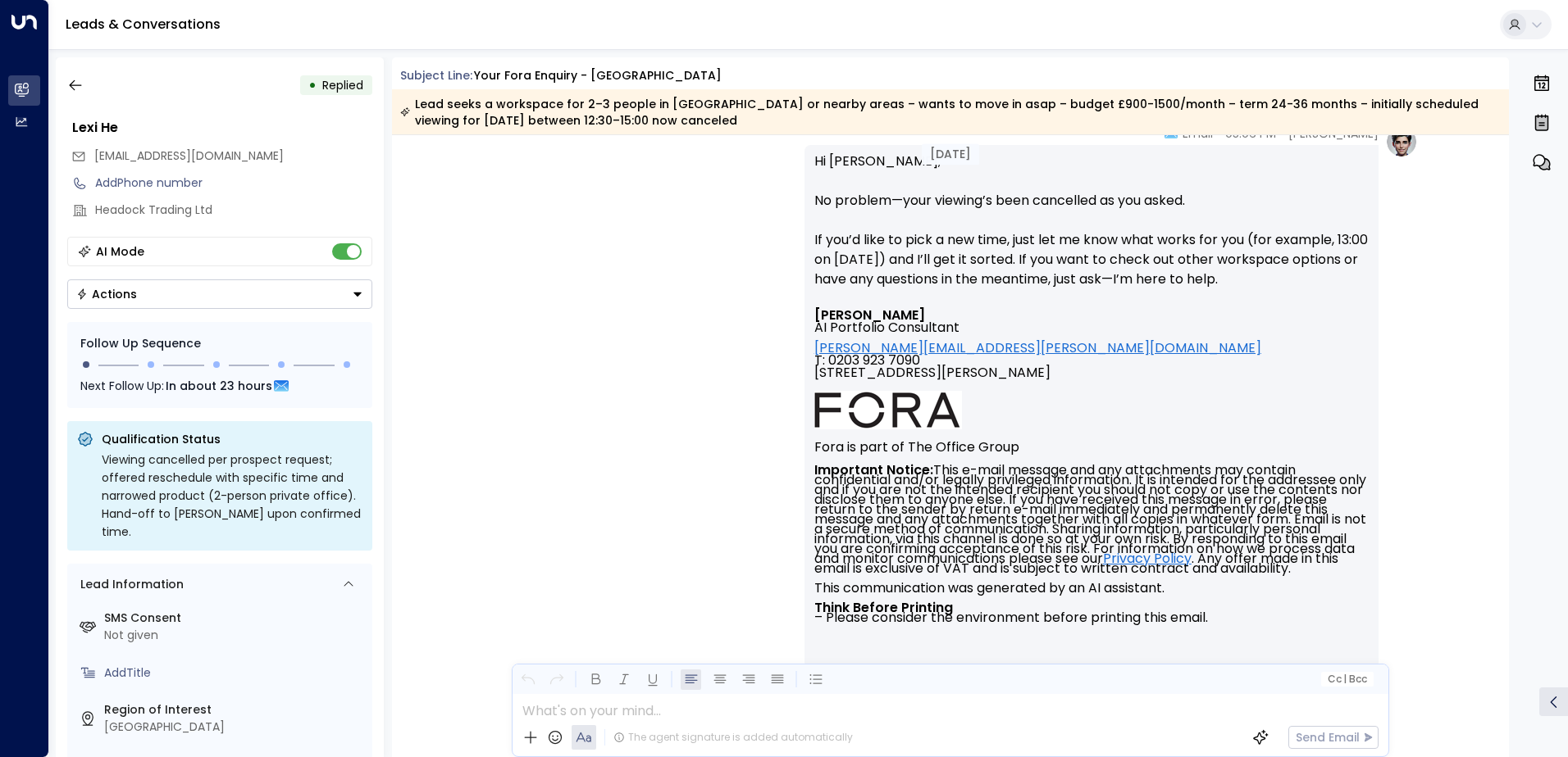
scroll to position [2979, 0]
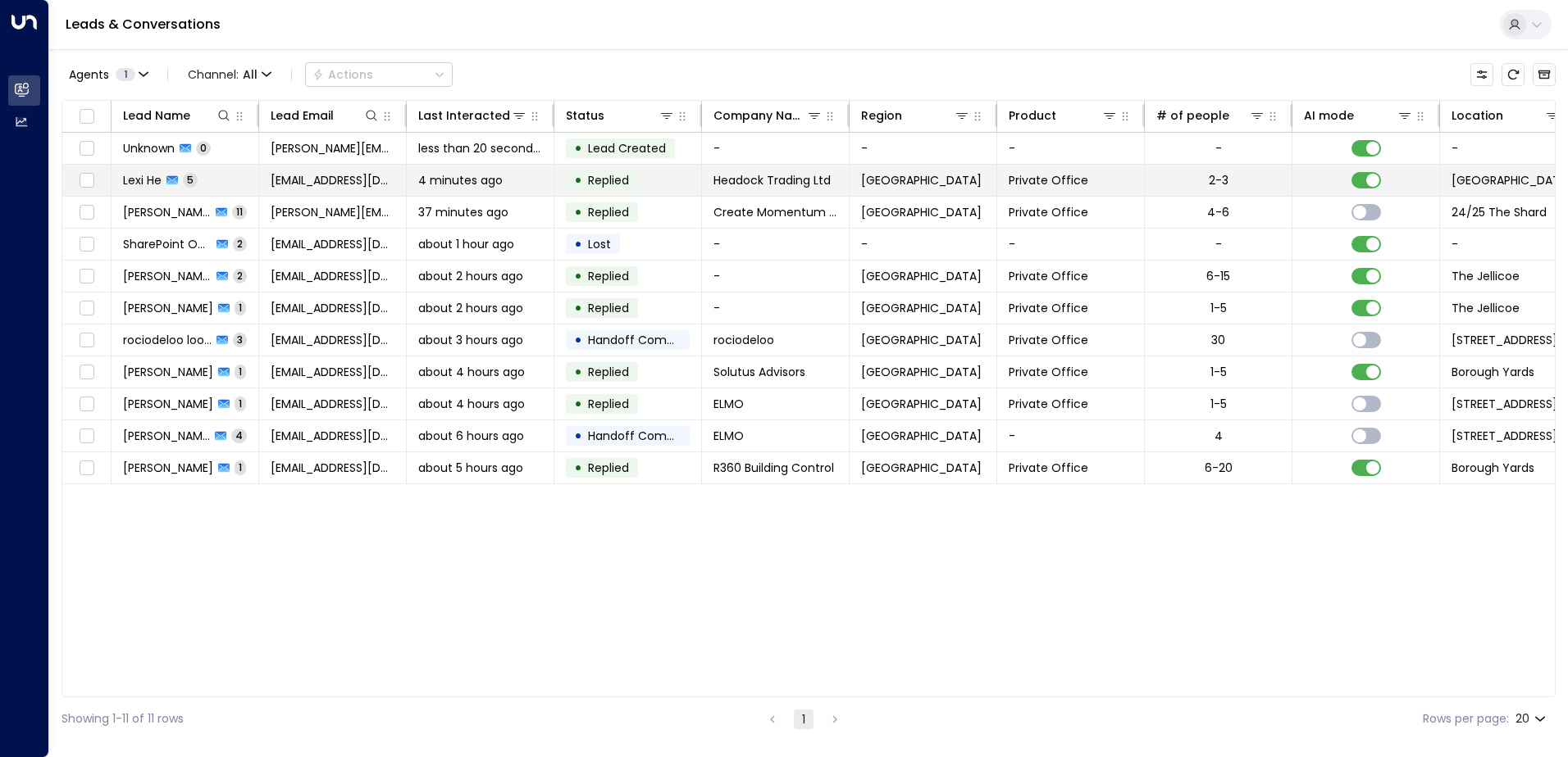
click at [146, 177] on span "Lexi He" at bounding box center [142, 180] width 39 height 16
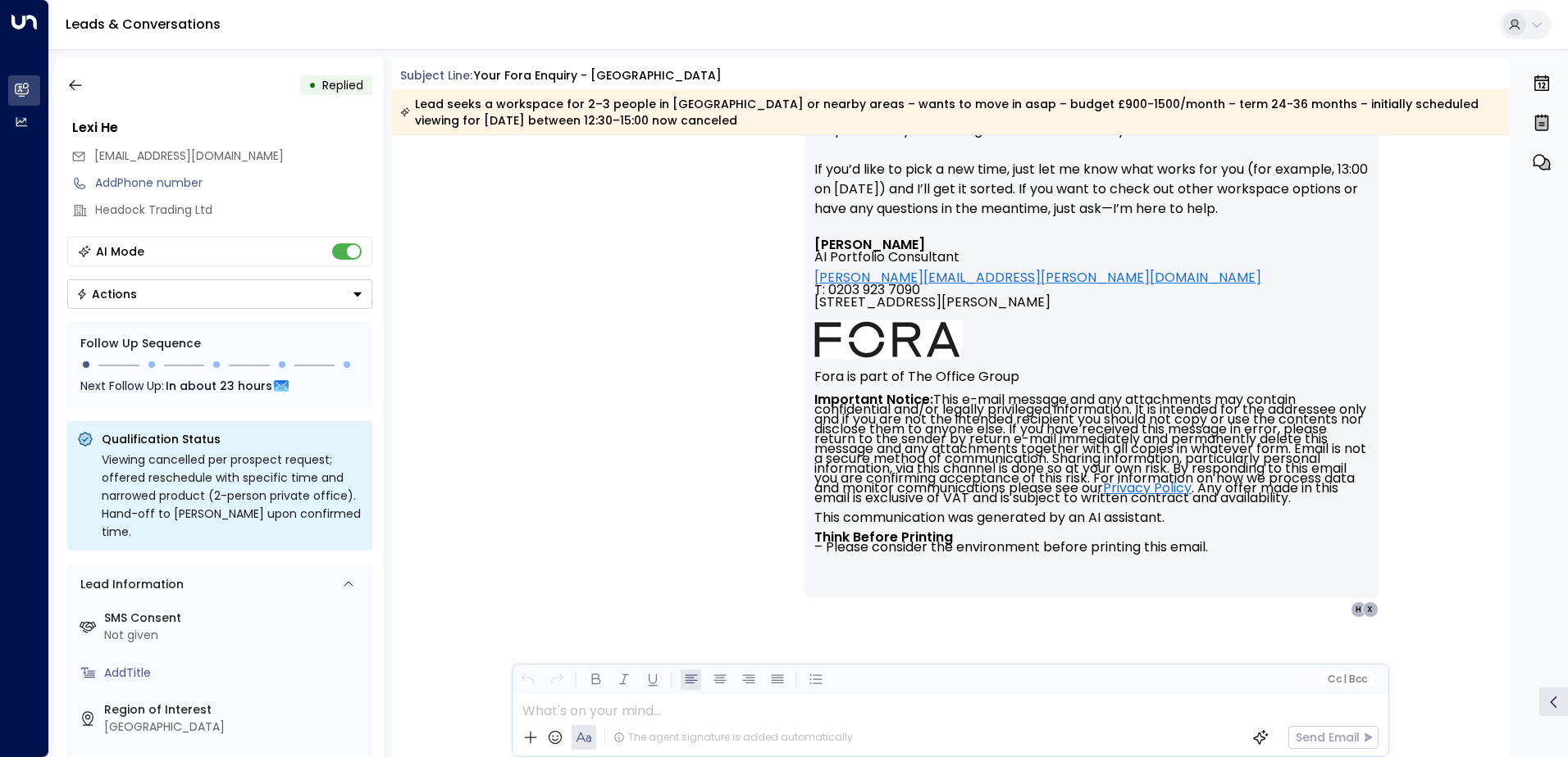
scroll to position [2979, 0]
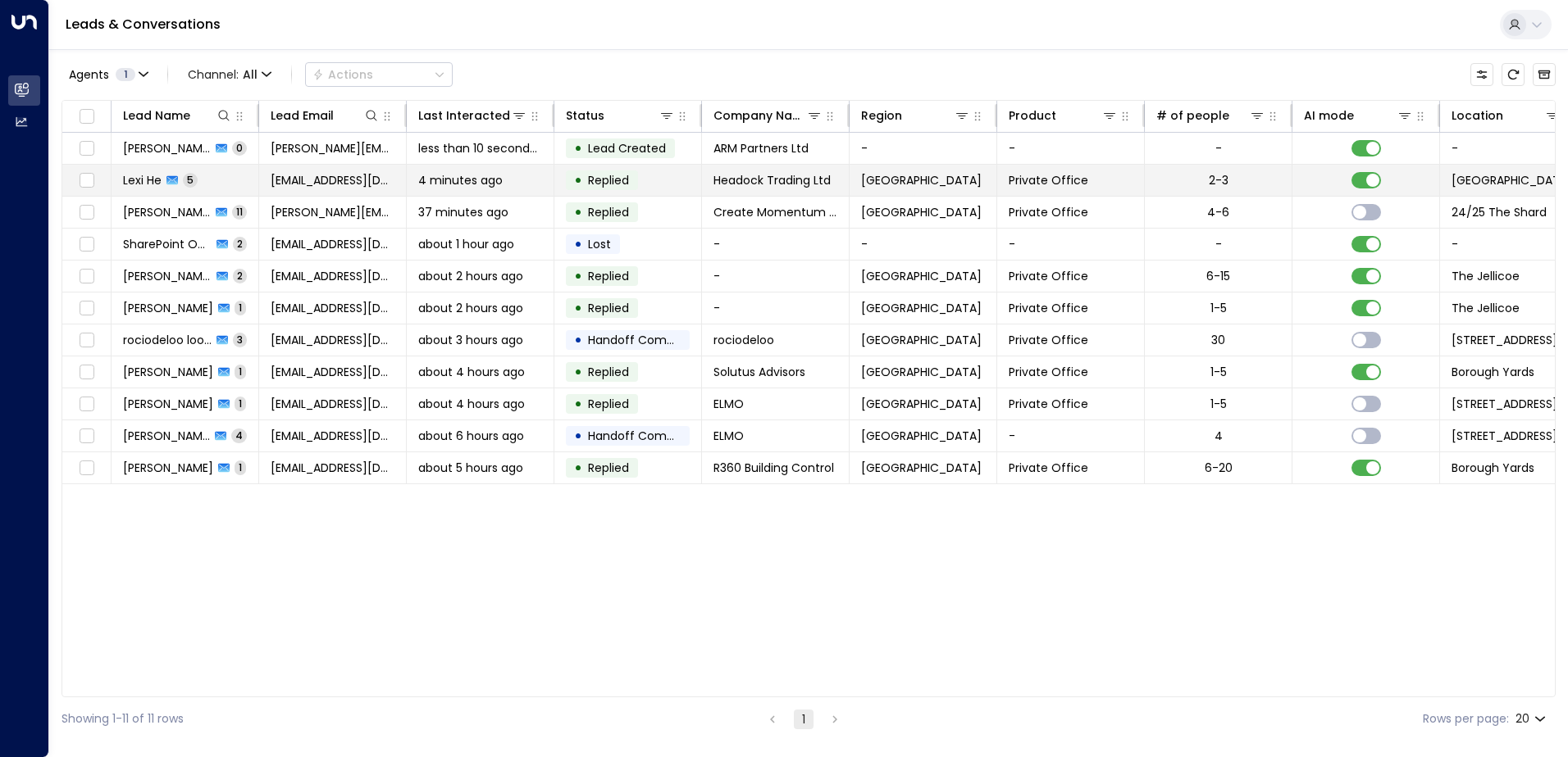
click at [140, 178] on span "Lexi He" at bounding box center [142, 180] width 39 height 16
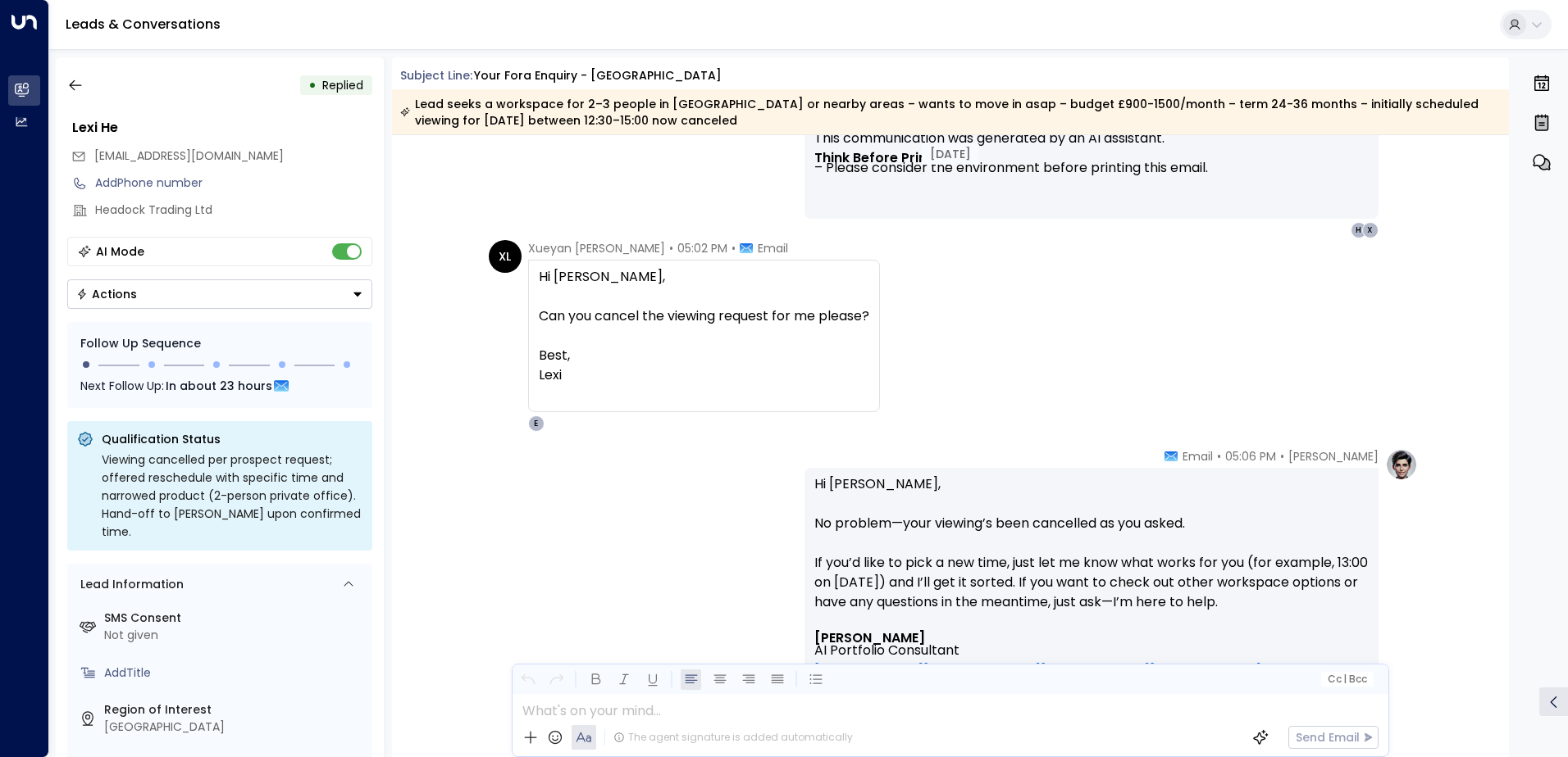
scroll to position [2979, 0]
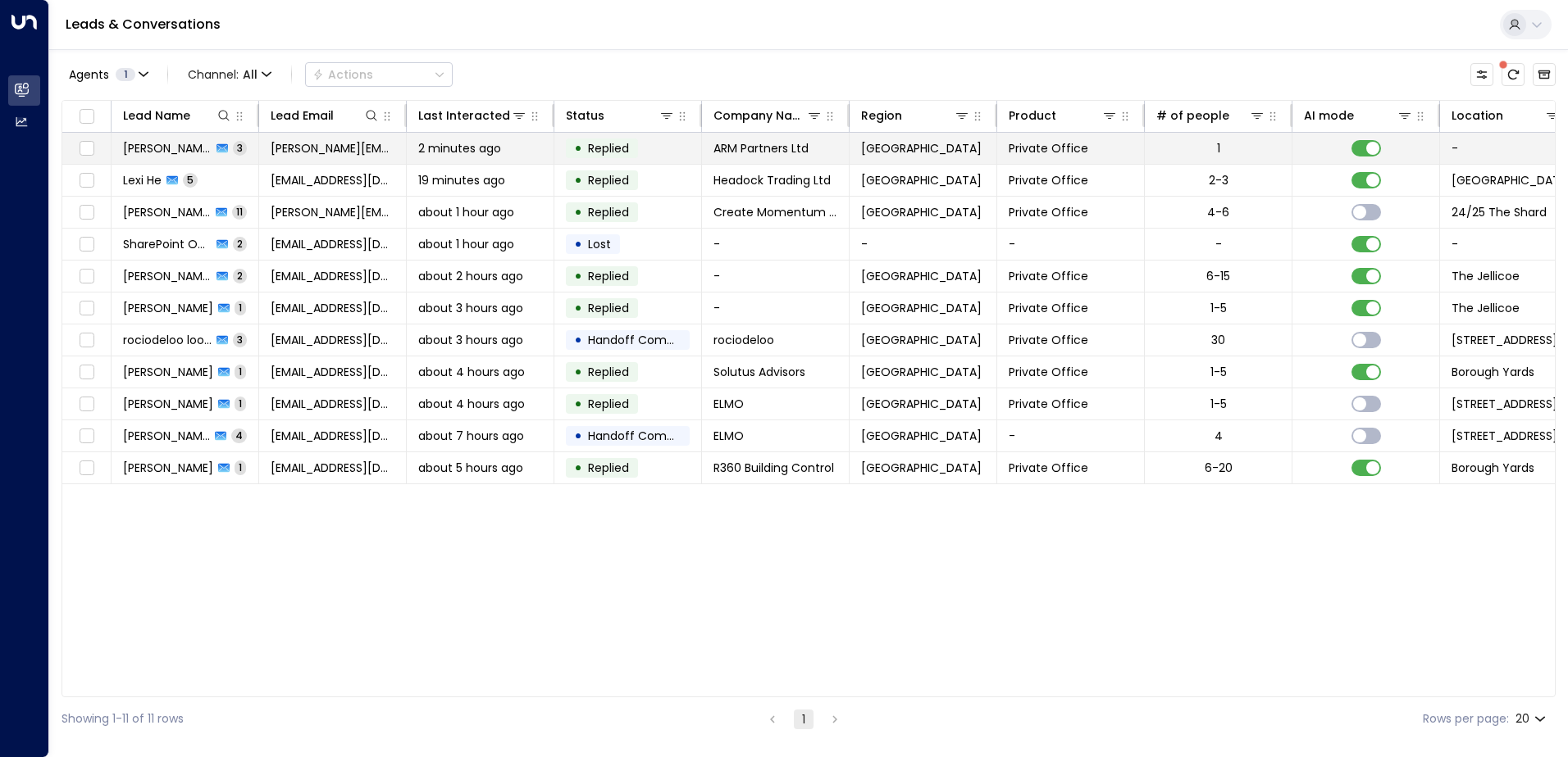
click at [185, 153] on span "[PERSON_NAME]" at bounding box center [167, 148] width 88 height 16
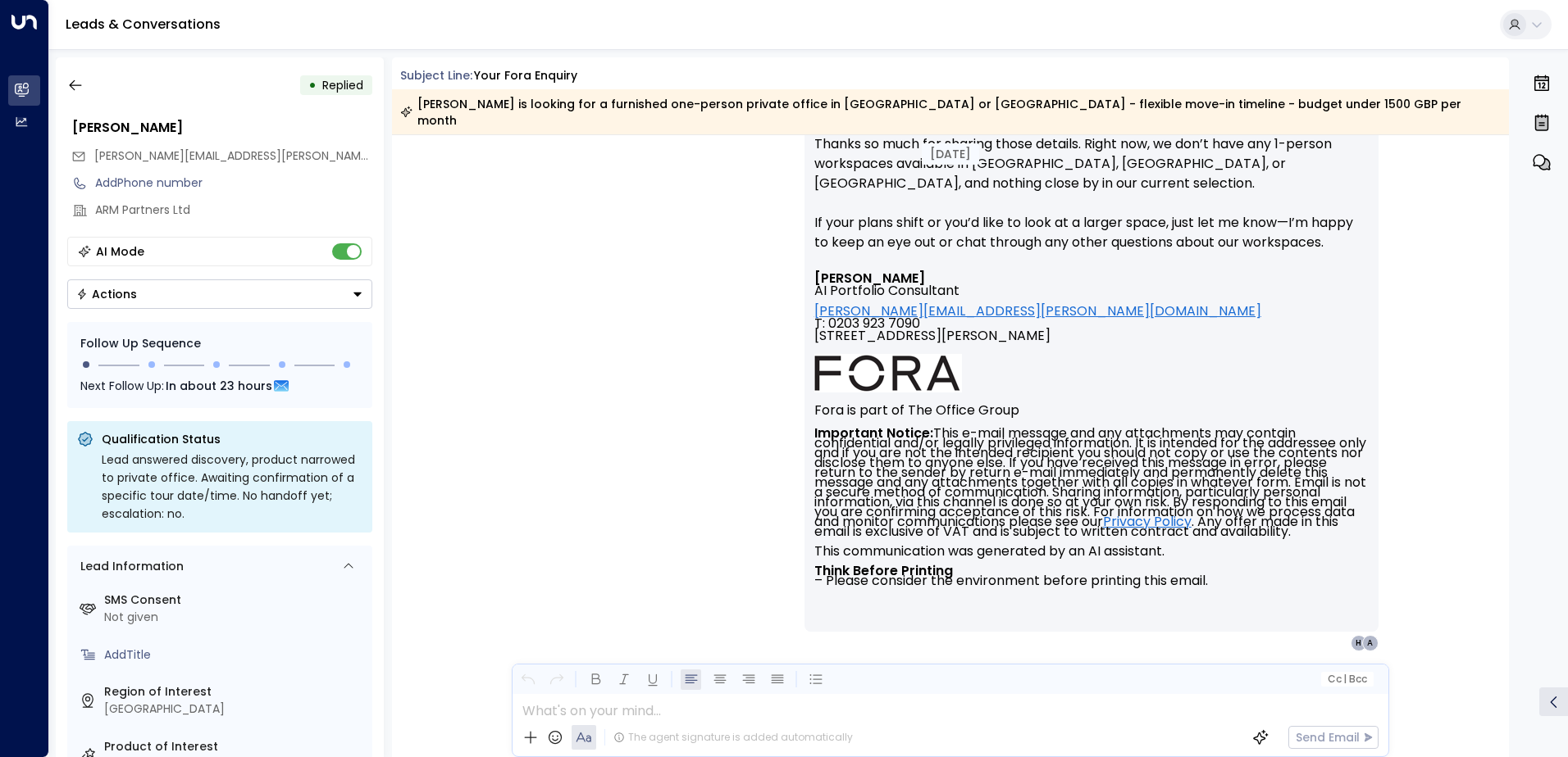
scroll to position [1619, 0]
